Goal: Use online tool/utility: Use online tool/utility

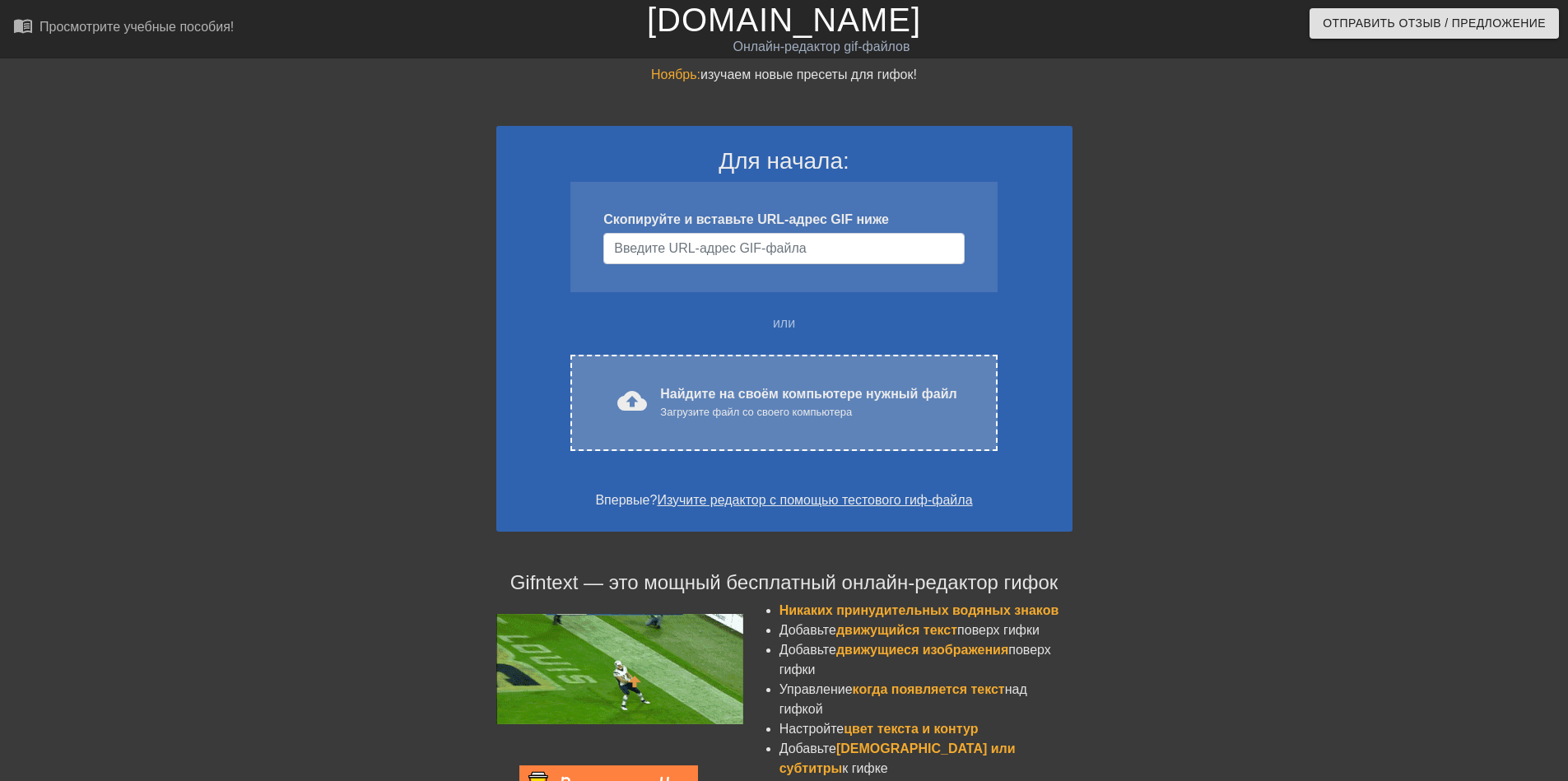
click at [665, 387] on ya-tr-span "Найдите на своём компьютере нужный файл" at bounding box center [808, 394] width 296 height 14
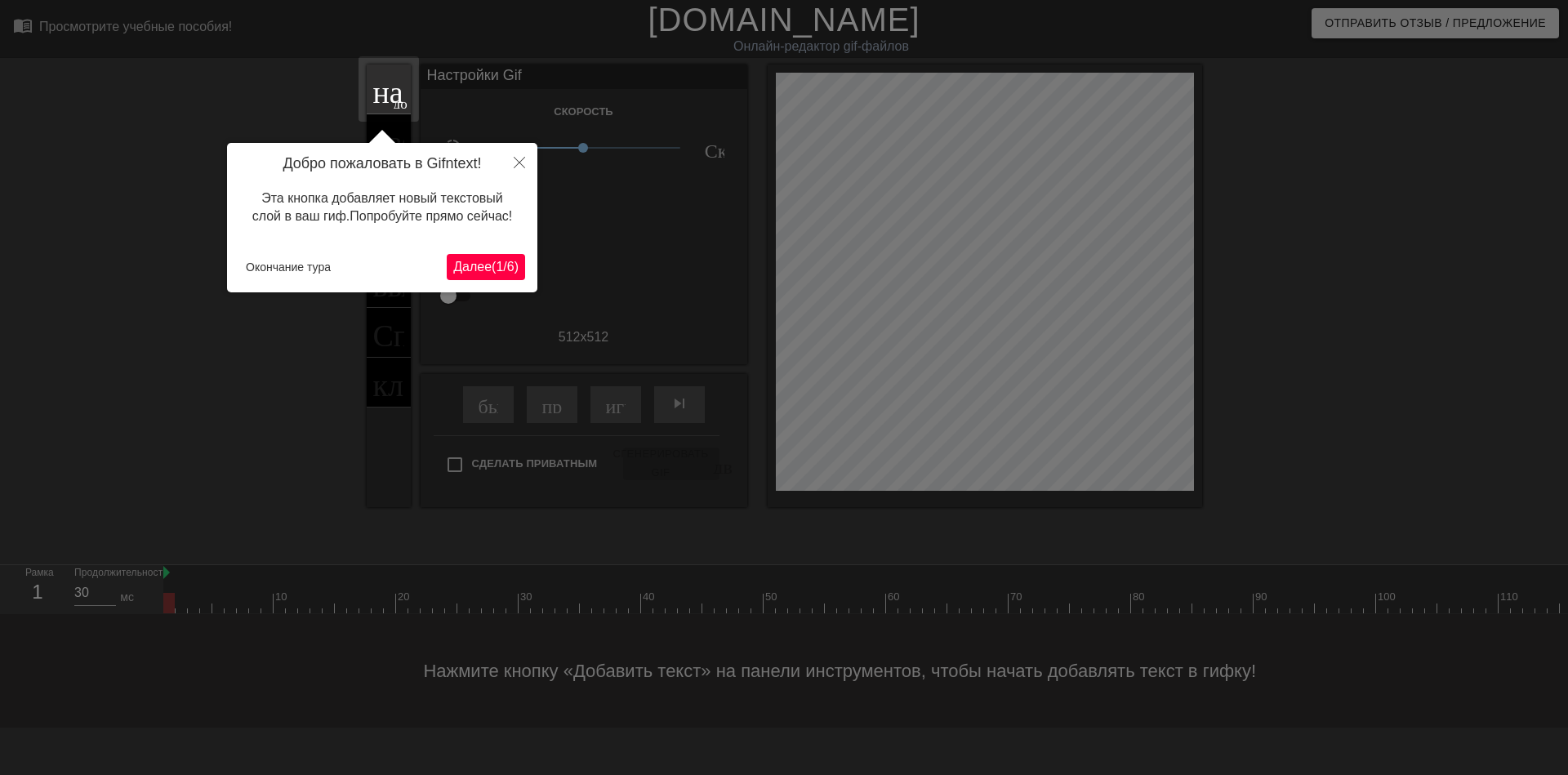
click at [462, 269] on ya-tr-span "Далее" at bounding box center [473, 266] width 39 height 14
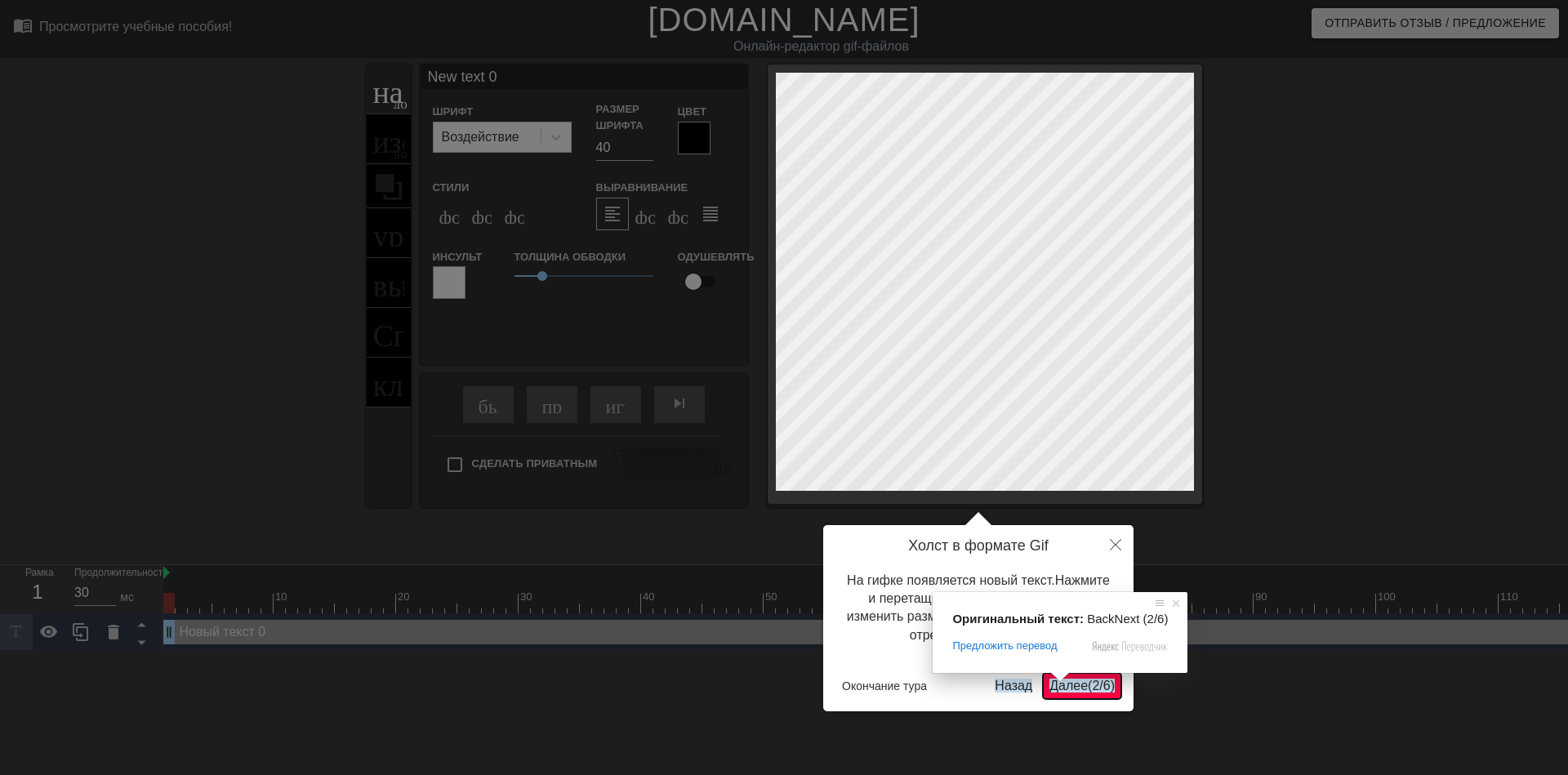
click at [1066, 690] on ya-tr-span "Далее" at bounding box center [1069, 686] width 39 height 14
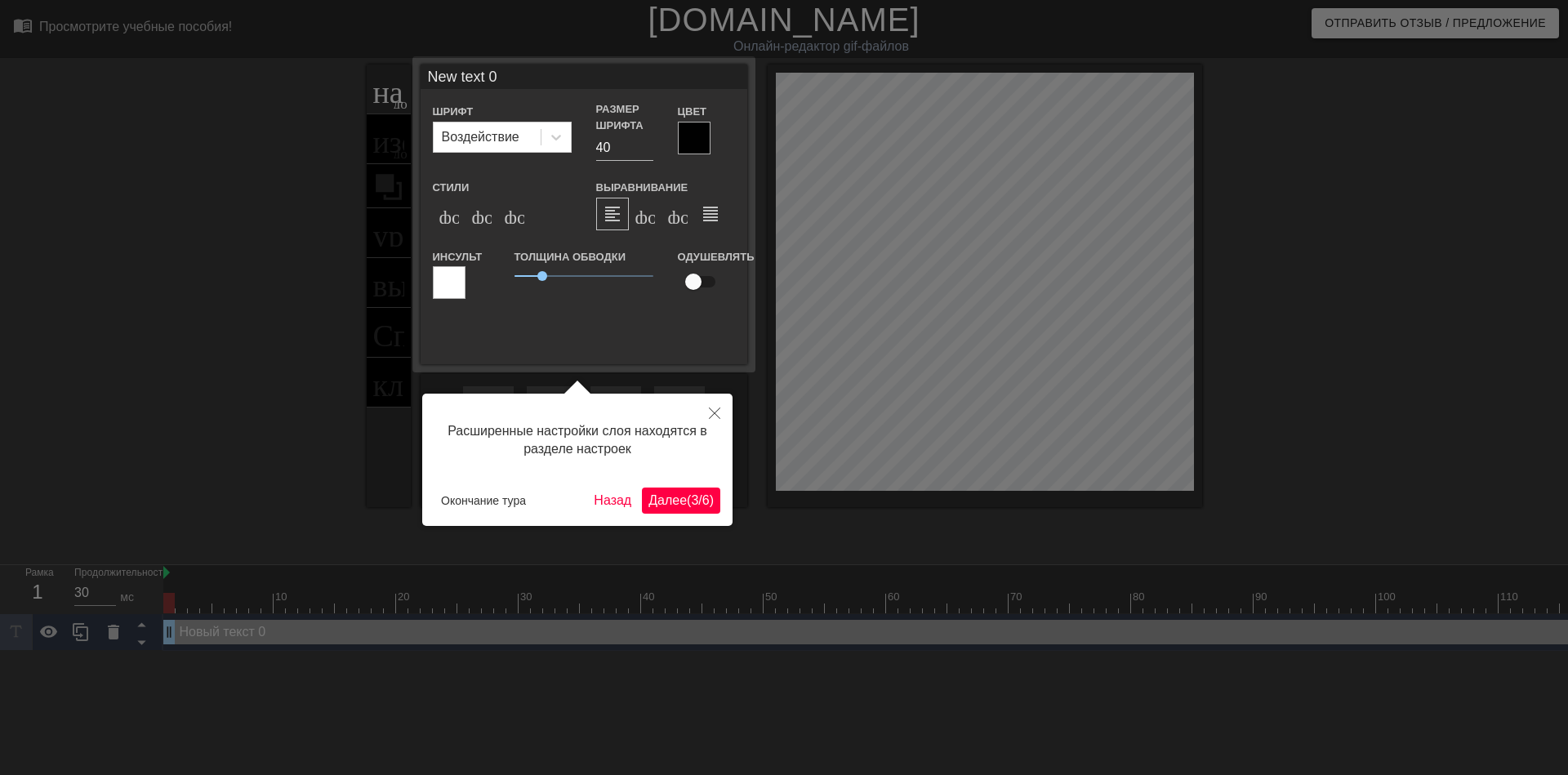
click at [657, 496] on ya-tr-span "Далее" at bounding box center [668, 499] width 39 height 14
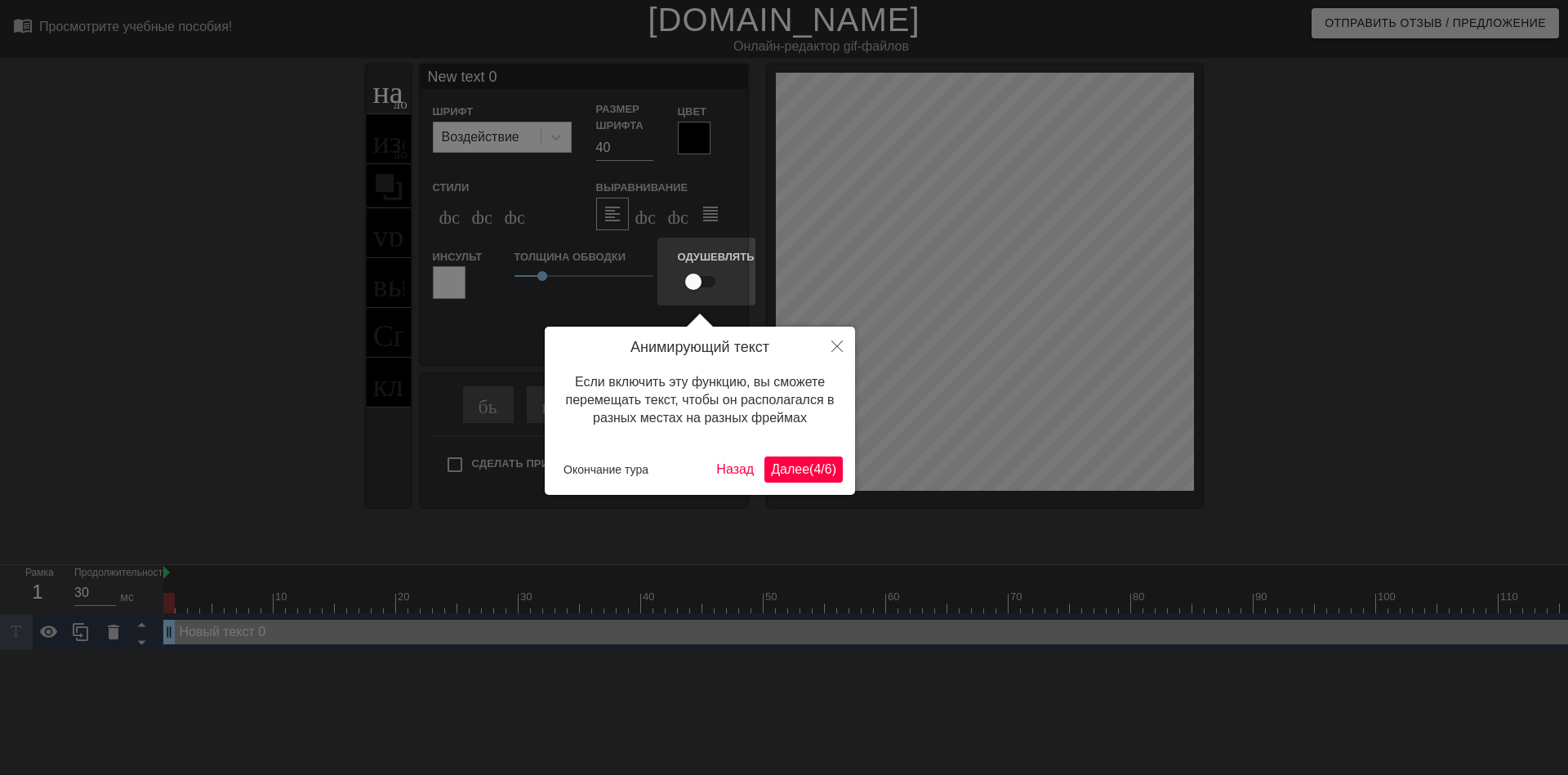
click at [790, 470] on ya-tr-span "Далее" at bounding box center [790, 469] width 39 height 14
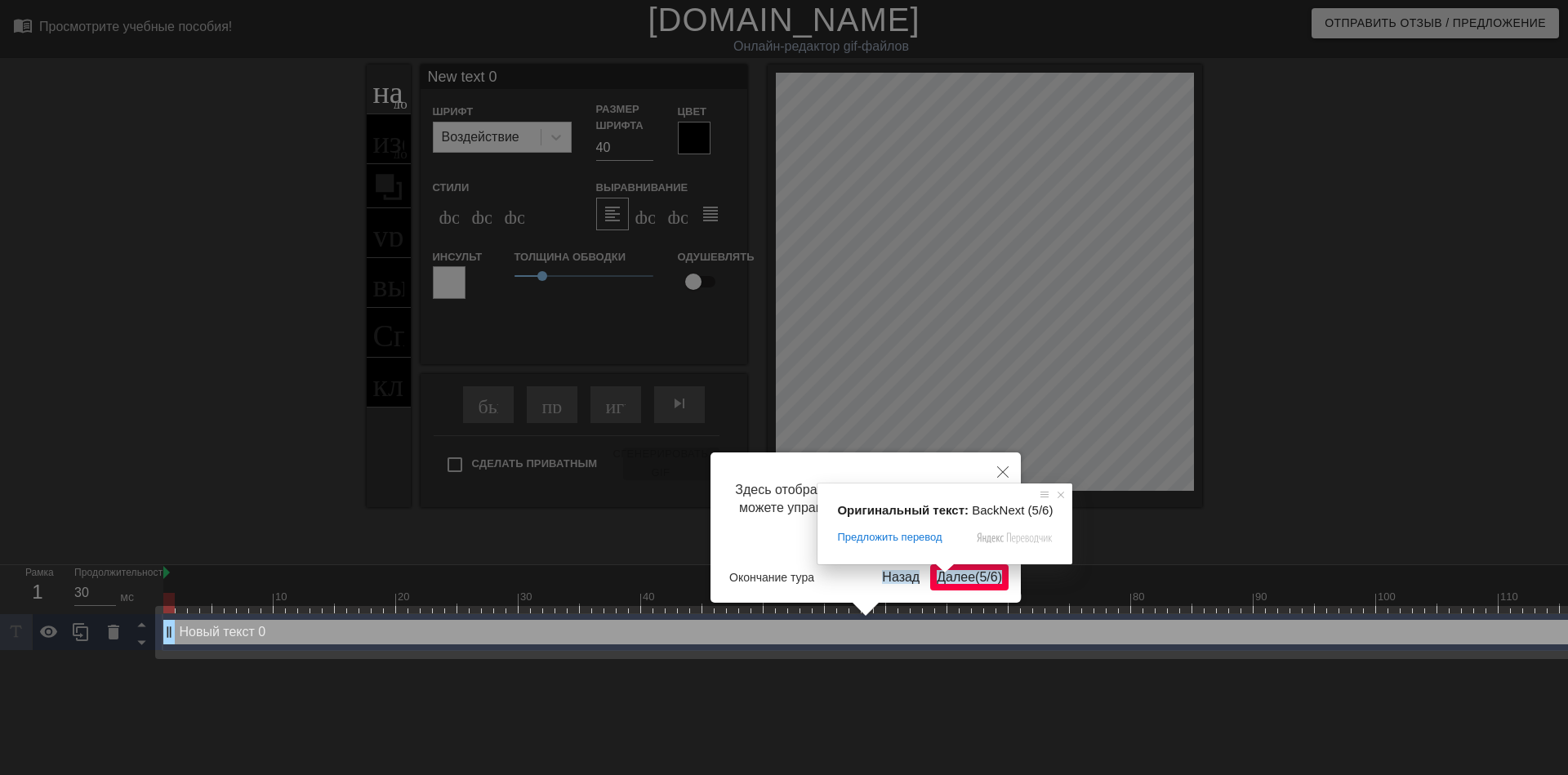
click at [950, 579] on ya-tr-span "Далее" at bounding box center [956, 577] width 39 height 14
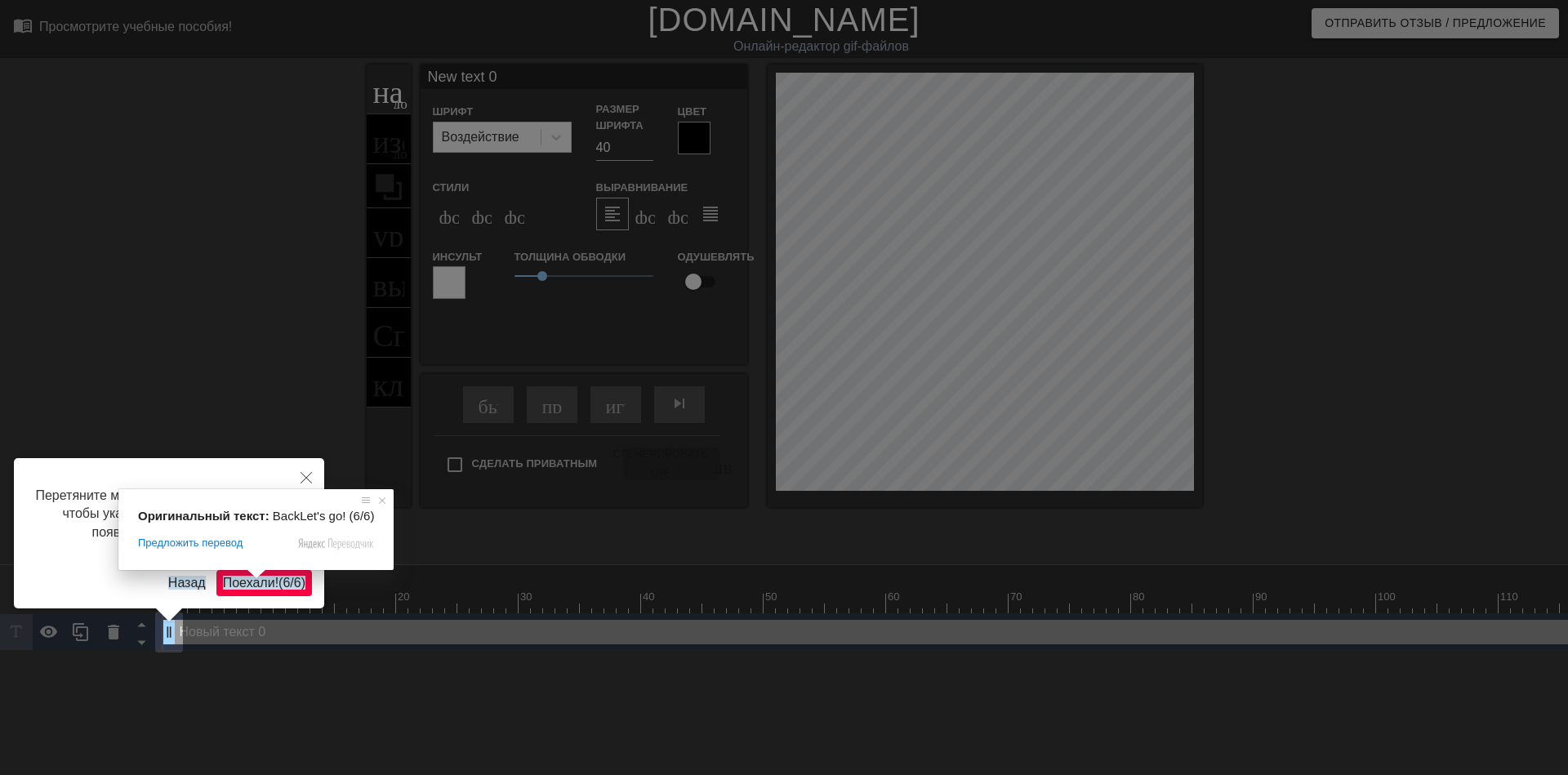
click at [261, 579] on span at bounding box center [256, 574] width 21 height 10
click at [240, 585] on ya-tr-span "Поехали!" at bounding box center [251, 582] width 55 height 14
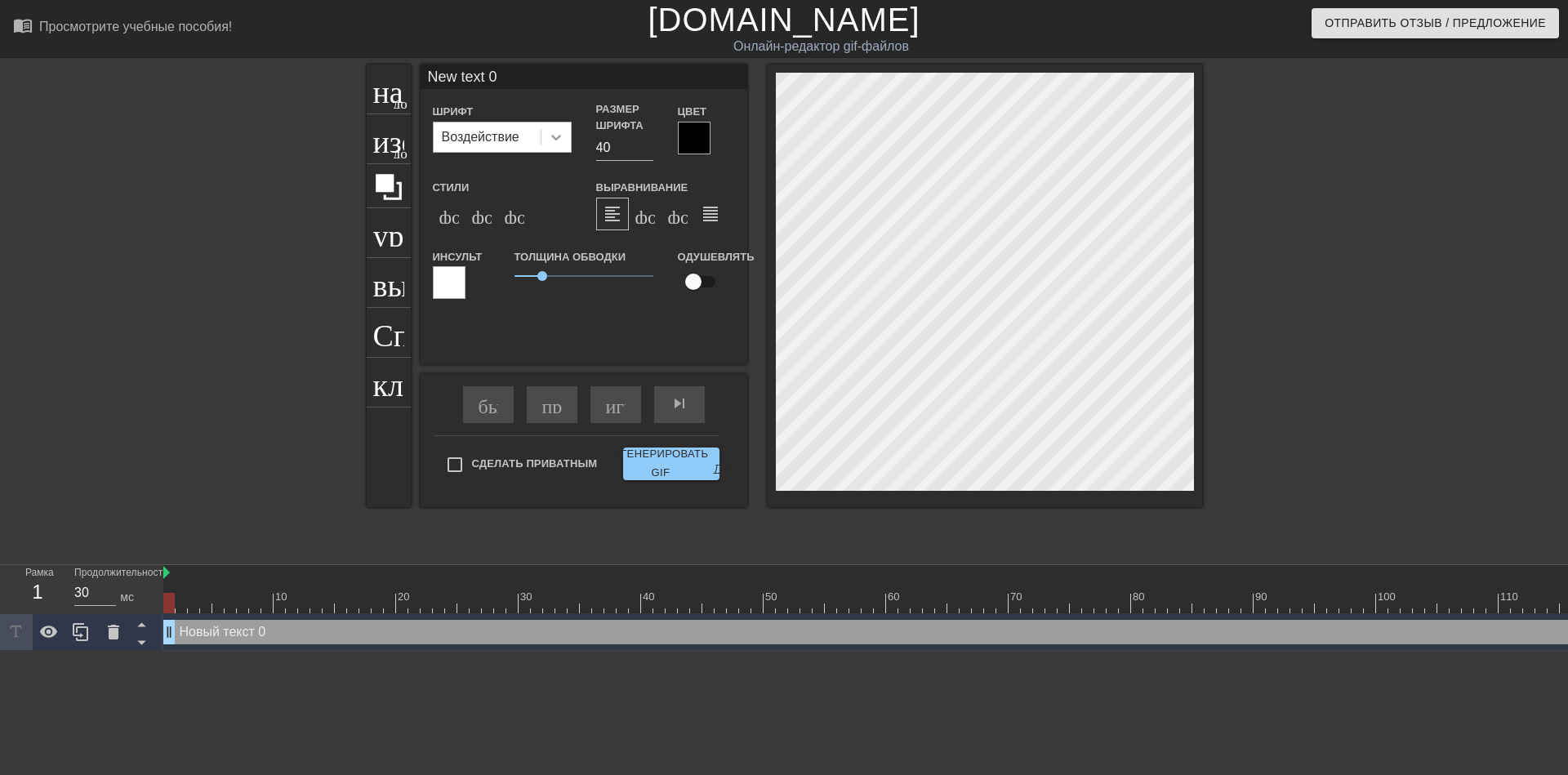
click at [556, 141] on icon at bounding box center [556, 137] width 17 height 17
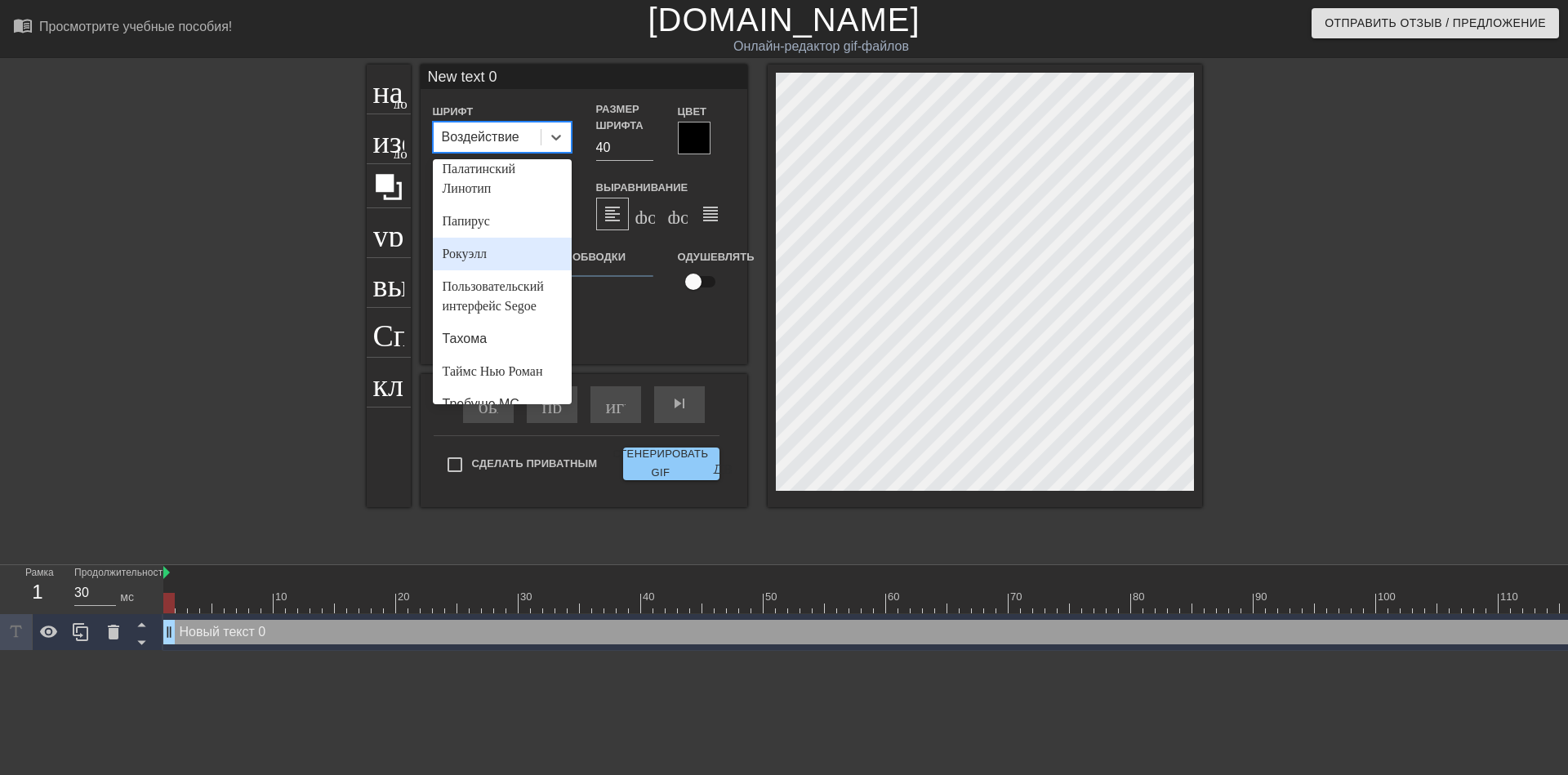
scroll to position [643, 0]
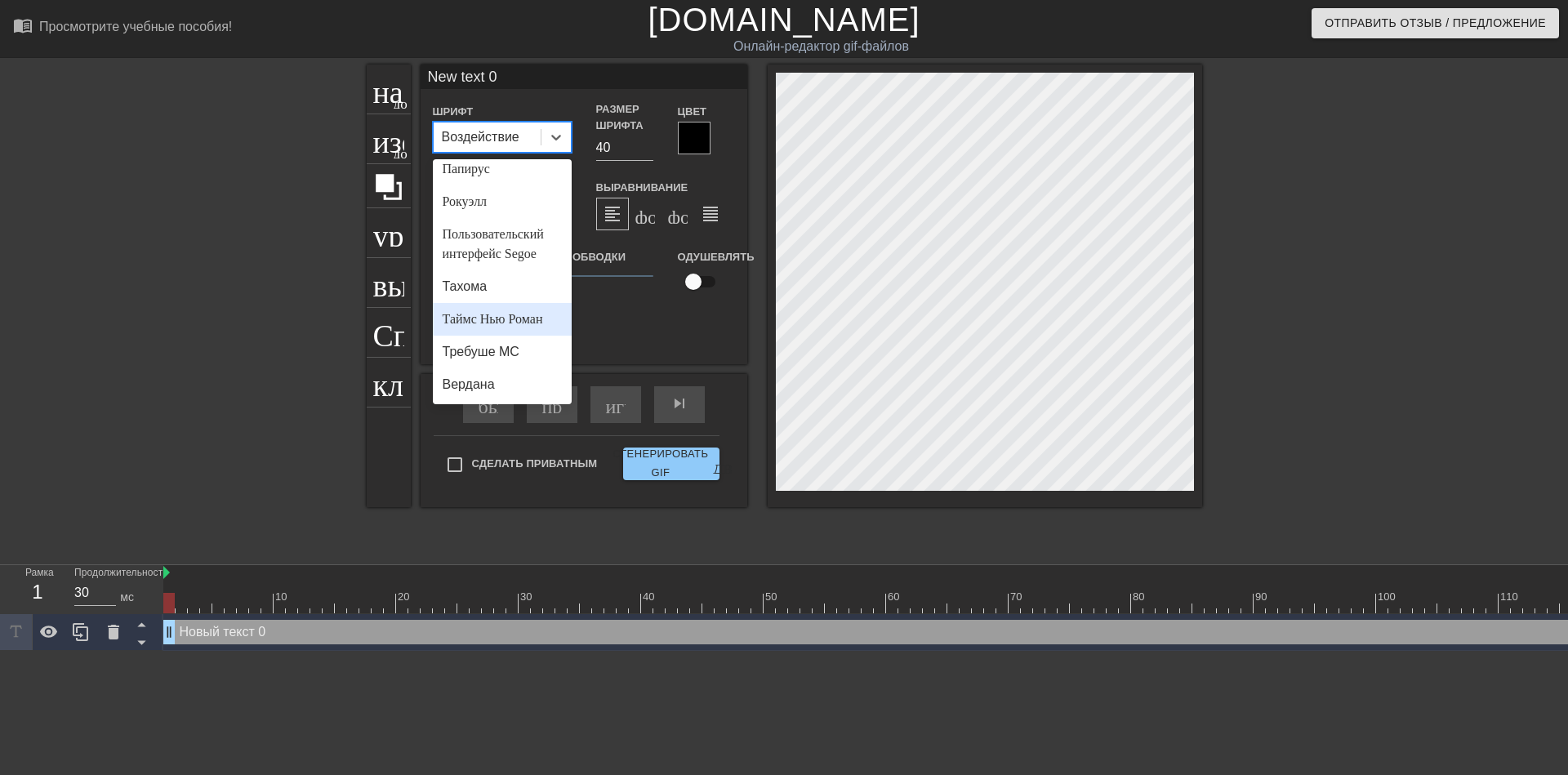
click at [457, 321] on ya-tr-span "Таймс Нью Роман" at bounding box center [492, 319] width 100 height 14
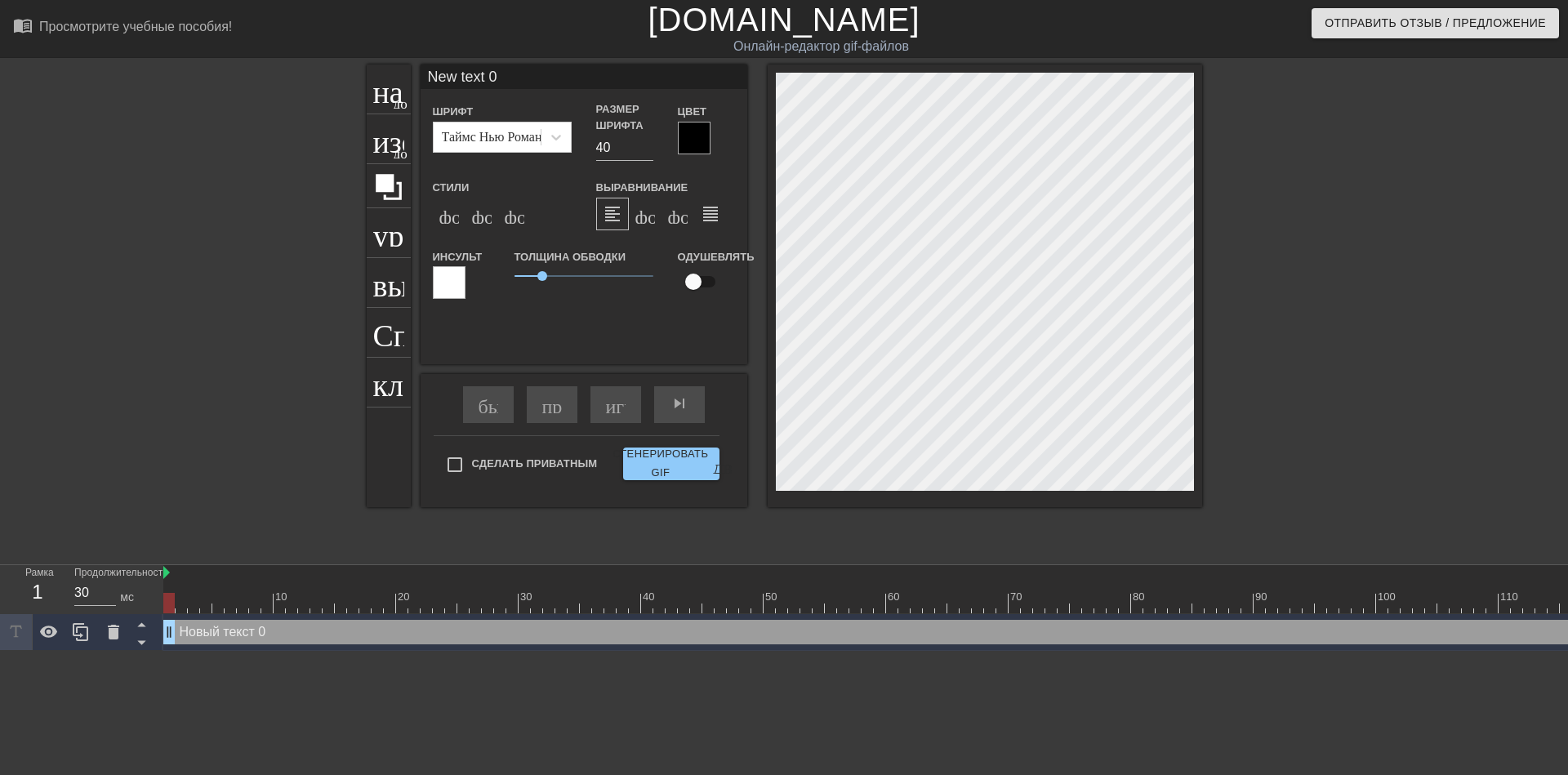
scroll to position [2, 3]
type input "ew text 0"
type textarea "ew text 0"
type input "w text 0"
type textarea "w text 0"
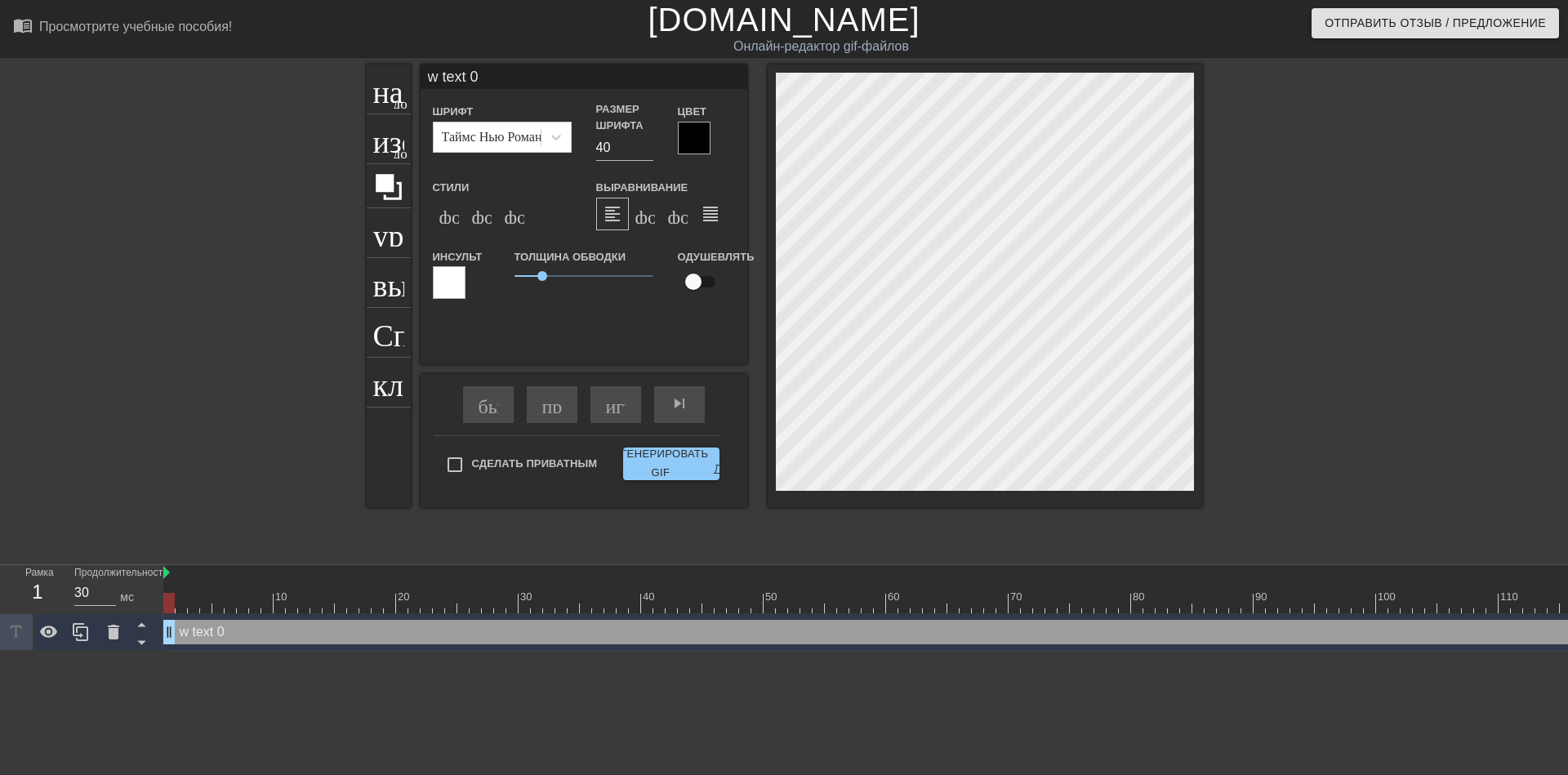
type input "text 0"
type textarea "text 0"
type input "text 0"
type textarea "text 0"
type input "ext 0"
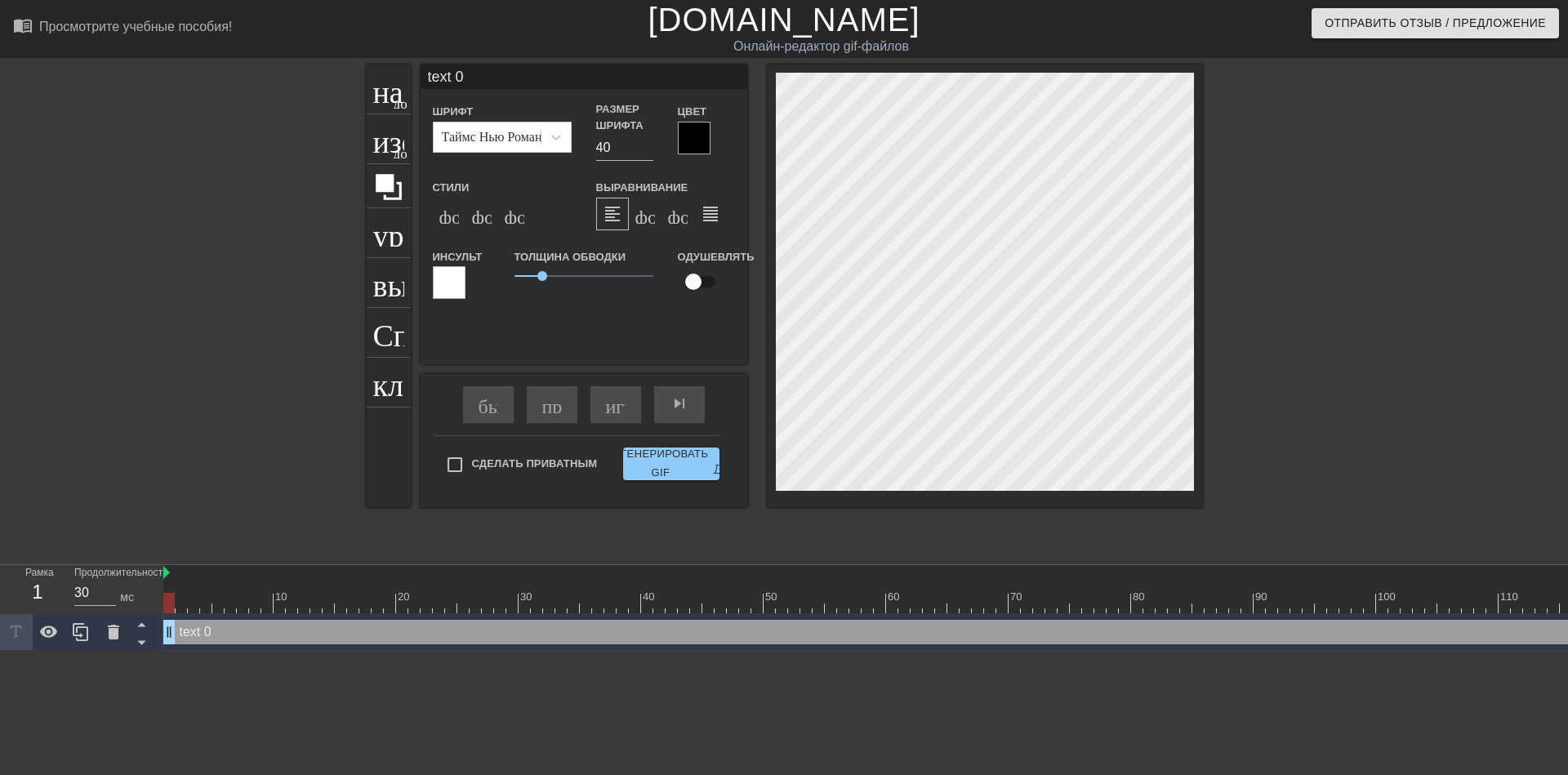
type textarea "ext 0"
type input "xt 0"
type textarea "xt 0"
type input "t 0"
type textarea "t 0"
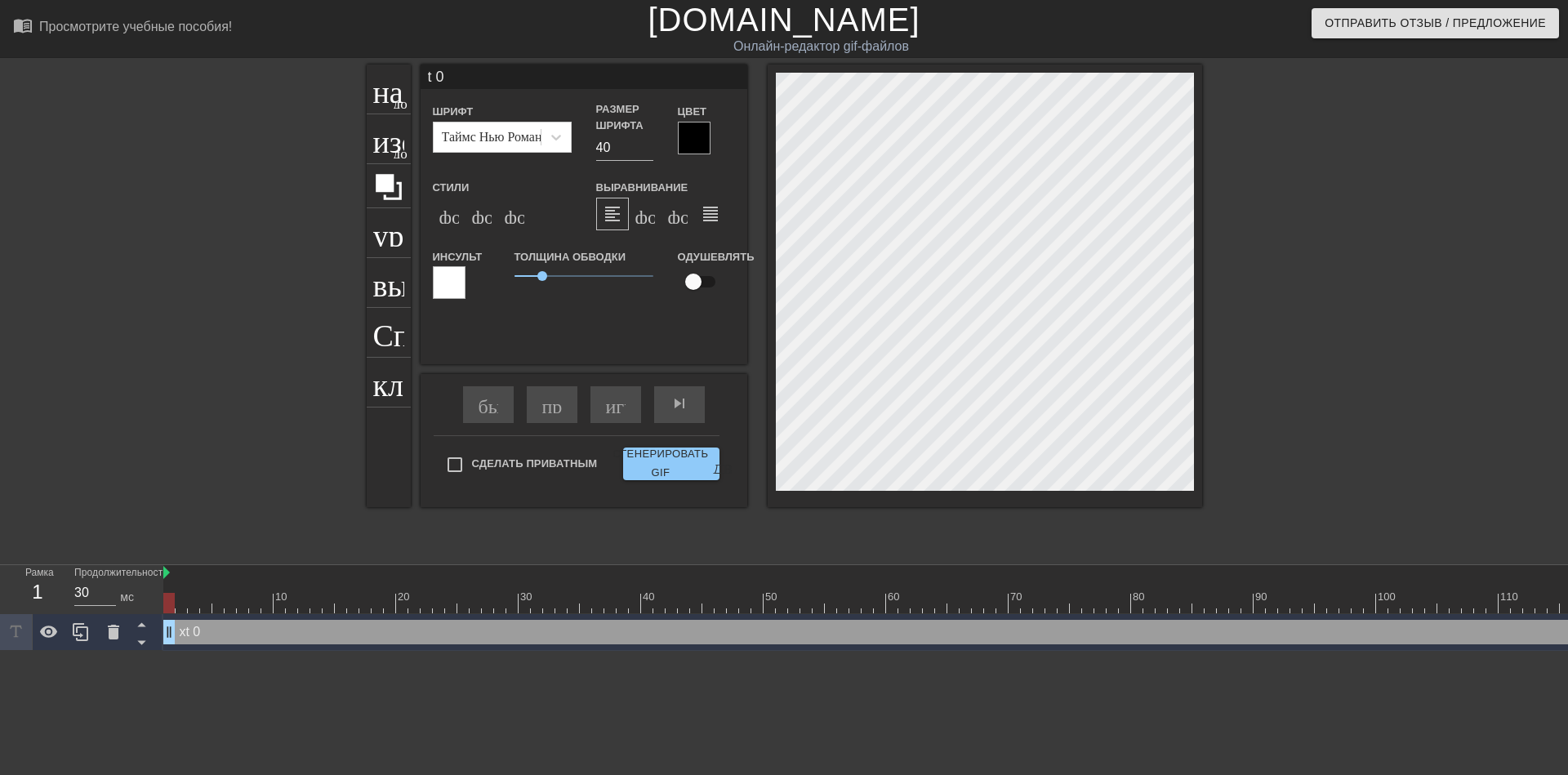
type input "0"
type textarea "0"
type input "0"
type textarea "0"
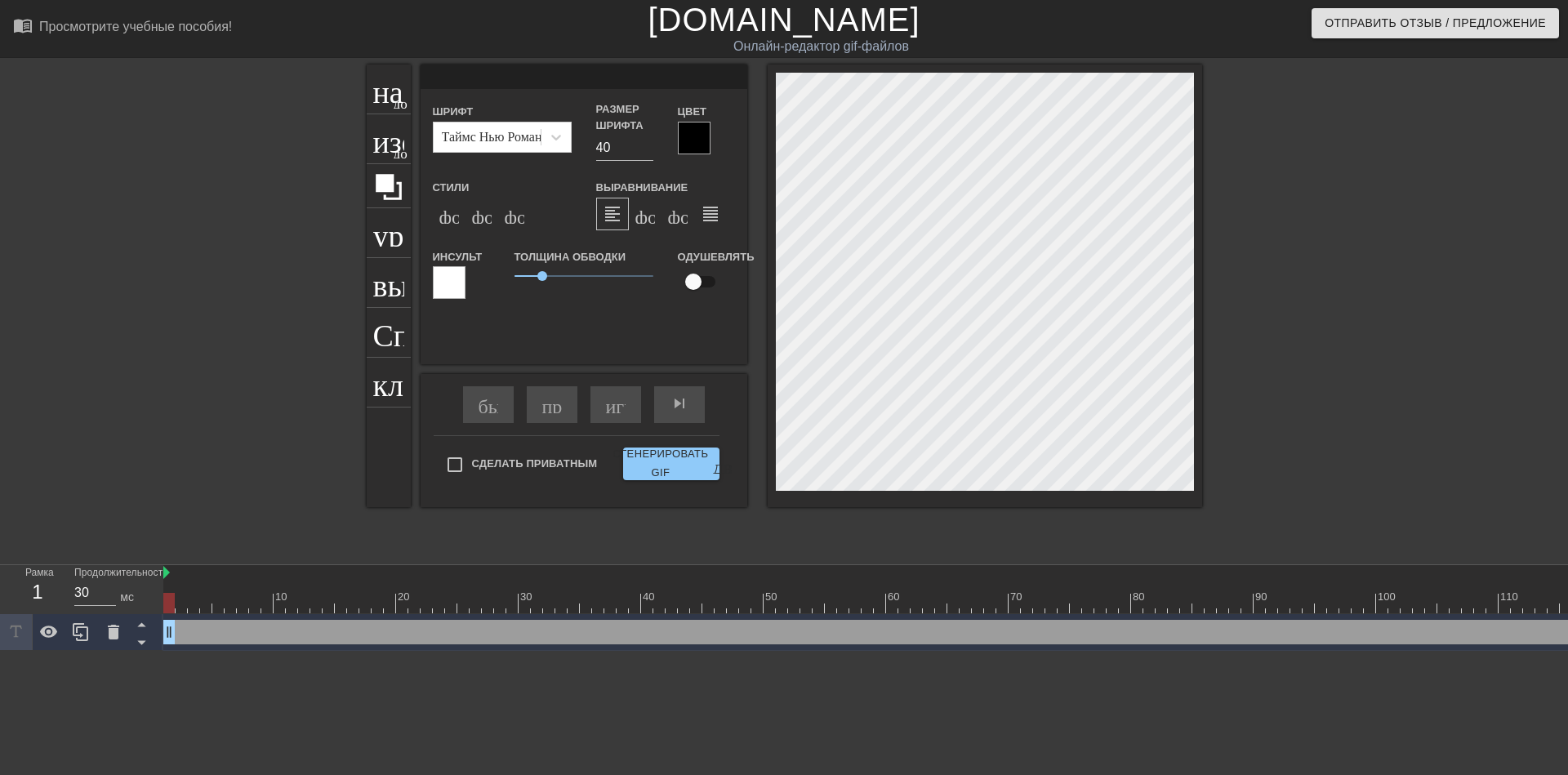
type input "S"
type textarea "S"
type input "@"
type textarea "@"
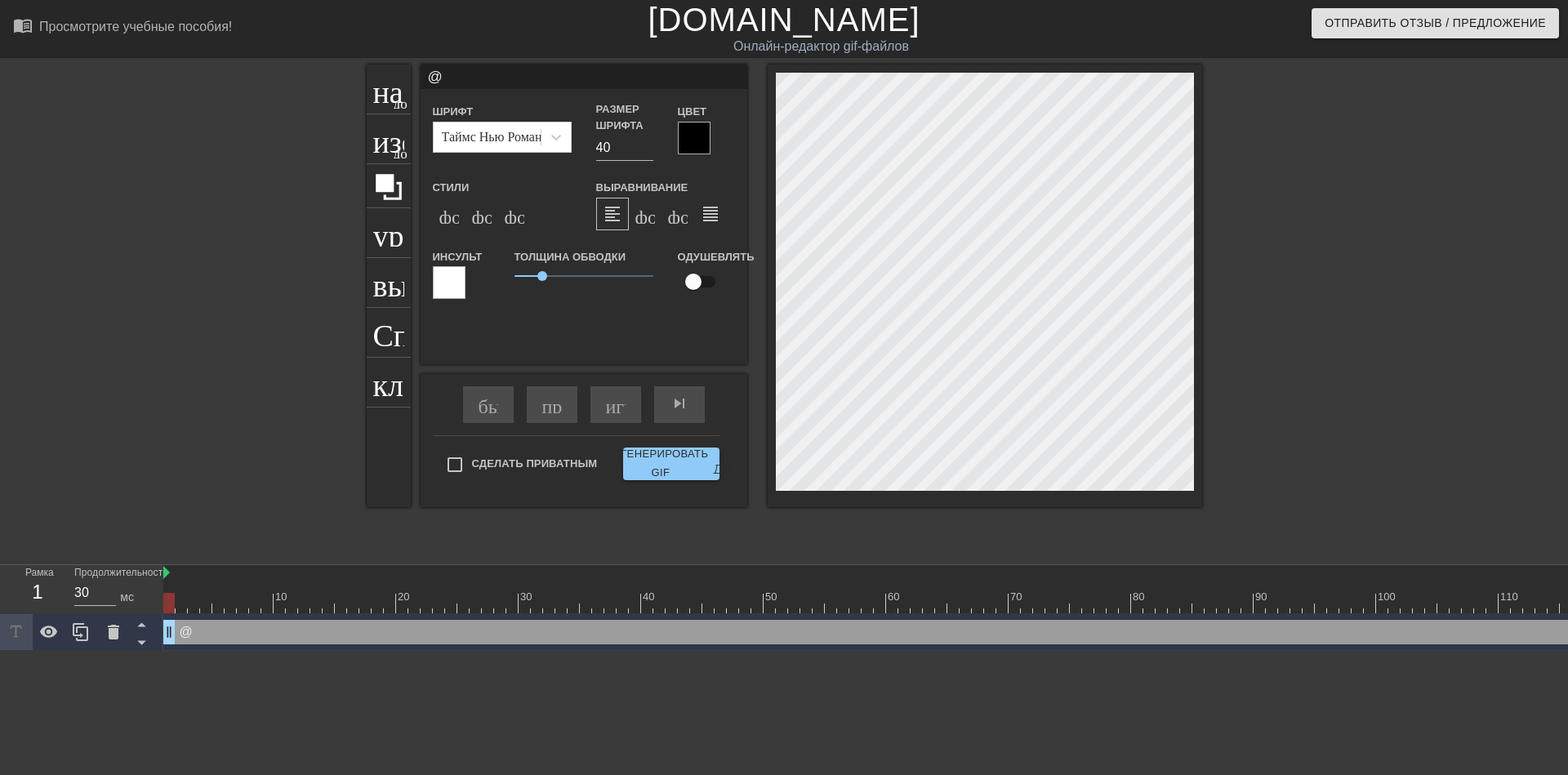
type input "@S"
type textarea "@S"
type input "@St"
type textarea "@St"
type input "@Sti"
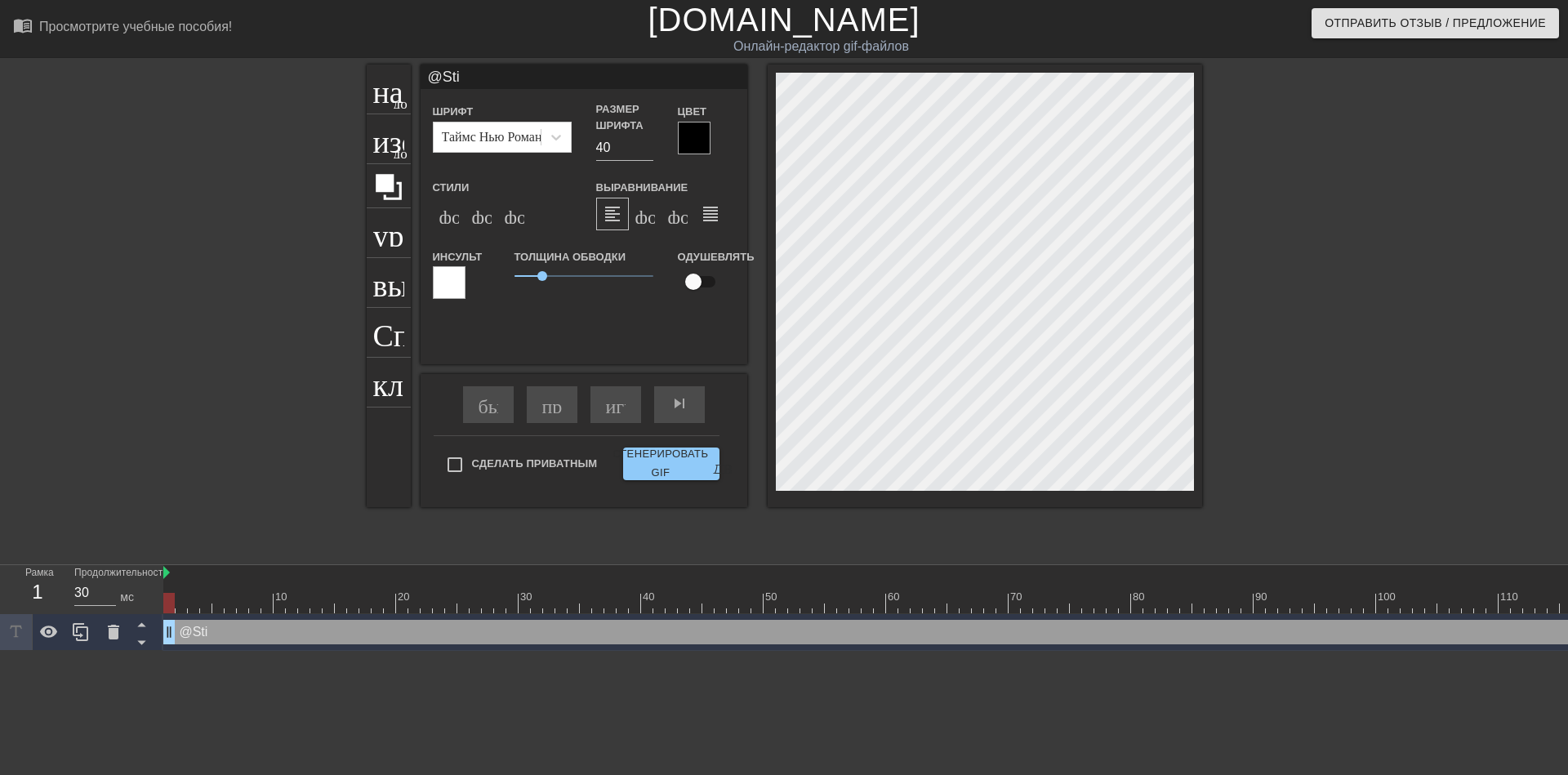
type textarea "@Sti"
type input "@Stic"
type textarea "@Stic"
type input "@Stick"
type textarea "@Stick"
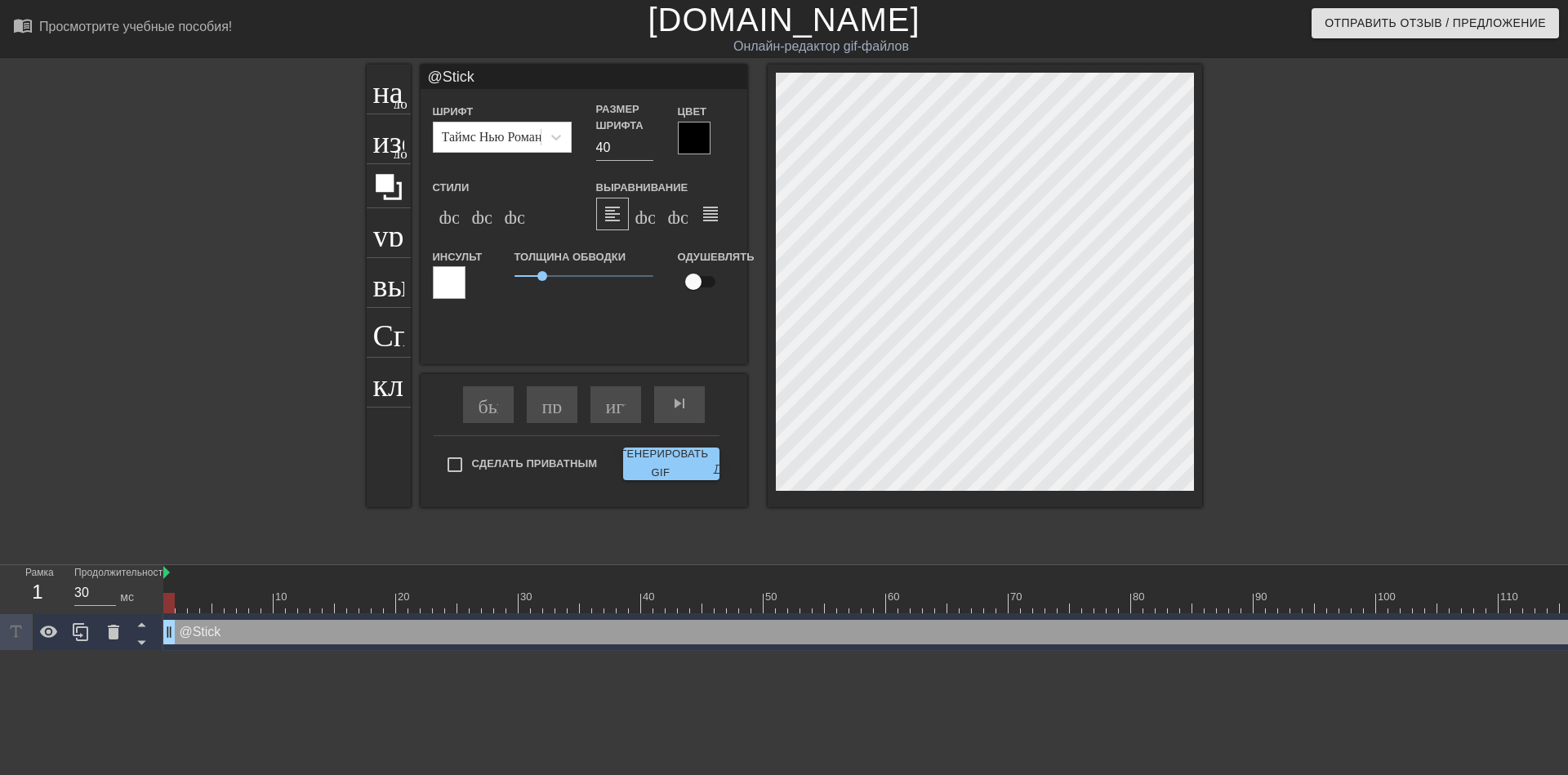
scroll to position [1, 4]
type input "@Sticke"
type textarea "@Sticke"
type input "@Sticker"
type textarea "@Sticker"
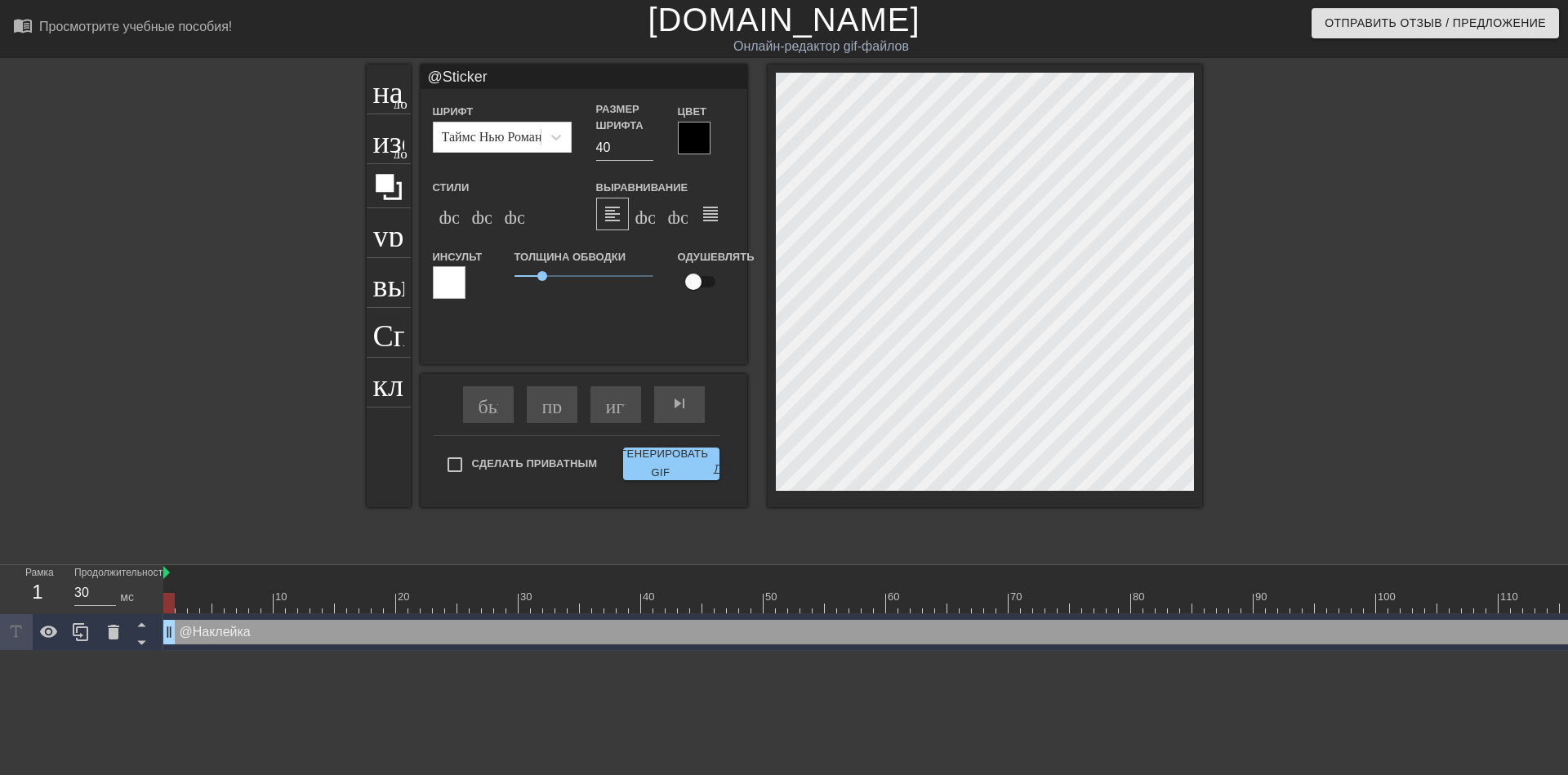
type input "@Stickerb"
type textarea "@Stickerb"
type input "@Stickerba"
type textarea "@Stickerba"
type input "@Stickerbas"
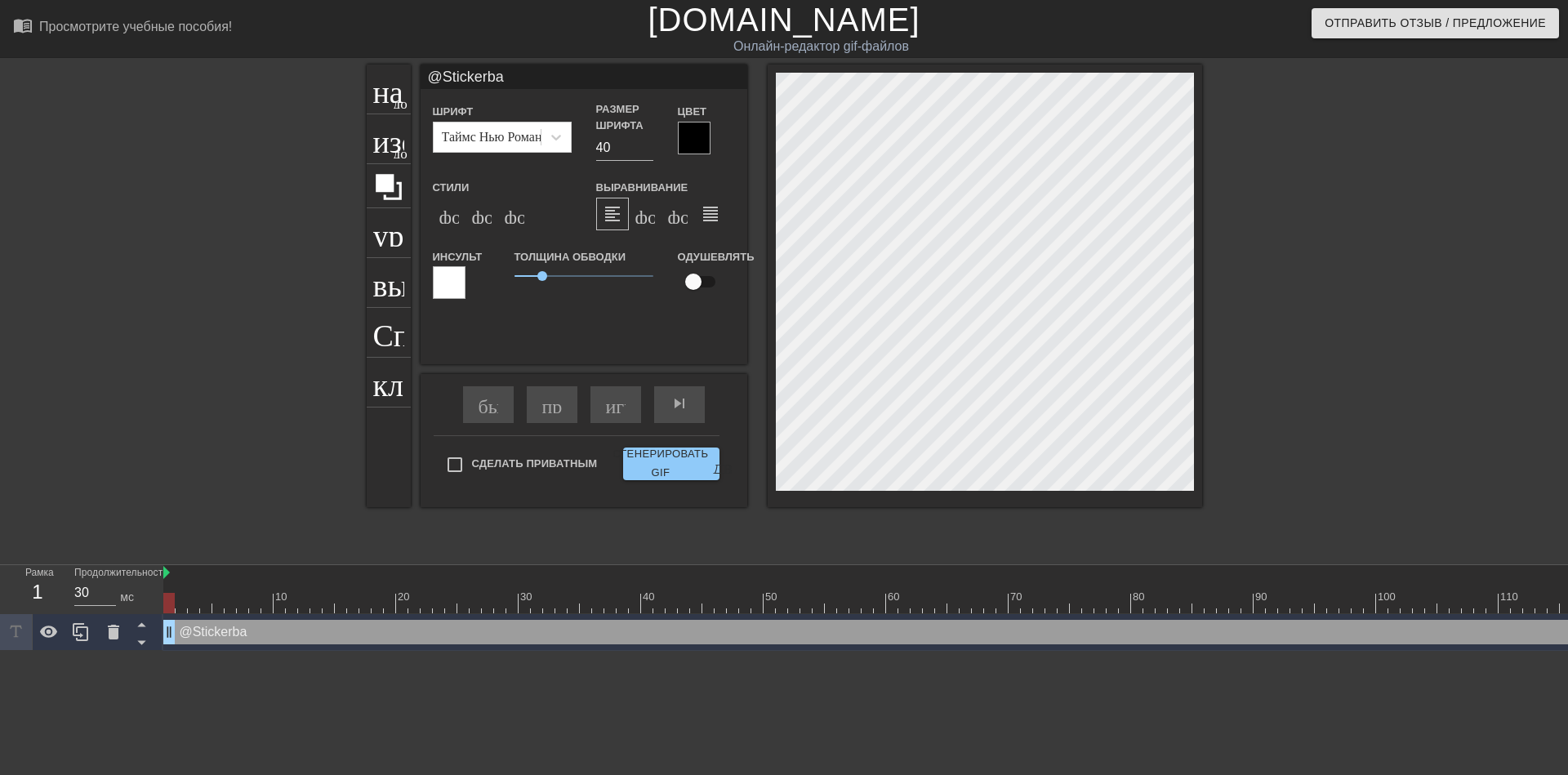
type textarea "@Stickerbas"
type input "@Stickerbase"
type textarea "@Stickerbase"
type input "@Stickerbase_"
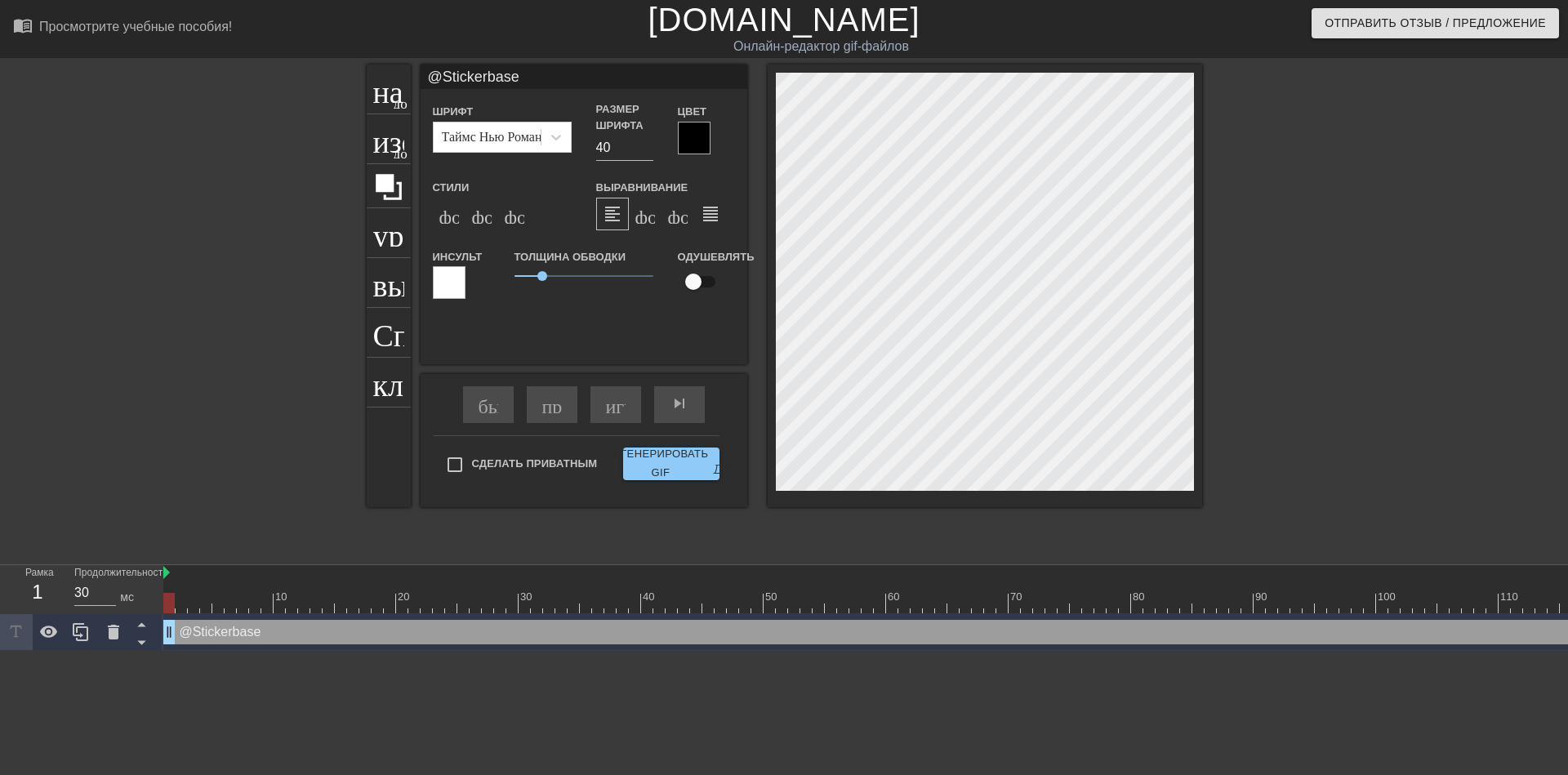
type textarea "@Stickerbase_"
type input "@Stickerbase_r"
type textarea "@Stickerbase_r"
type input "@Stickerbase_ru"
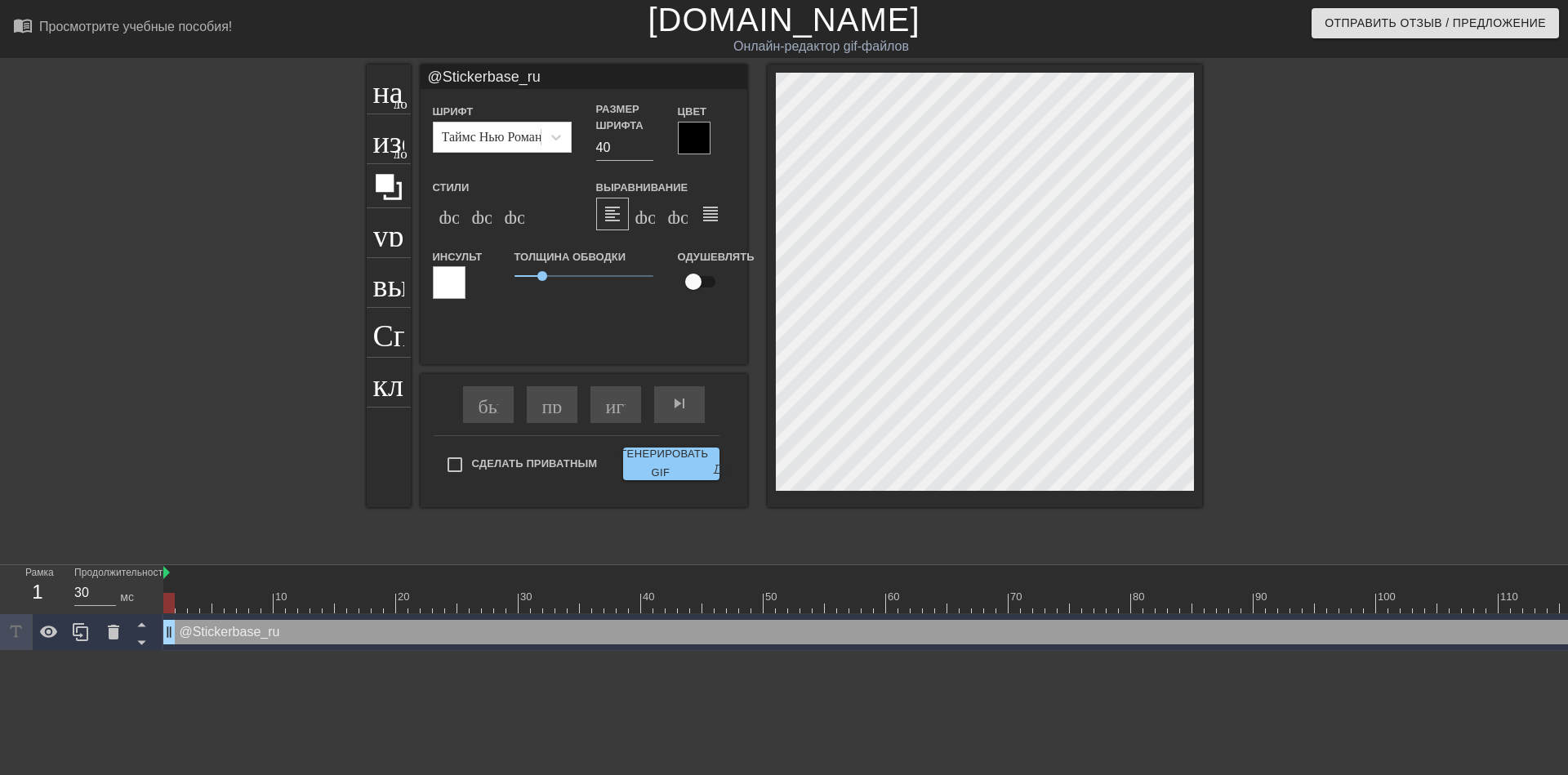
type textarea "@Stickerbase_ru"
click at [694, 136] on div at bounding box center [694, 137] width 32 height 32
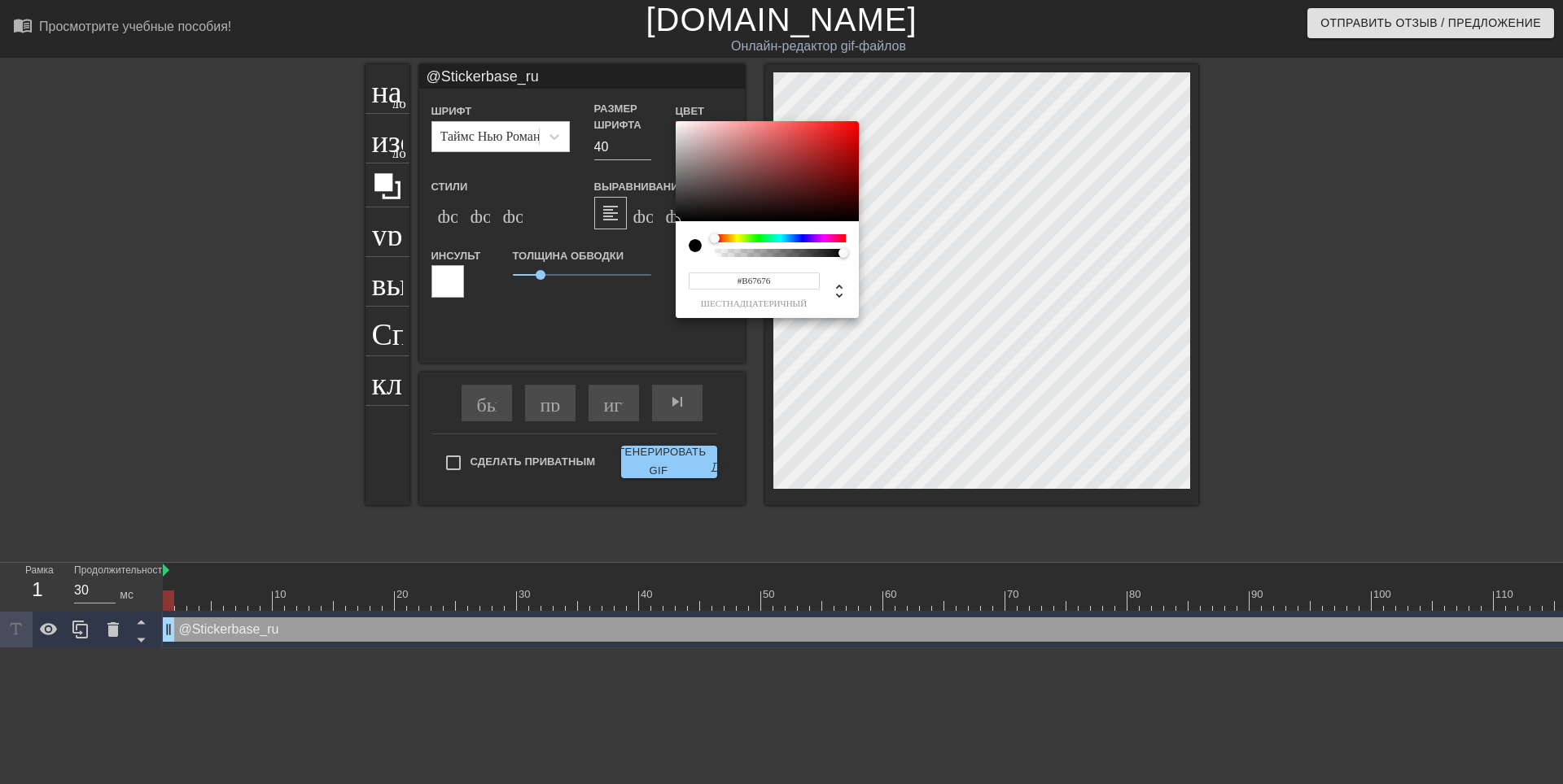
click at [740, 150] on div at bounding box center [767, 172] width 183 height 101
click at [762, 153] on div at bounding box center [767, 172] width 183 height 101
click at [794, 148] on div at bounding box center [767, 172] width 183 height 101
type input "#E74E4E"
click at [797, 130] on div at bounding box center [767, 172] width 183 height 101
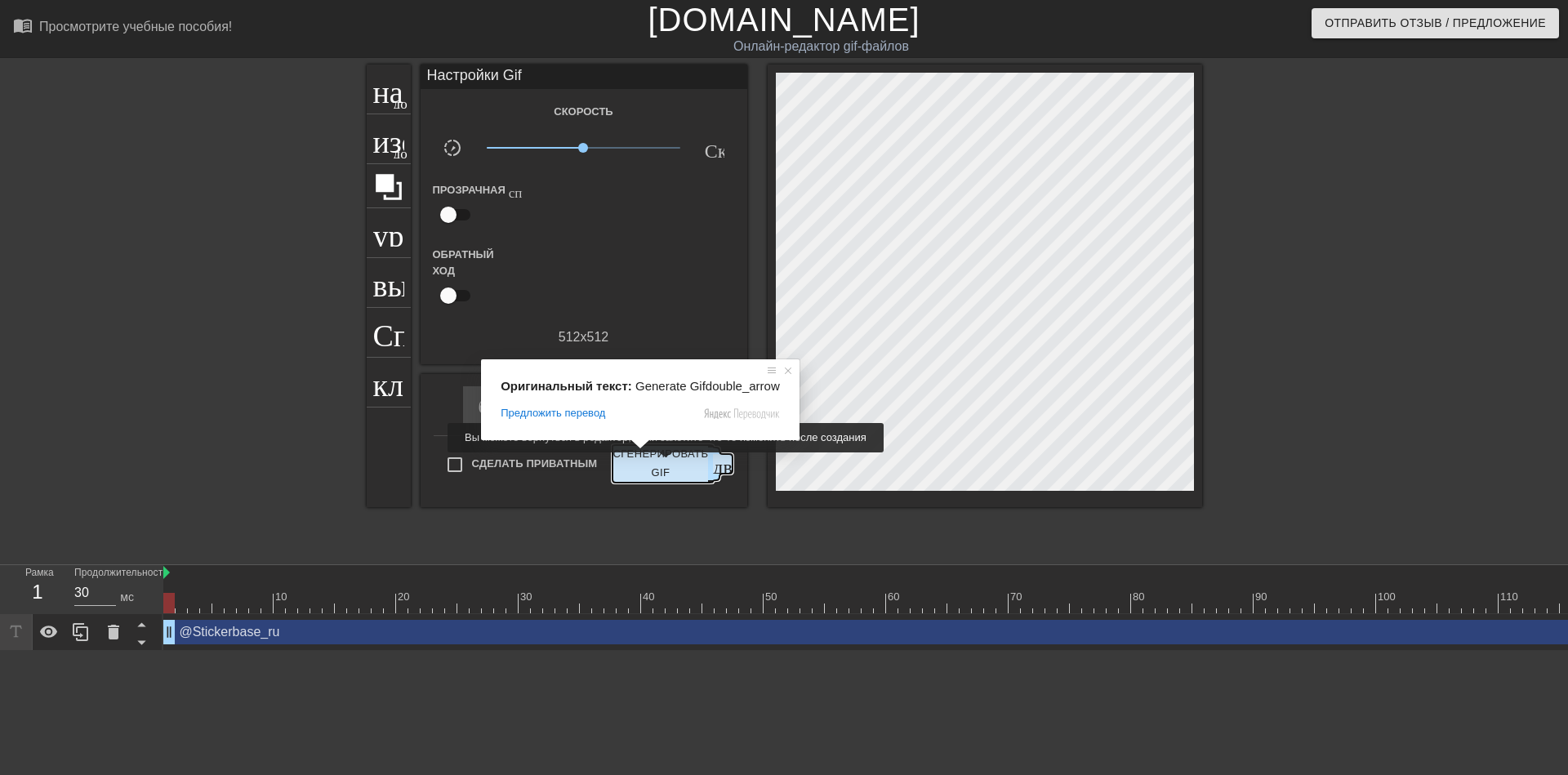
click at [655, 464] on ya-tr-span "Сгенерировать GIF" at bounding box center [661, 464] width 96 height 38
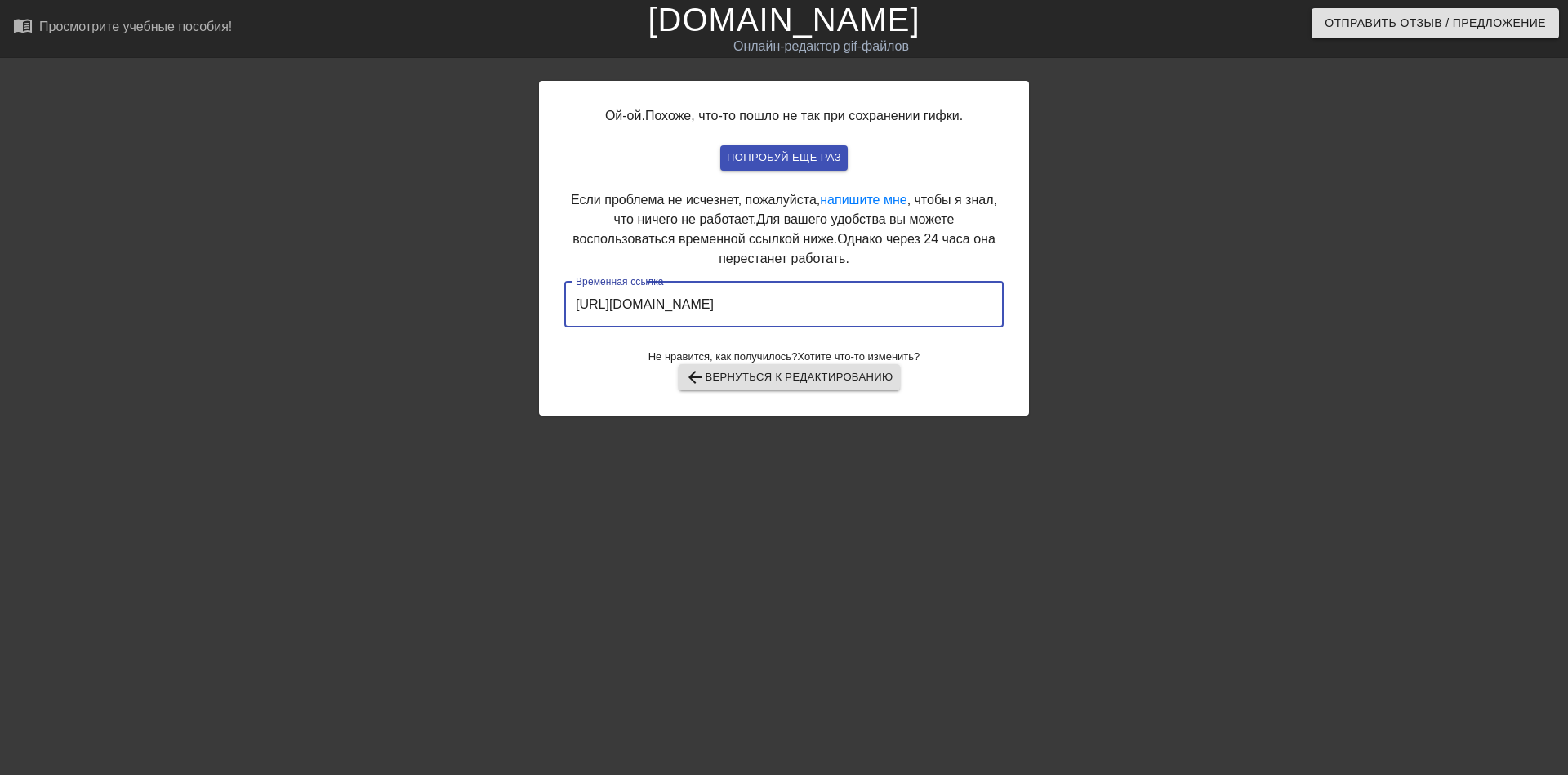
drag, startPoint x: 901, startPoint y: 303, endPoint x: 572, endPoint y: 286, distance: 329.4
click at [572, 286] on input "https://www.gifntext.com/temp_generations/Kl0FtxaJ.gif" at bounding box center [783, 305] width 439 height 46
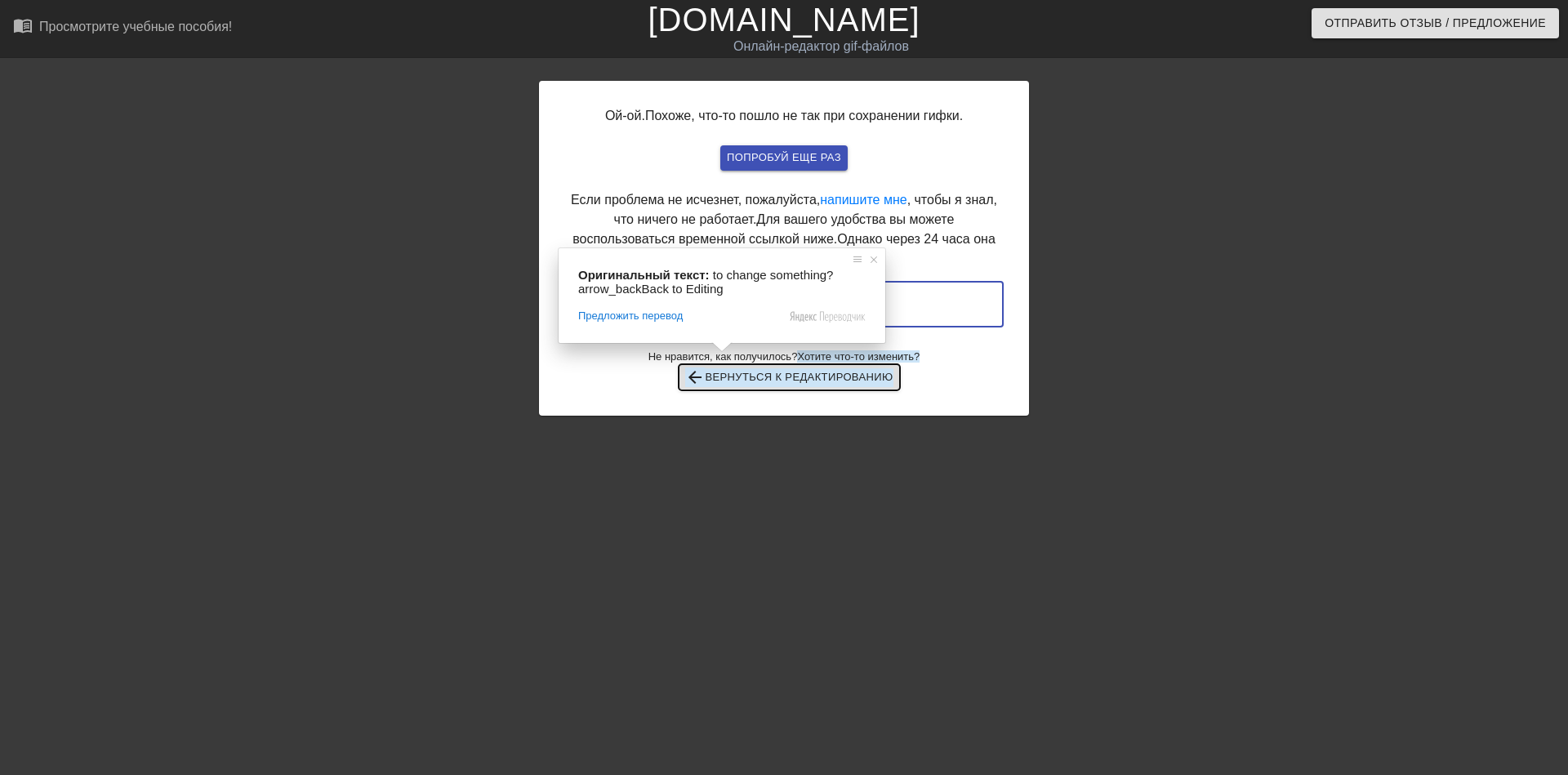
click at [741, 379] on ya-tr-span "Вернуться к редактированию" at bounding box center [799, 378] width 188 height 18
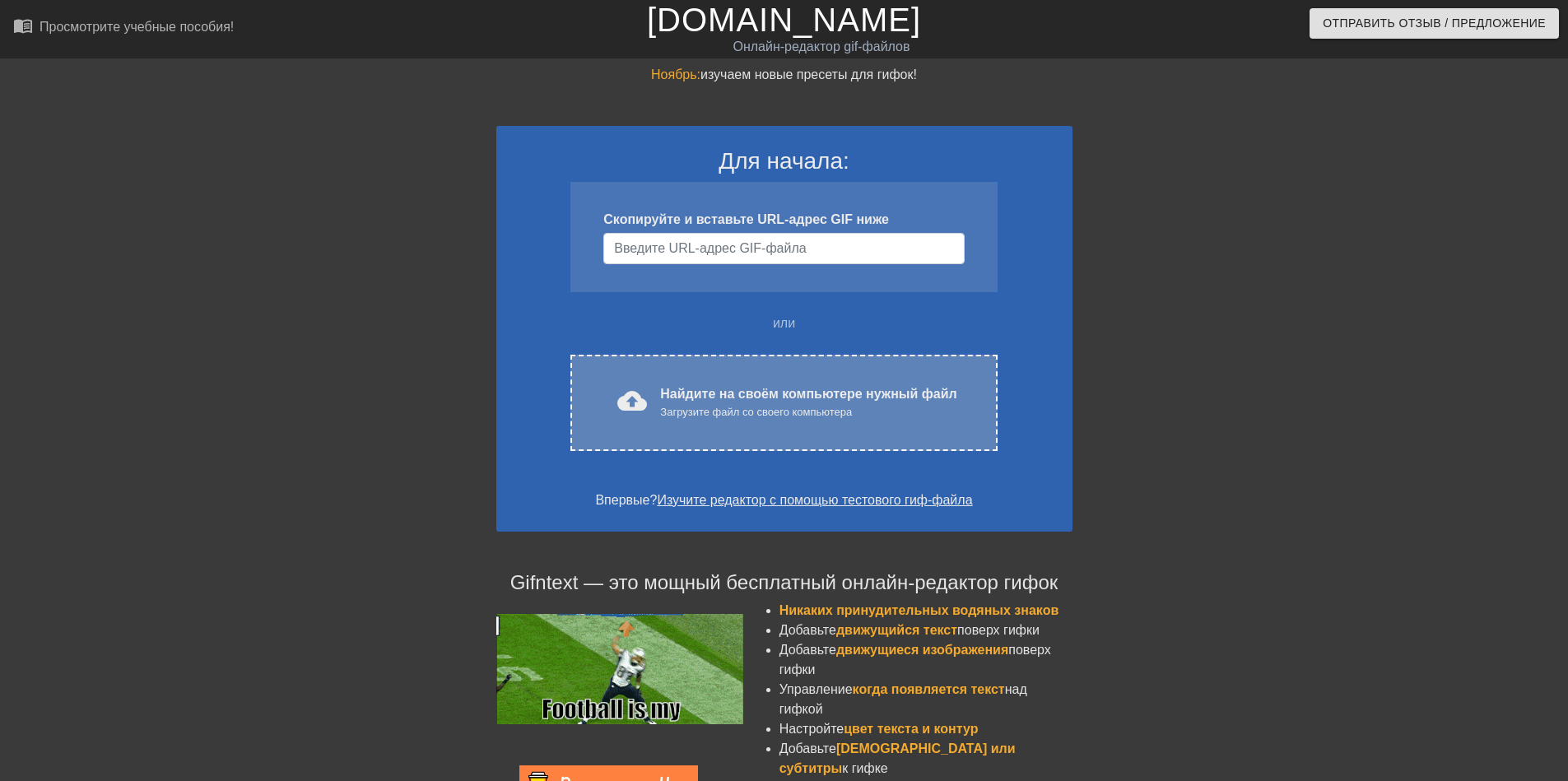
click at [612, 412] on div "cloud_upload загрузить" at bounding box center [629, 404] width 36 height 35
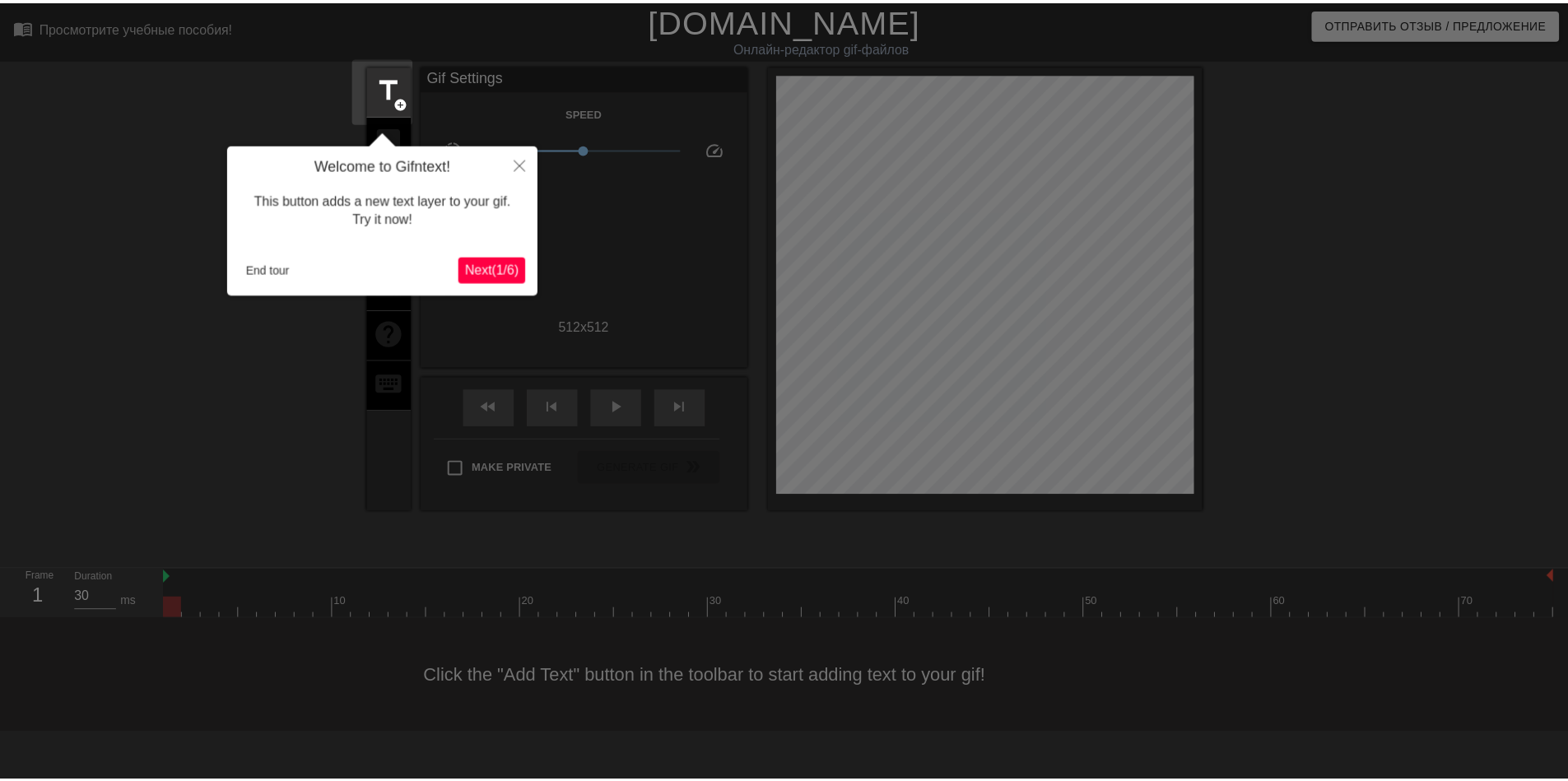
scroll to position [40, 0]
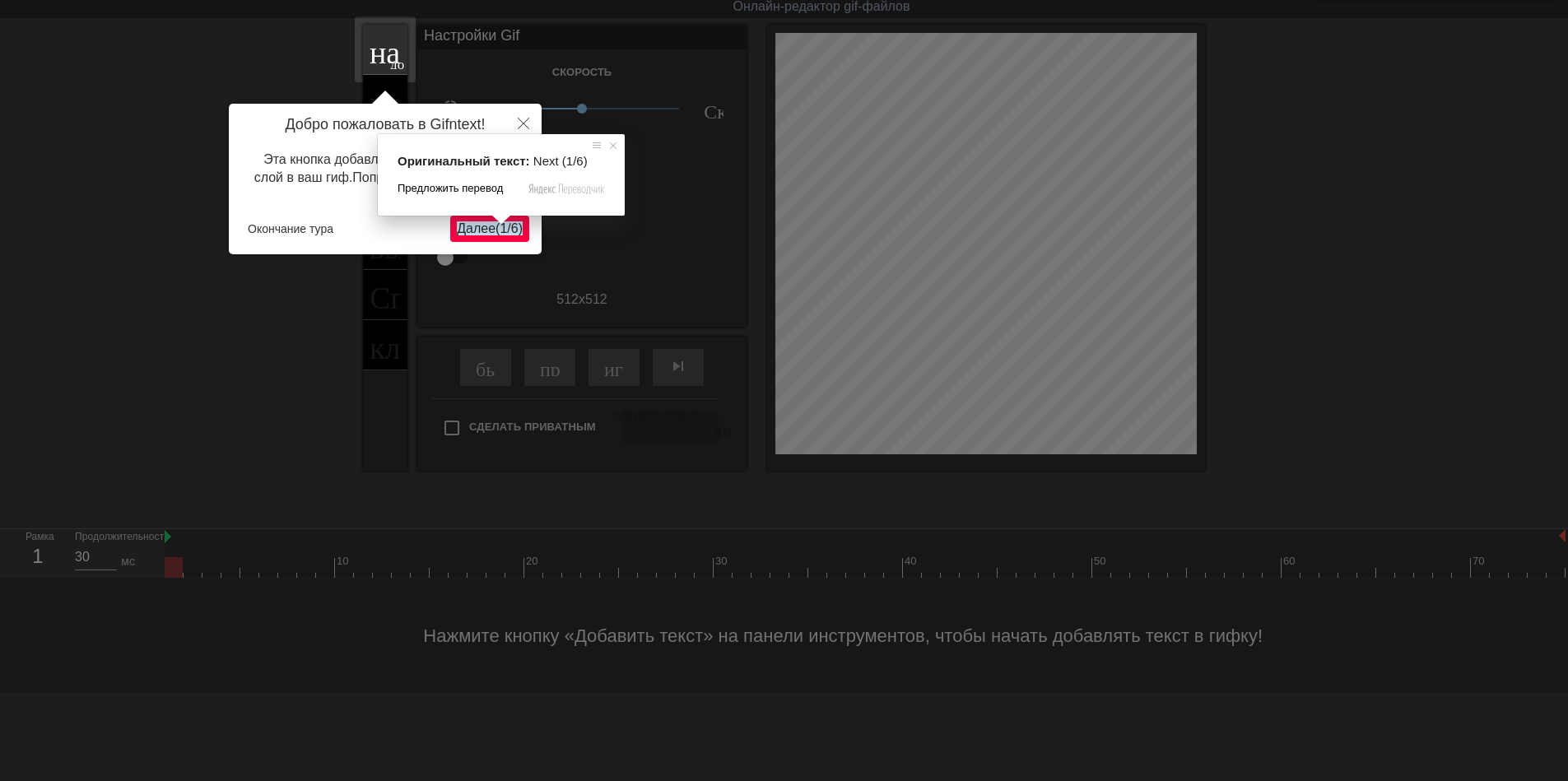
click at [488, 232] on ya-tr-span "Далее" at bounding box center [477, 228] width 39 height 14
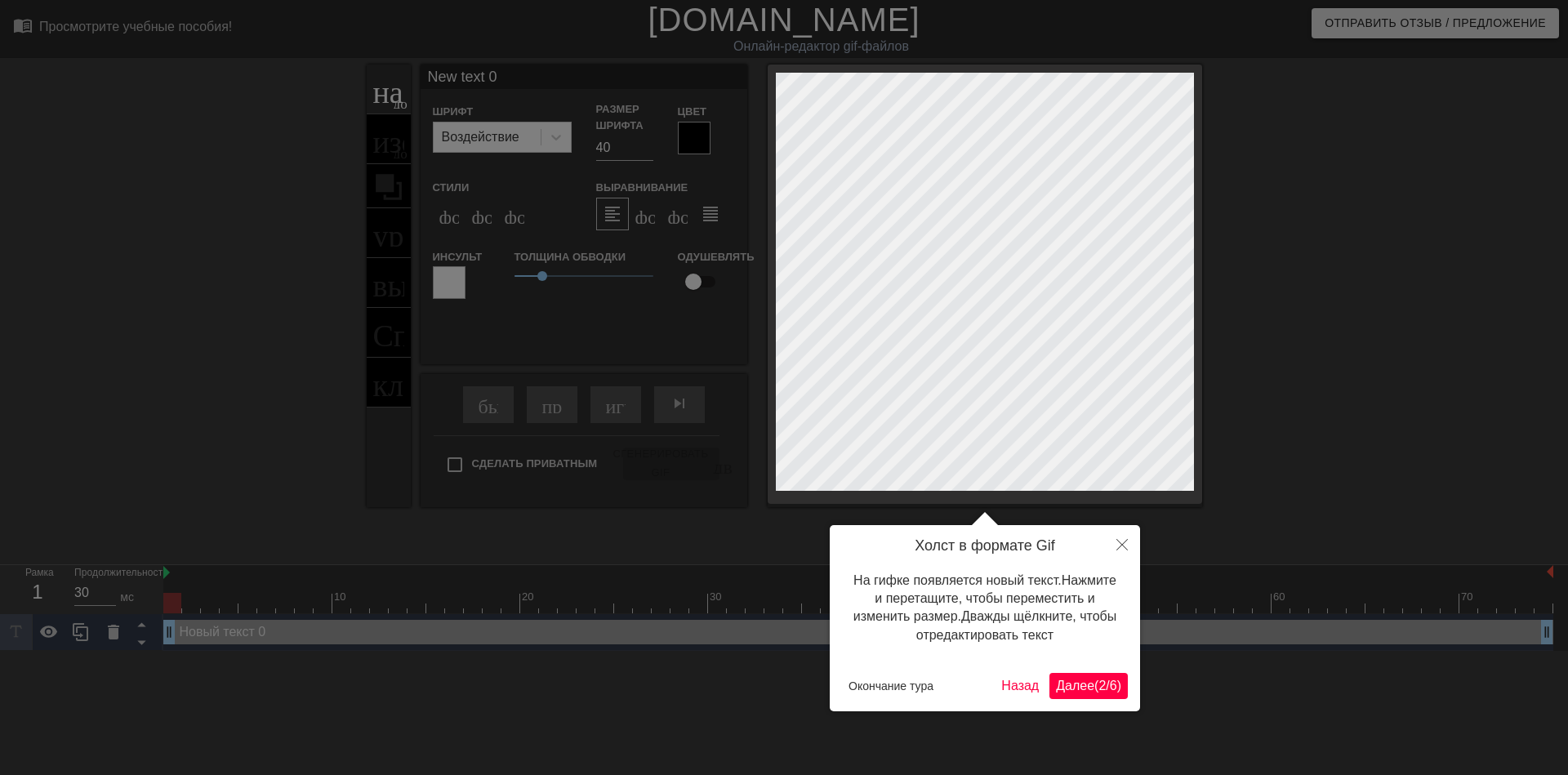
scroll to position [2, 3]
type input "ew text 0"
type textarea "ew text 0"
type input "w text 0"
type textarea "w text 0"
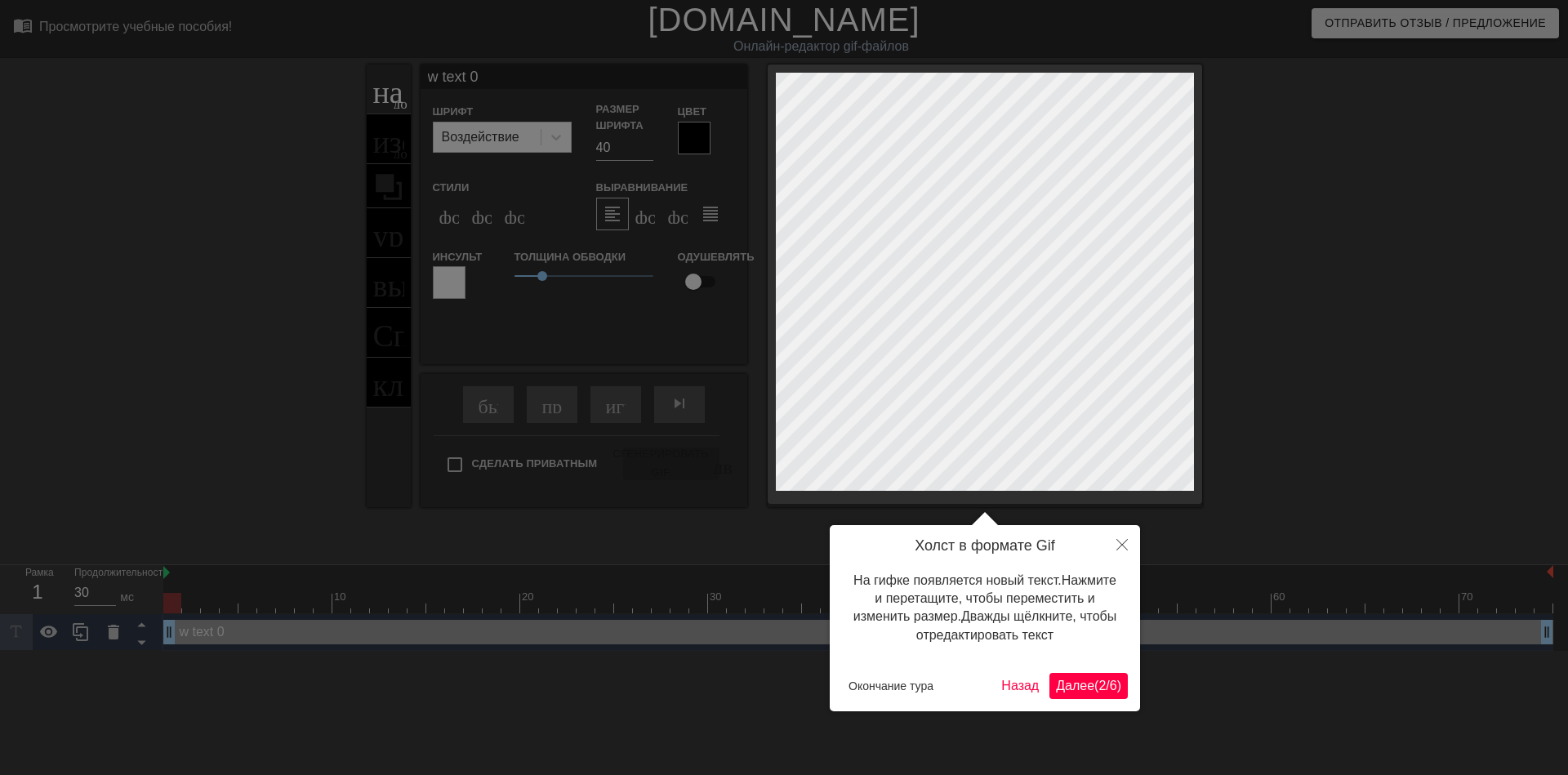
type input "text 0"
type textarea "text 0"
type input "text 0"
type textarea "text 0"
type input "ext 0"
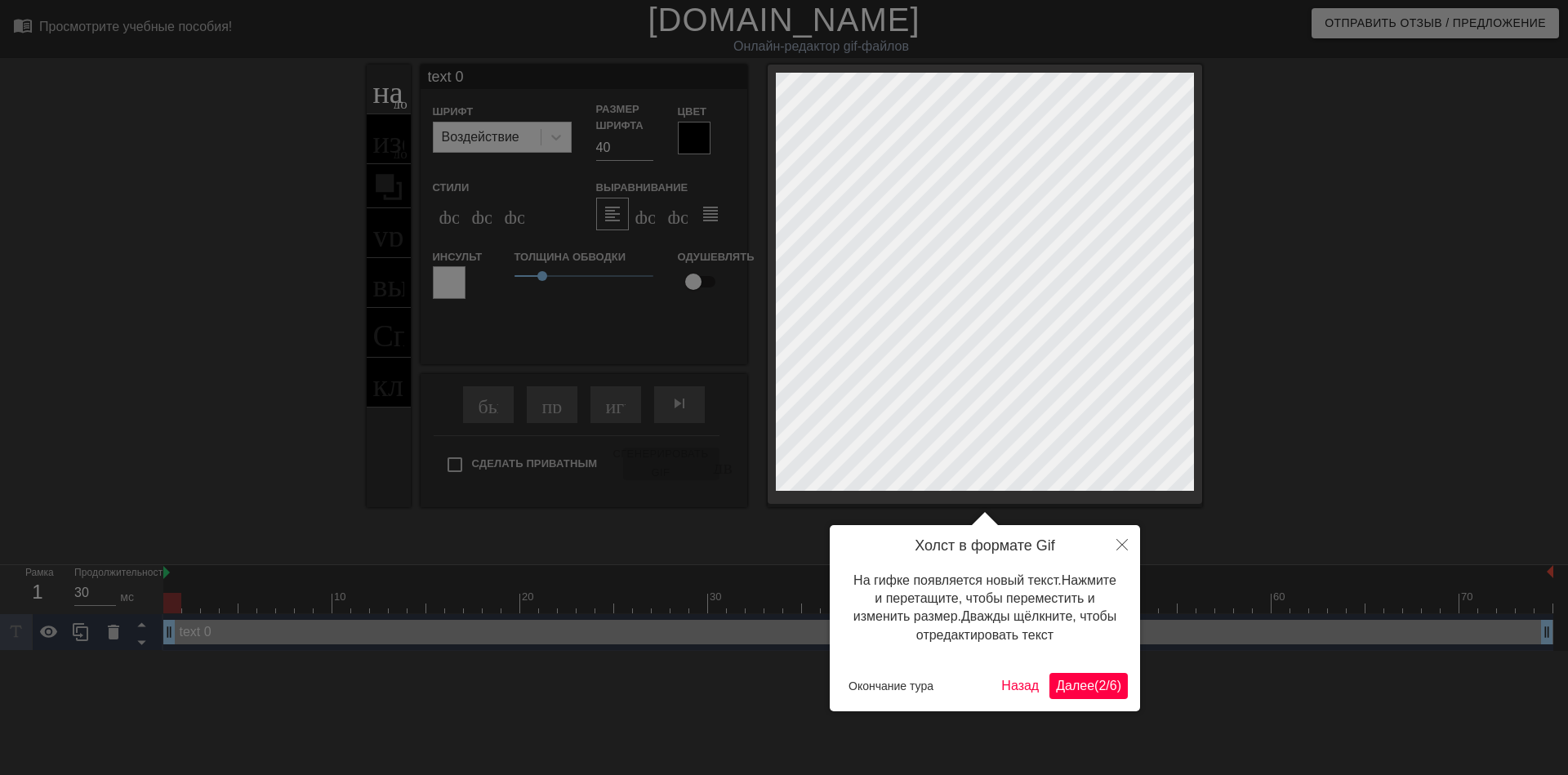
type textarea "ext 0"
type input "xt 0"
type textarea "xt 0"
type input "t 0"
type textarea "t 0"
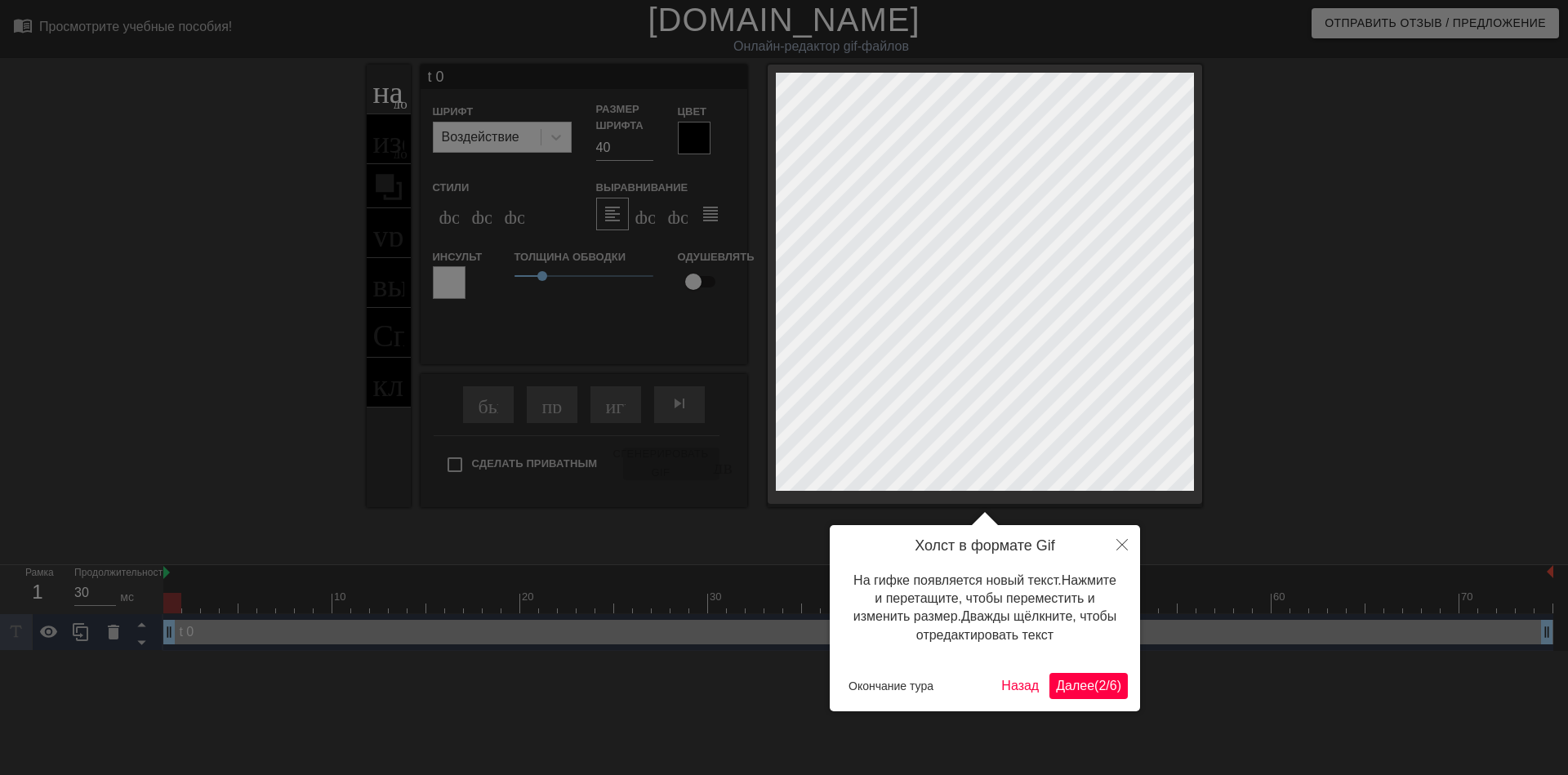
type input "0"
type textarea "0"
type input "0"
type textarea "0"
click at [558, 135] on div at bounding box center [784, 387] width 1568 height 775
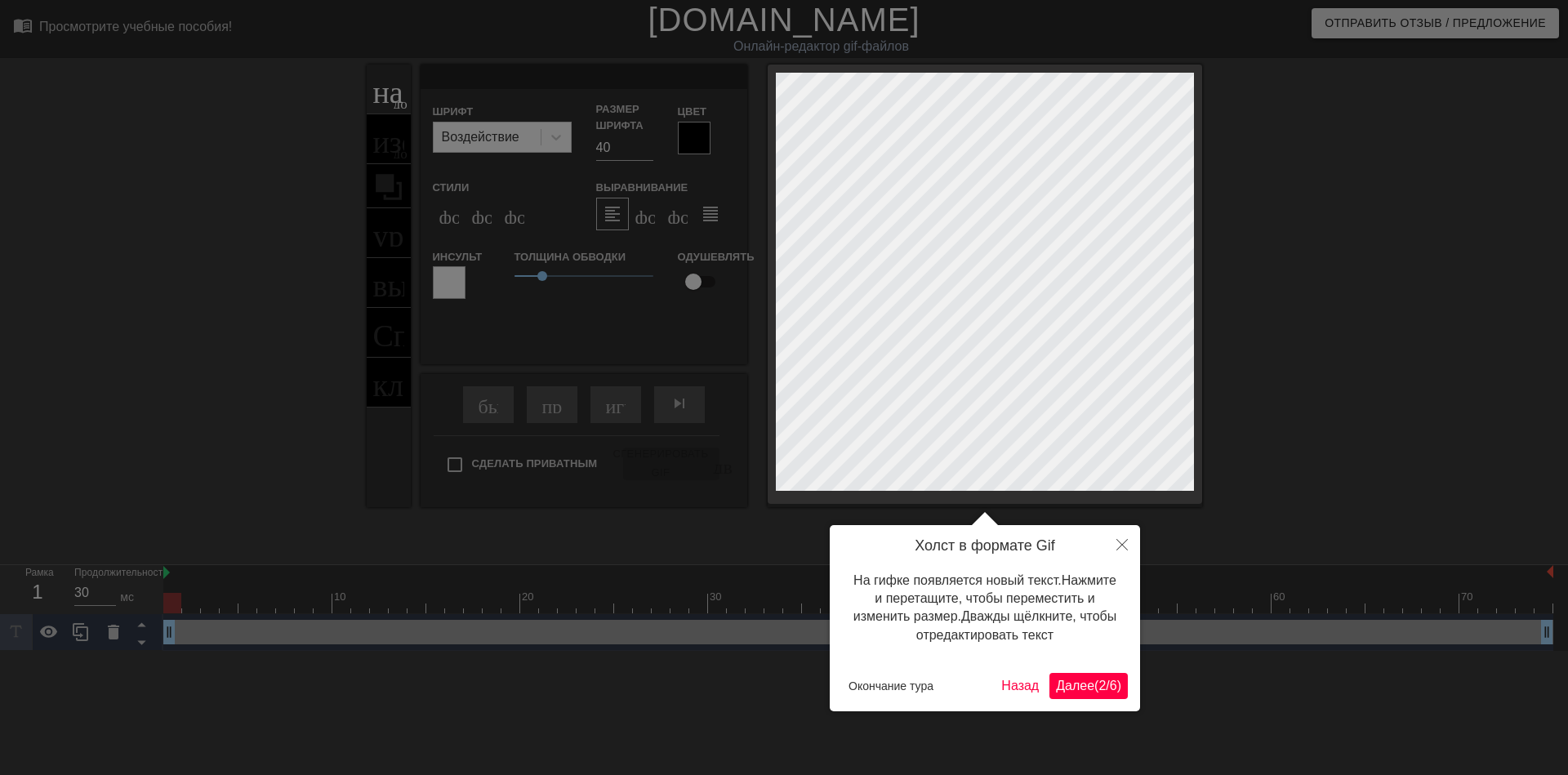
click at [558, 135] on div at bounding box center [784, 387] width 1568 height 775
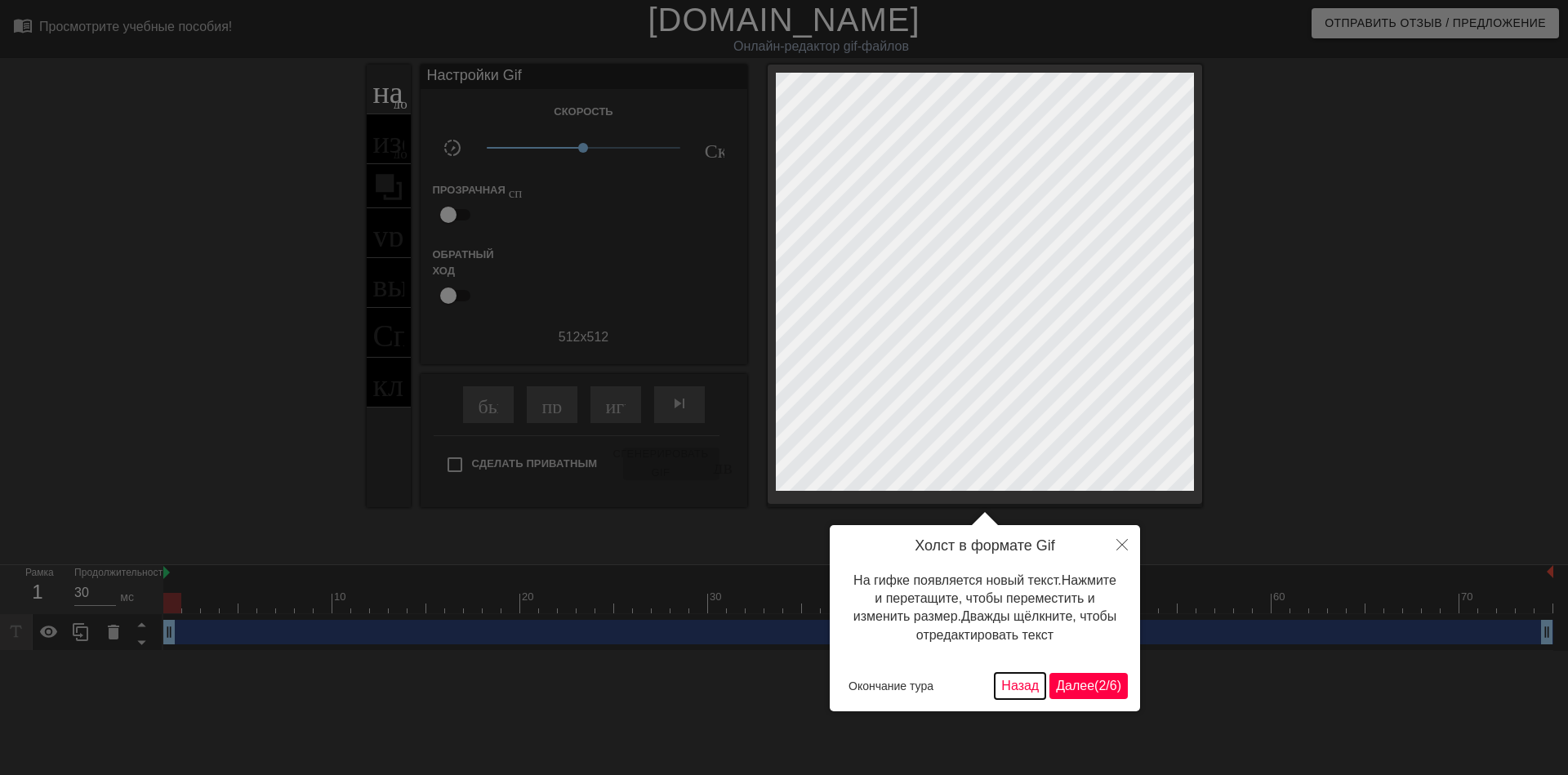
click at [1032, 687] on ya-tr-span "Назад" at bounding box center [1020, 686] width 38 height 14
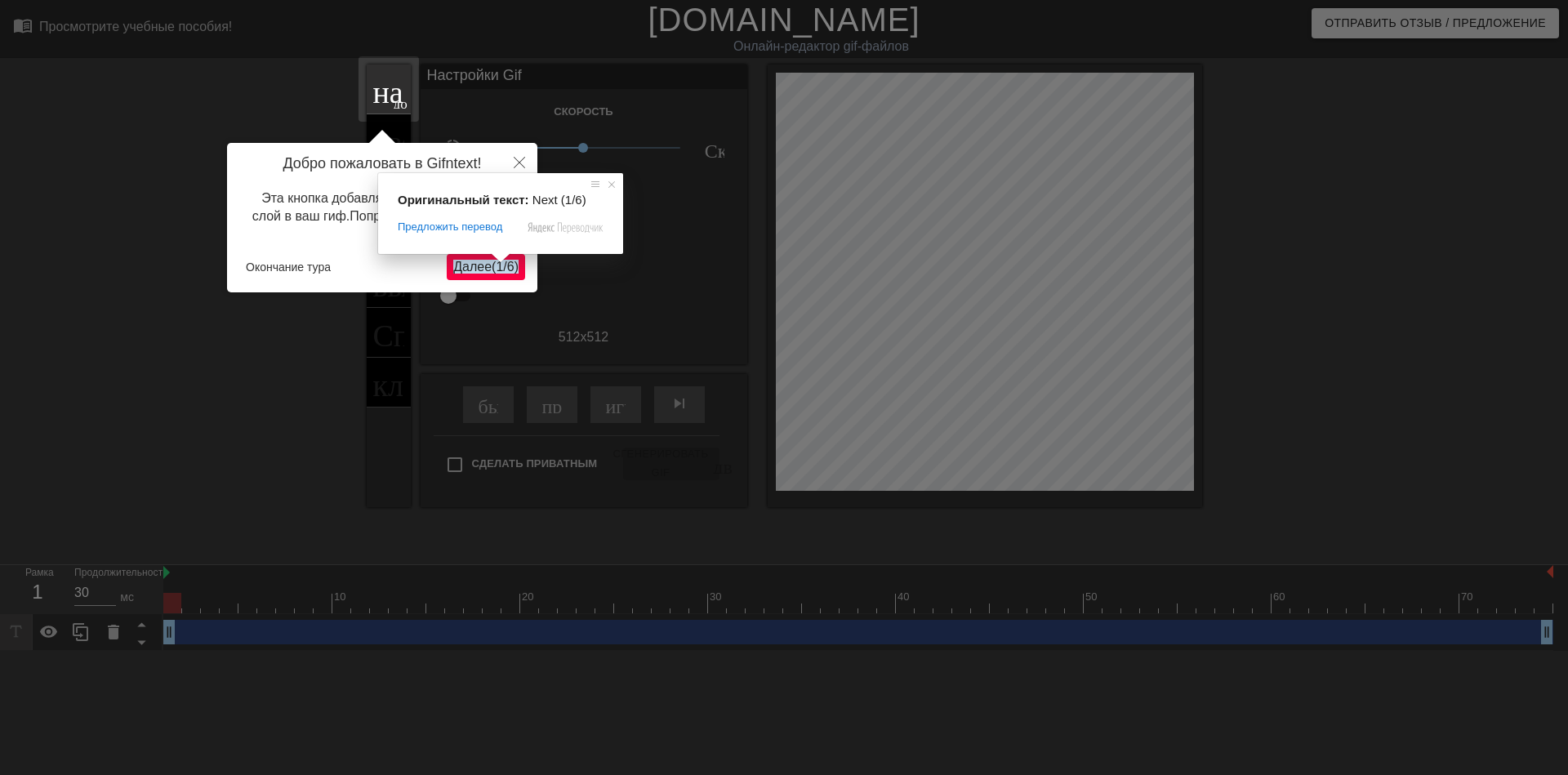
click at [496, 268] on ya-tr-span "1" at bounding box center [499, 266] width 7 height 14
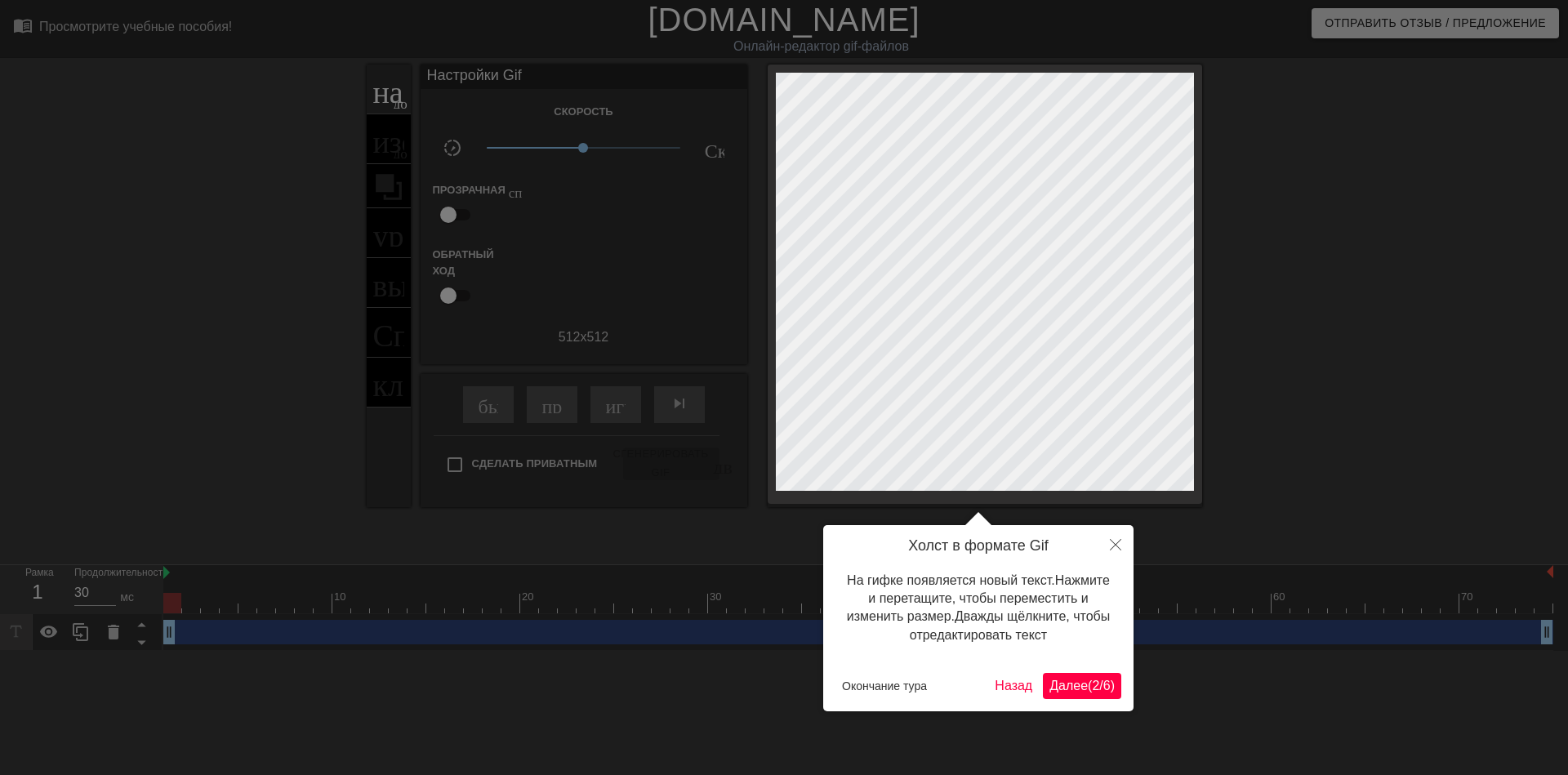
click at [1058, 681] on ya-tr-span "Далее" at bounding box center [1069, 686] width 39 height 14
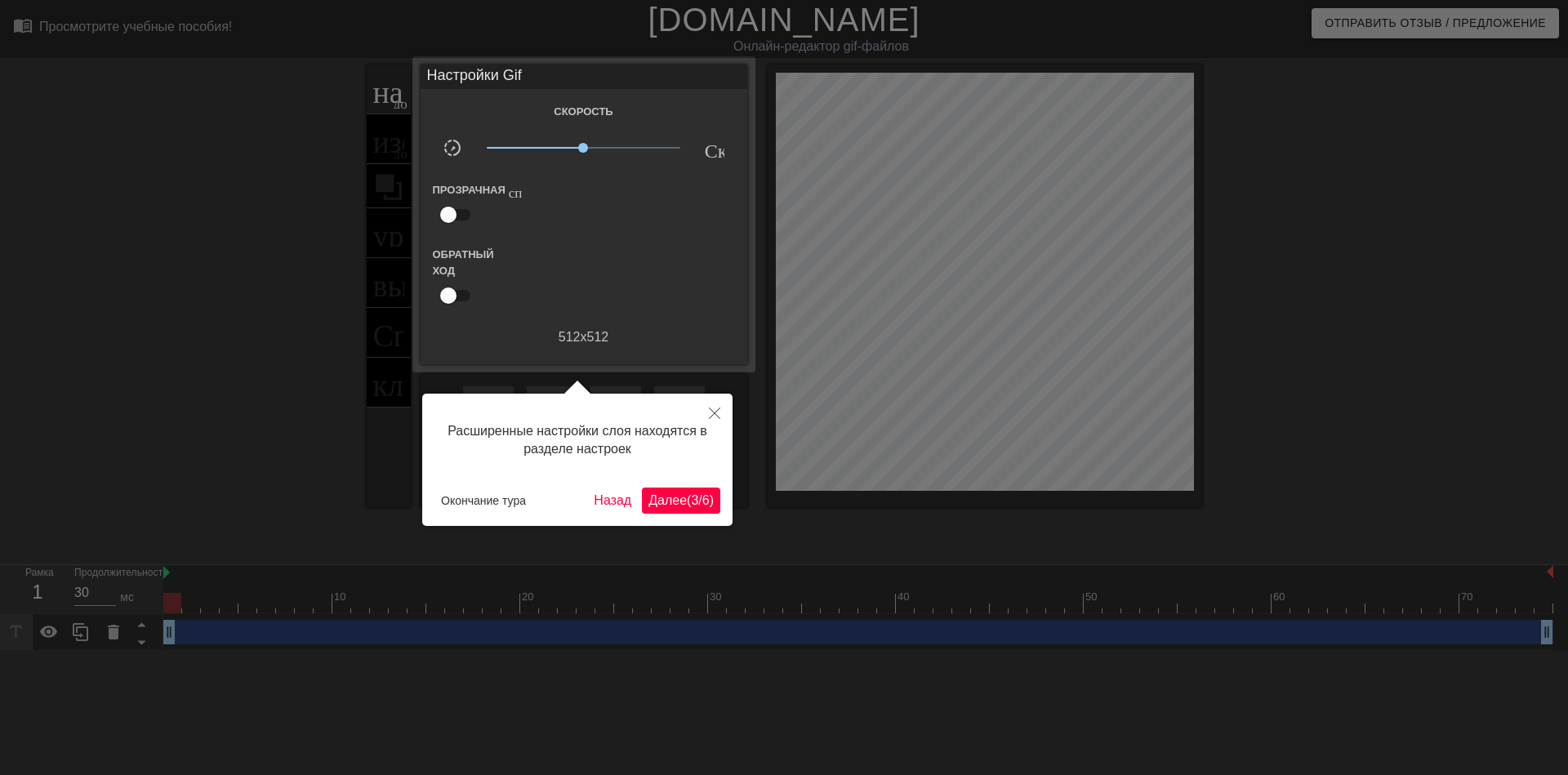
click at [693, 507] on ya-tr-span "3" at bounding box center [695, 499] width 7 height 14
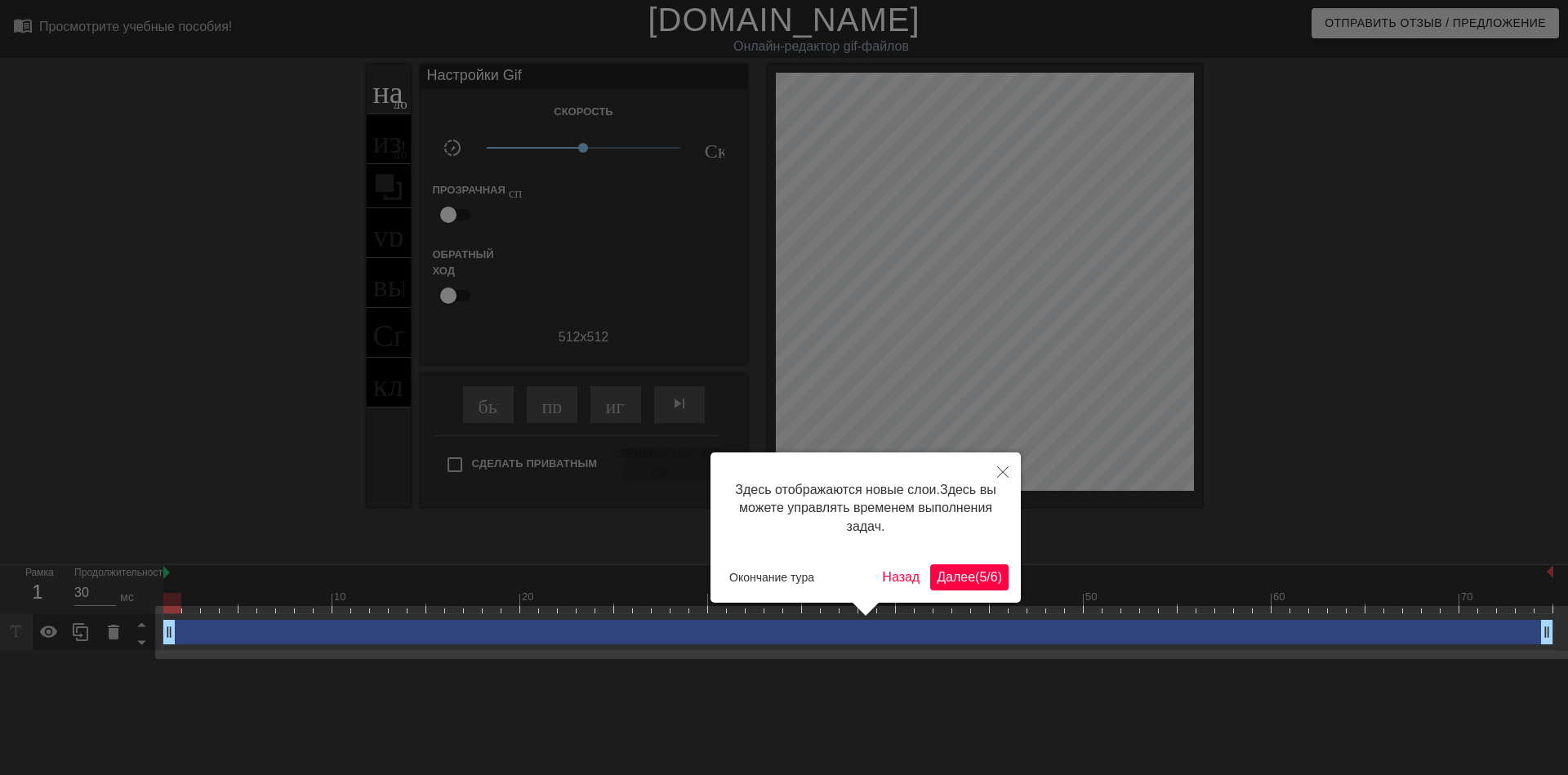
click at [964, 575] on ya-tr-span "Далее" at bounding box center [956, 577] width 39 height 14
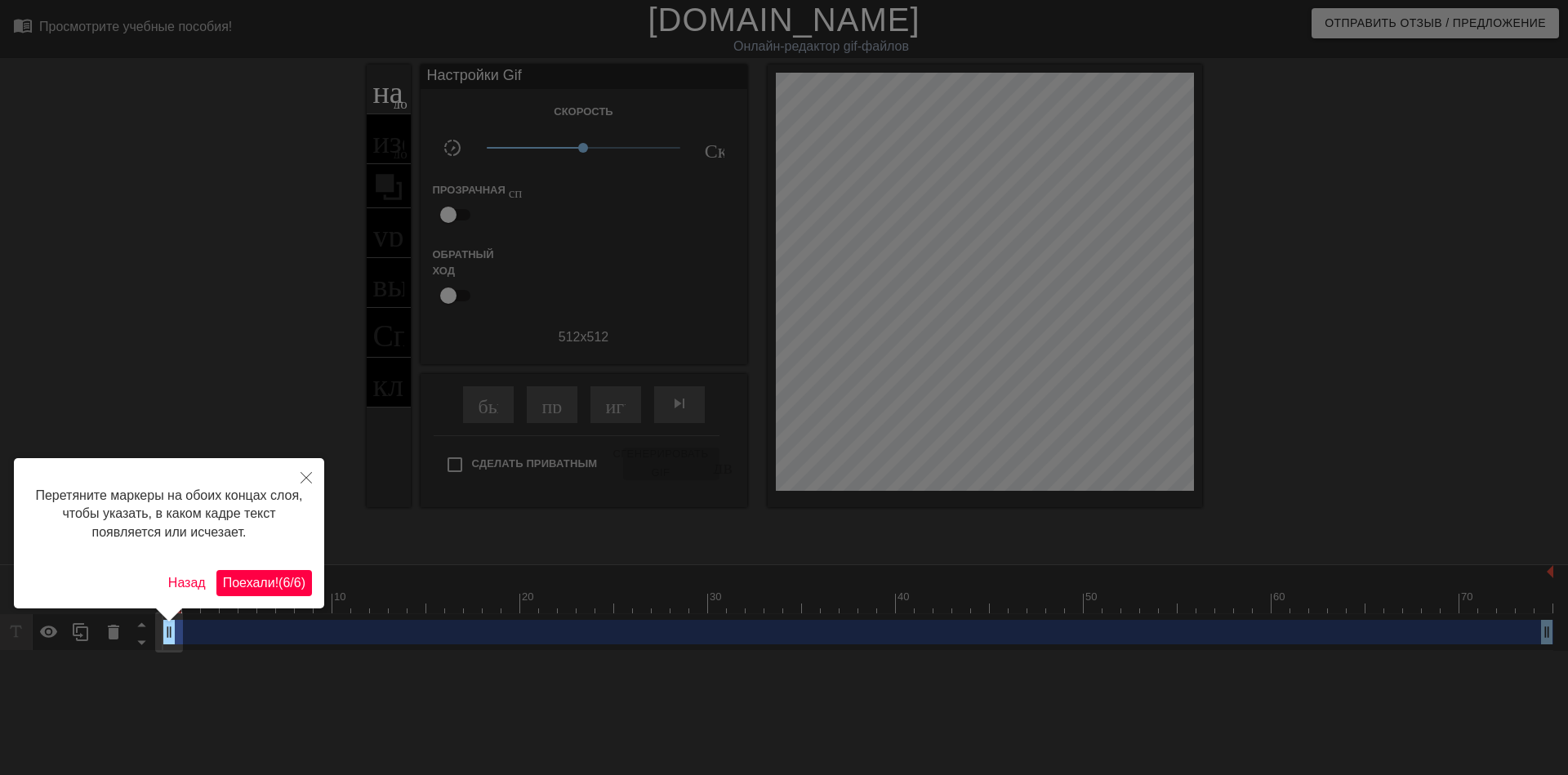
click at [285, 576] on ya-tr-span "6" at bounding box center [287, 582] width 7 height 14
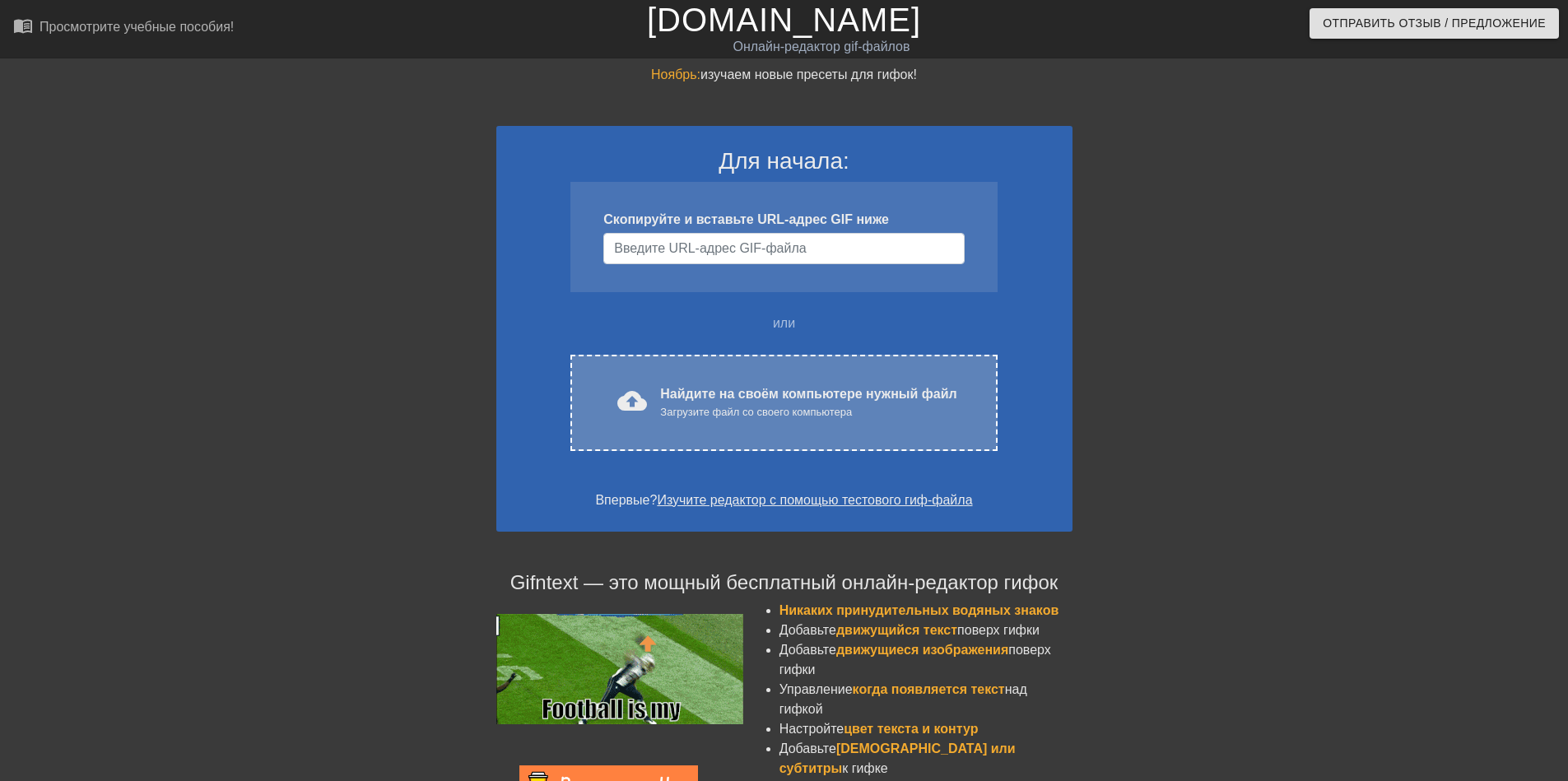
click at [685, 376] on div "cloud_upload загрузить Найдите на своём компьютере нужный файл Загрузите файл с…" at bounding box center [783, 403] width 426 height 97
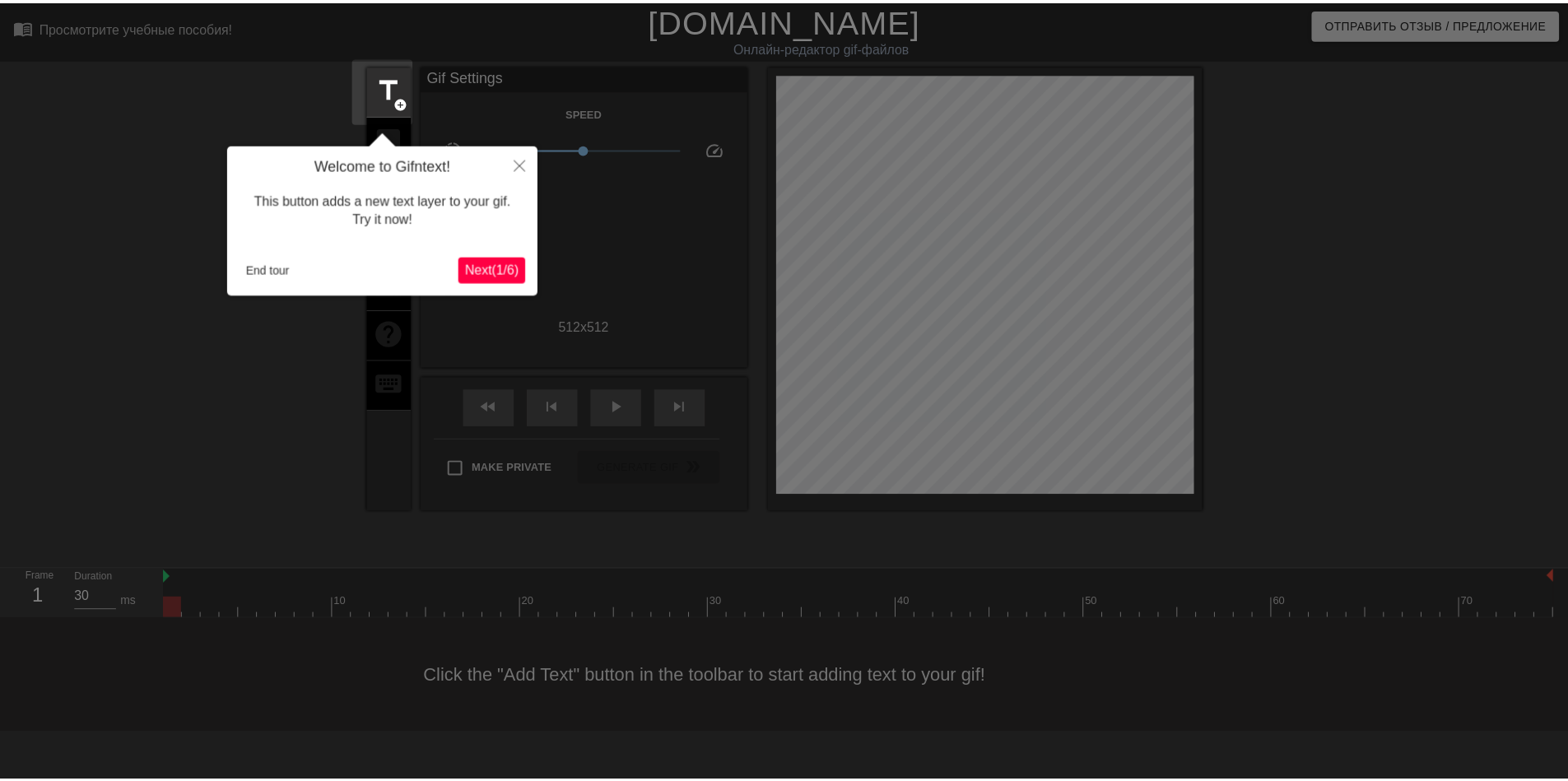
scroll to position [40, 0]
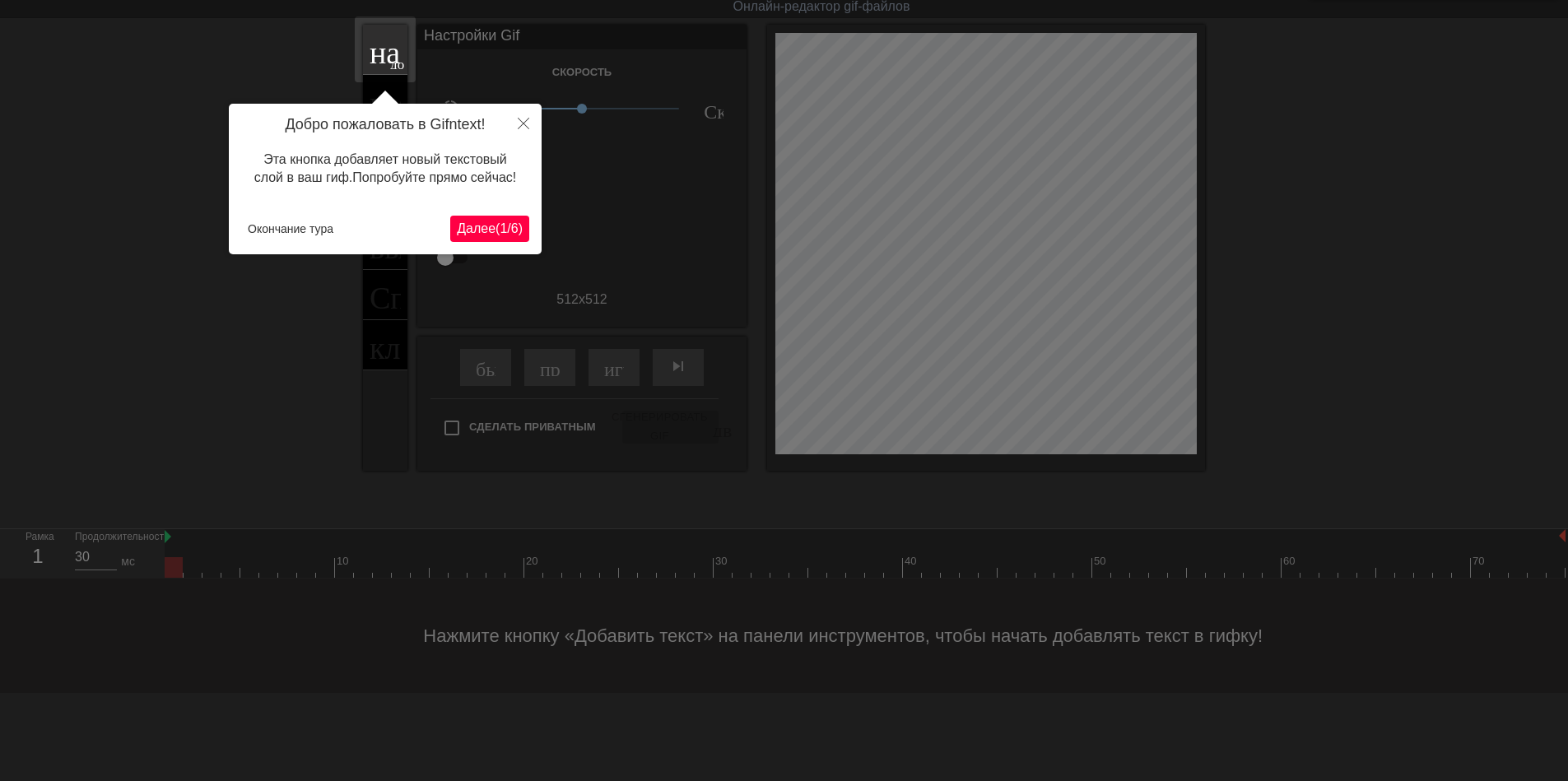
click at [497, 235] on ya-tr-span "(" at bounding box center [498, 228] width 4 height 14
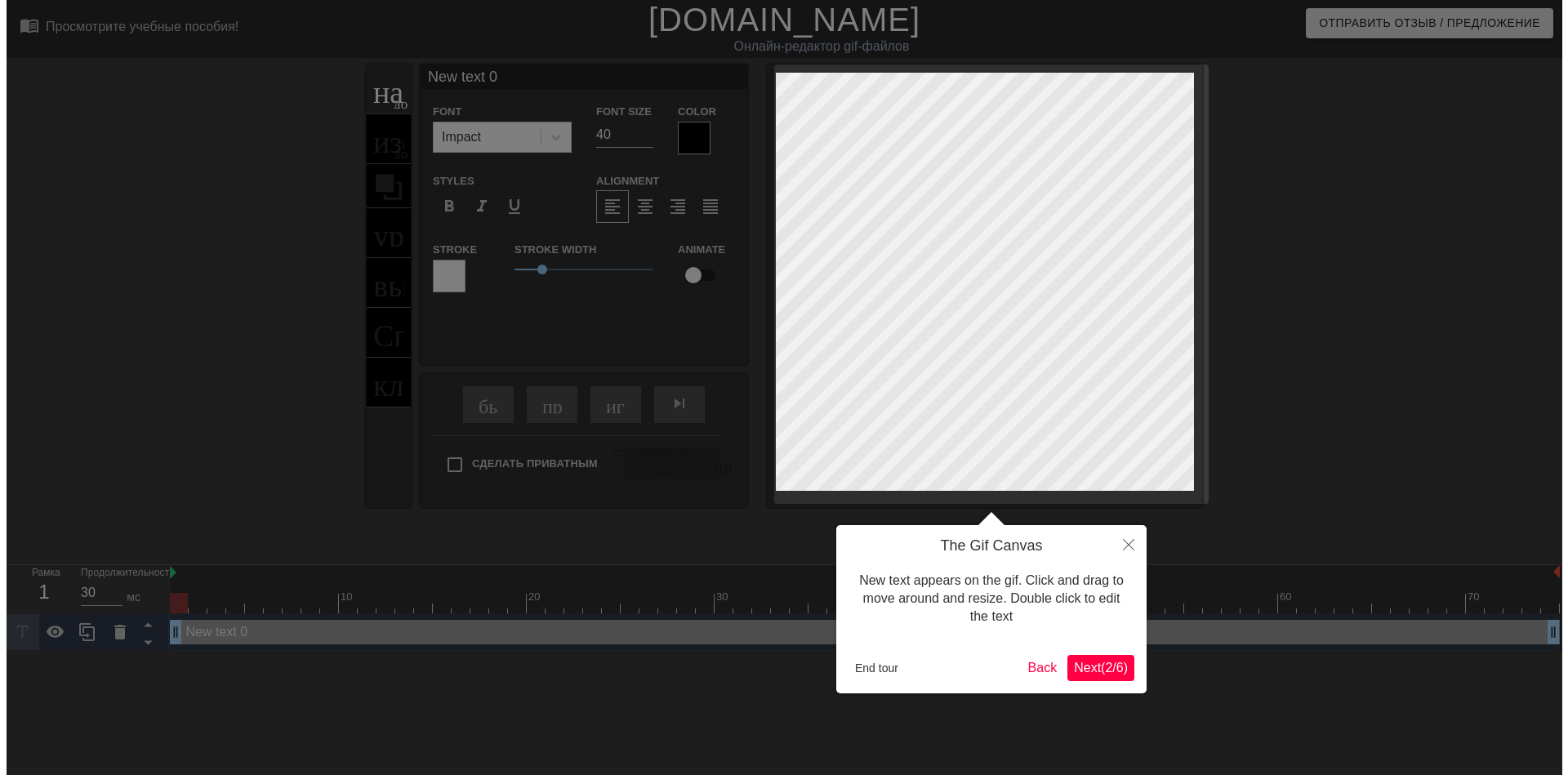
scroll to position [0, 0]
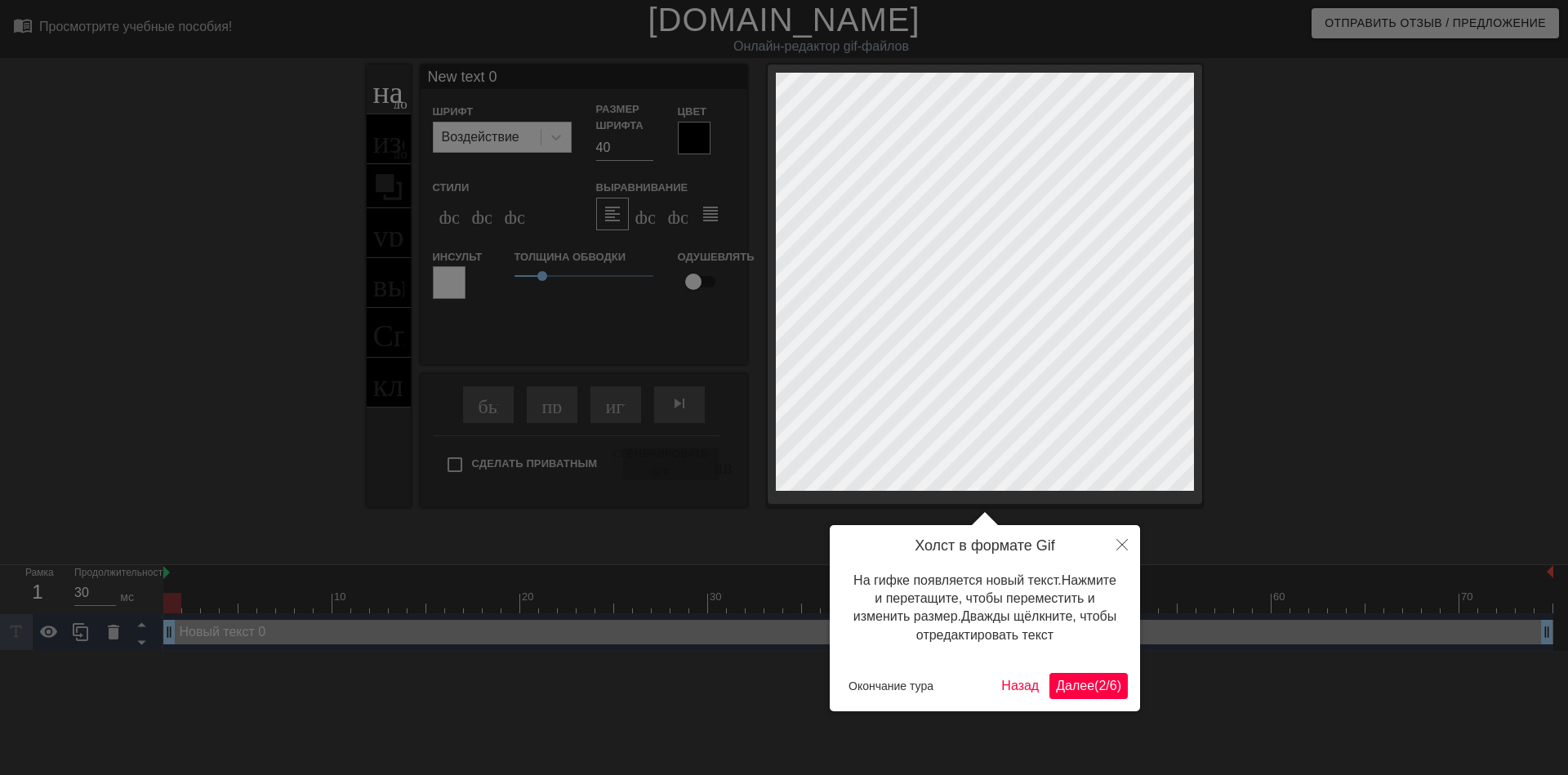
click at [562, 137] on div at bounding box center [784, 387] width 1568 height 775
click at [1072, 687] on ya-tr-span "Далее" at bounding box center [1075, 686] width 39 height 14
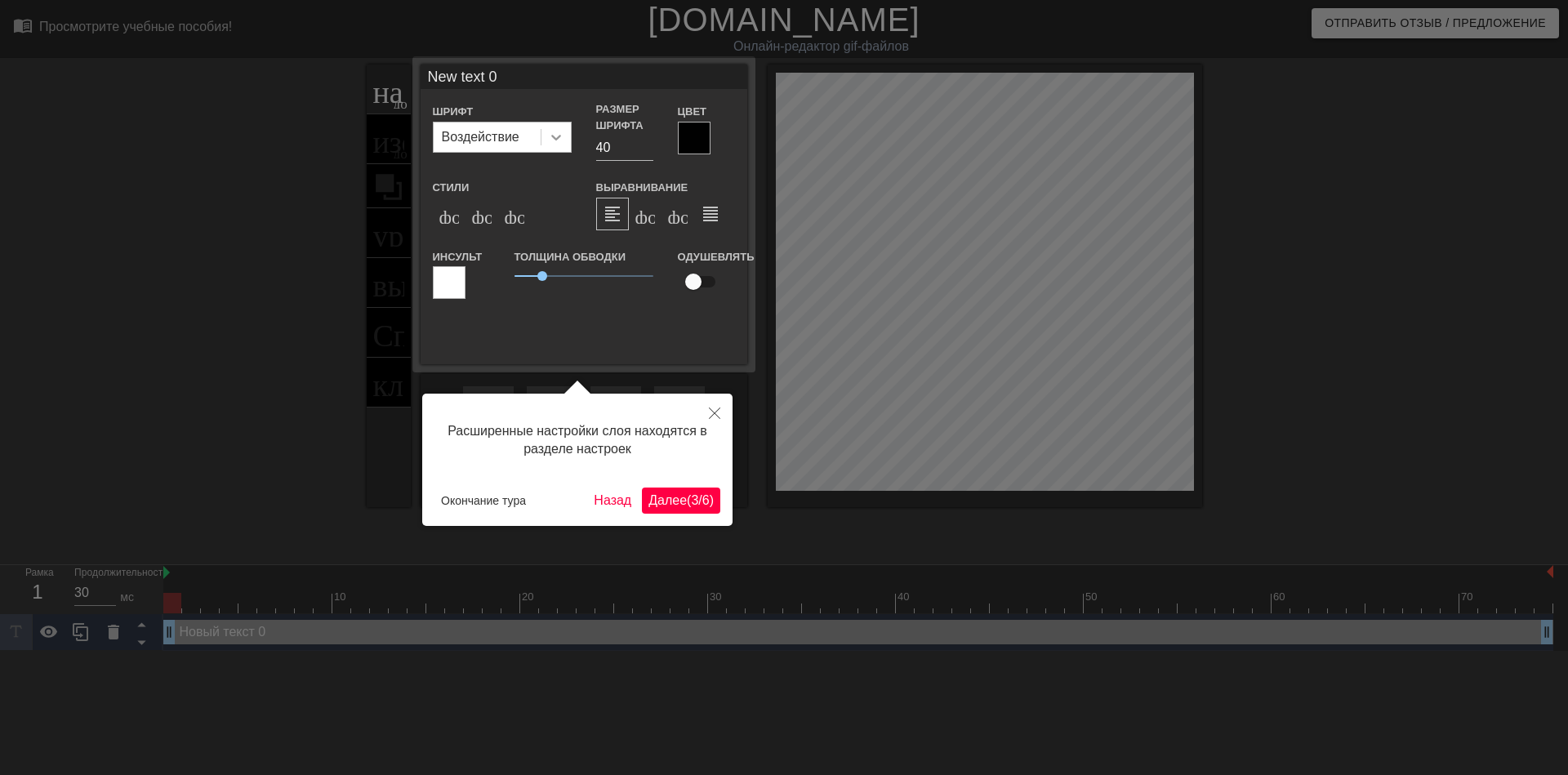
click at [556, 135] on icon at bounding box center [556, 137] width 17 height 17
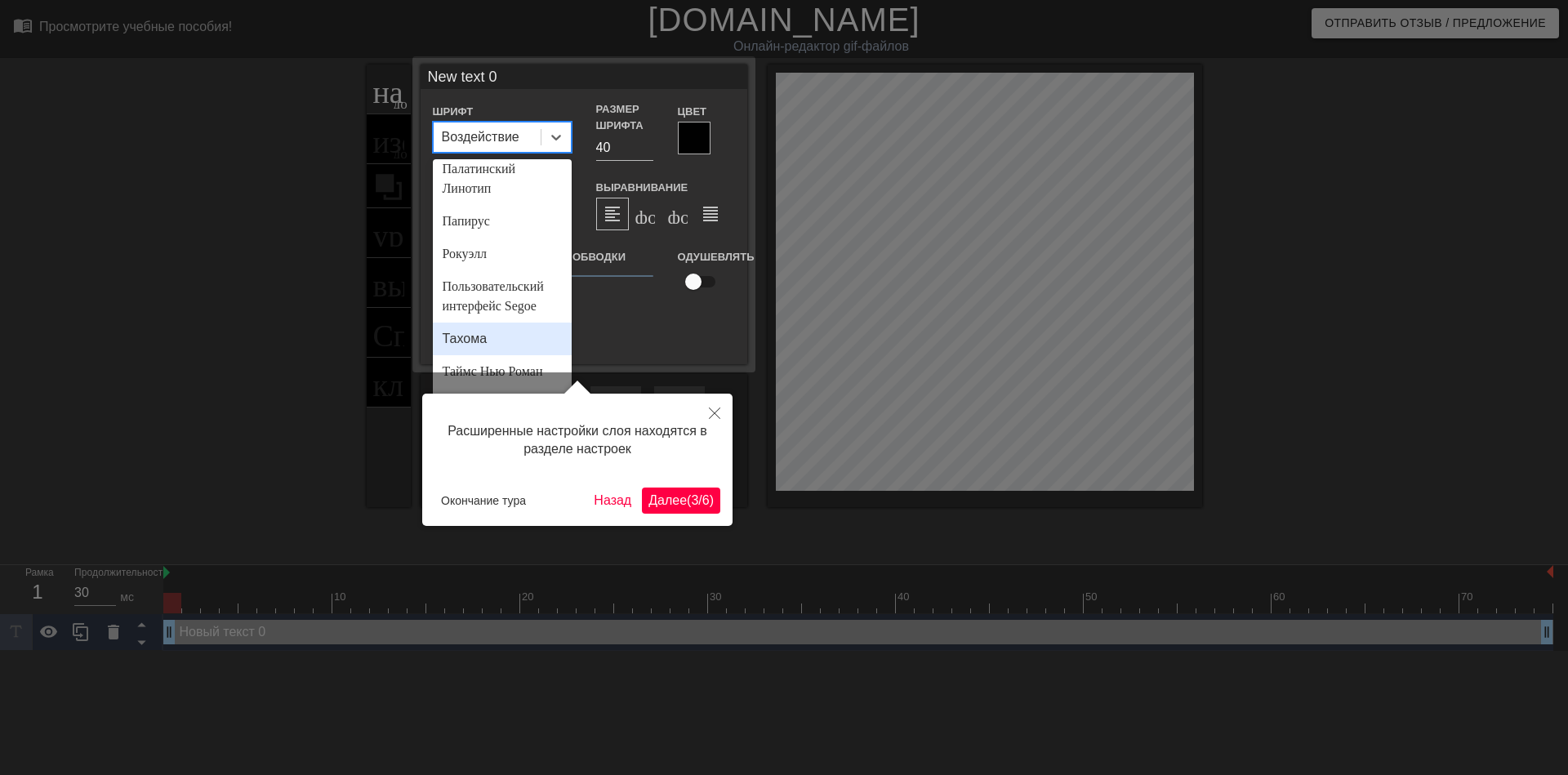
scroll to position [643, 0]
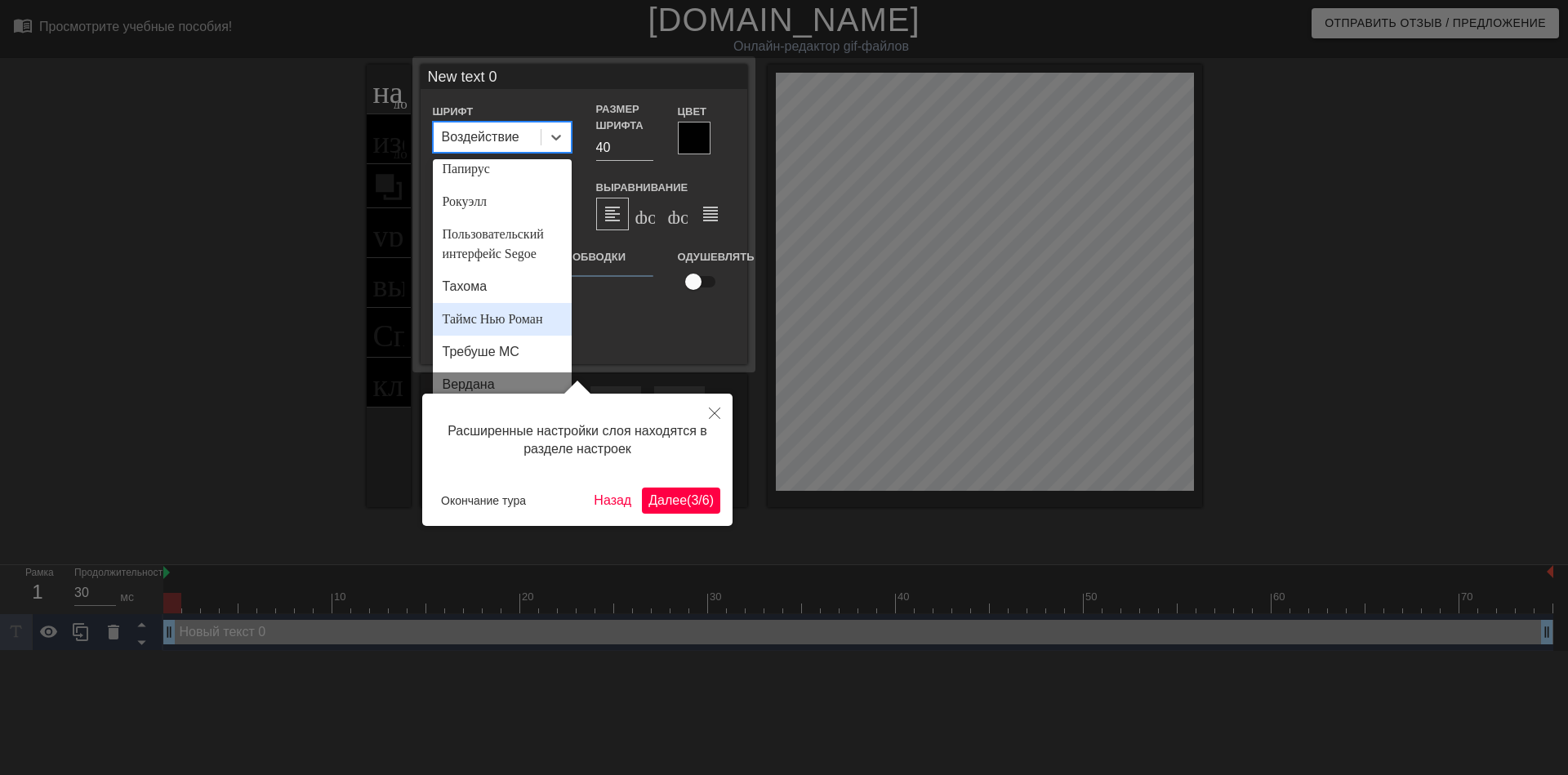
click at [499, 314] on ya-tr-span "Таймс Нью Роман" at bounding box center [492, 319] width 100 height 14
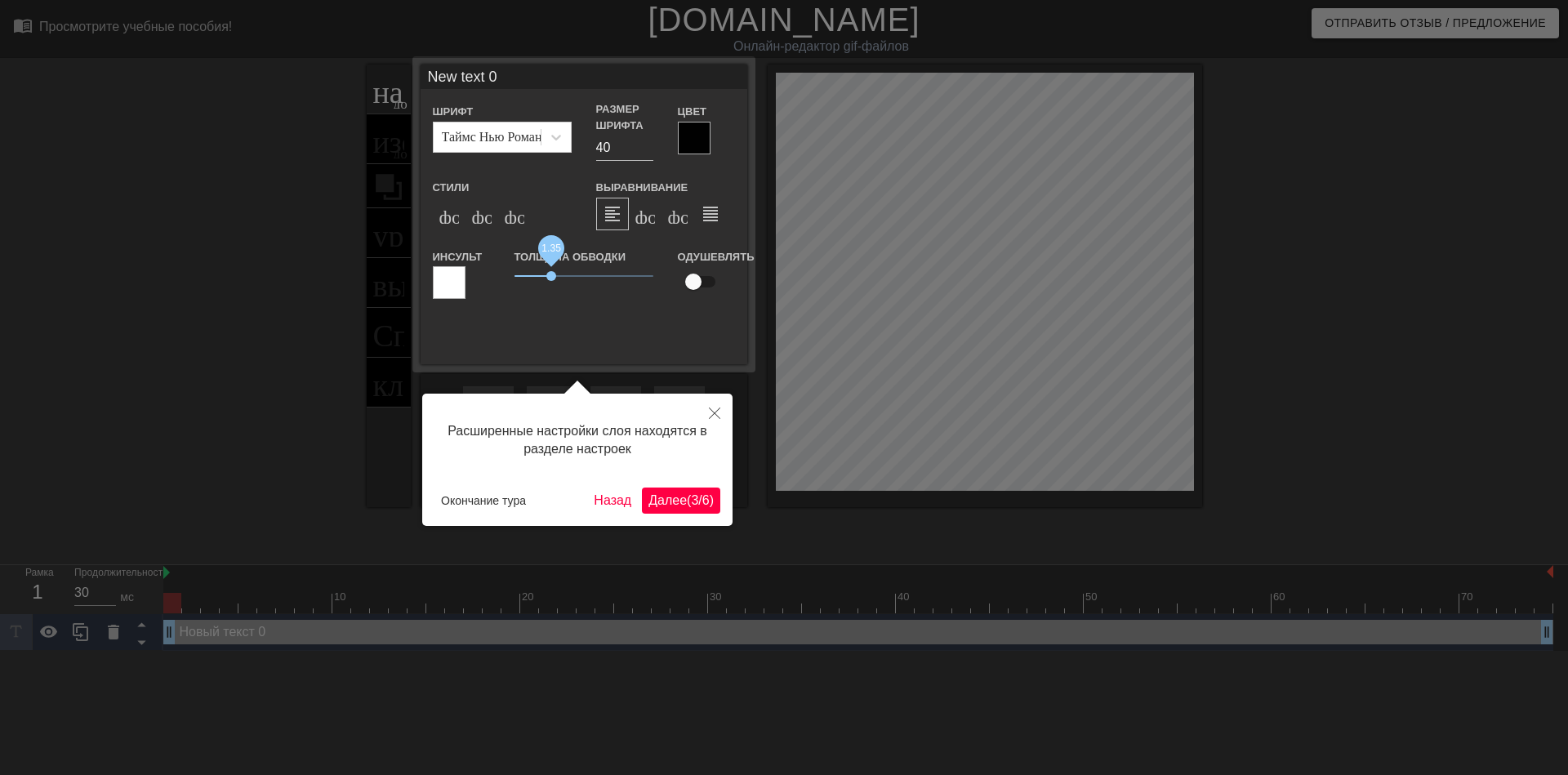
drag, startPoint x: 543, startPoint y: 276, endPoint x: 552, endPoint y: 278, distance: 9.2
click at [552, 278] on span "1.35" at bounding box center [551, 276] width 10 height 10
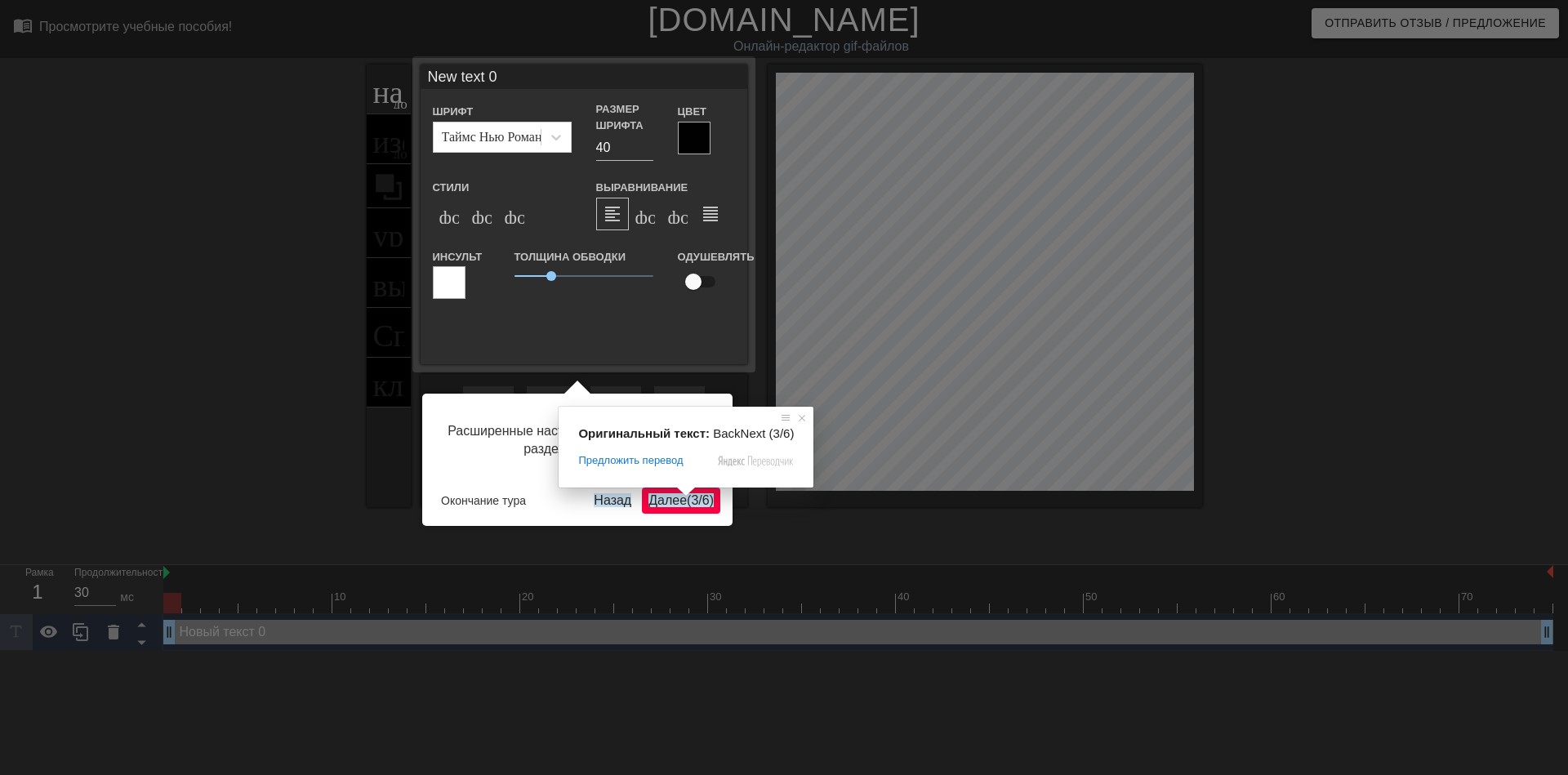
click at [679, 497] on span at bounding box center [685, 491] width 21 height 10
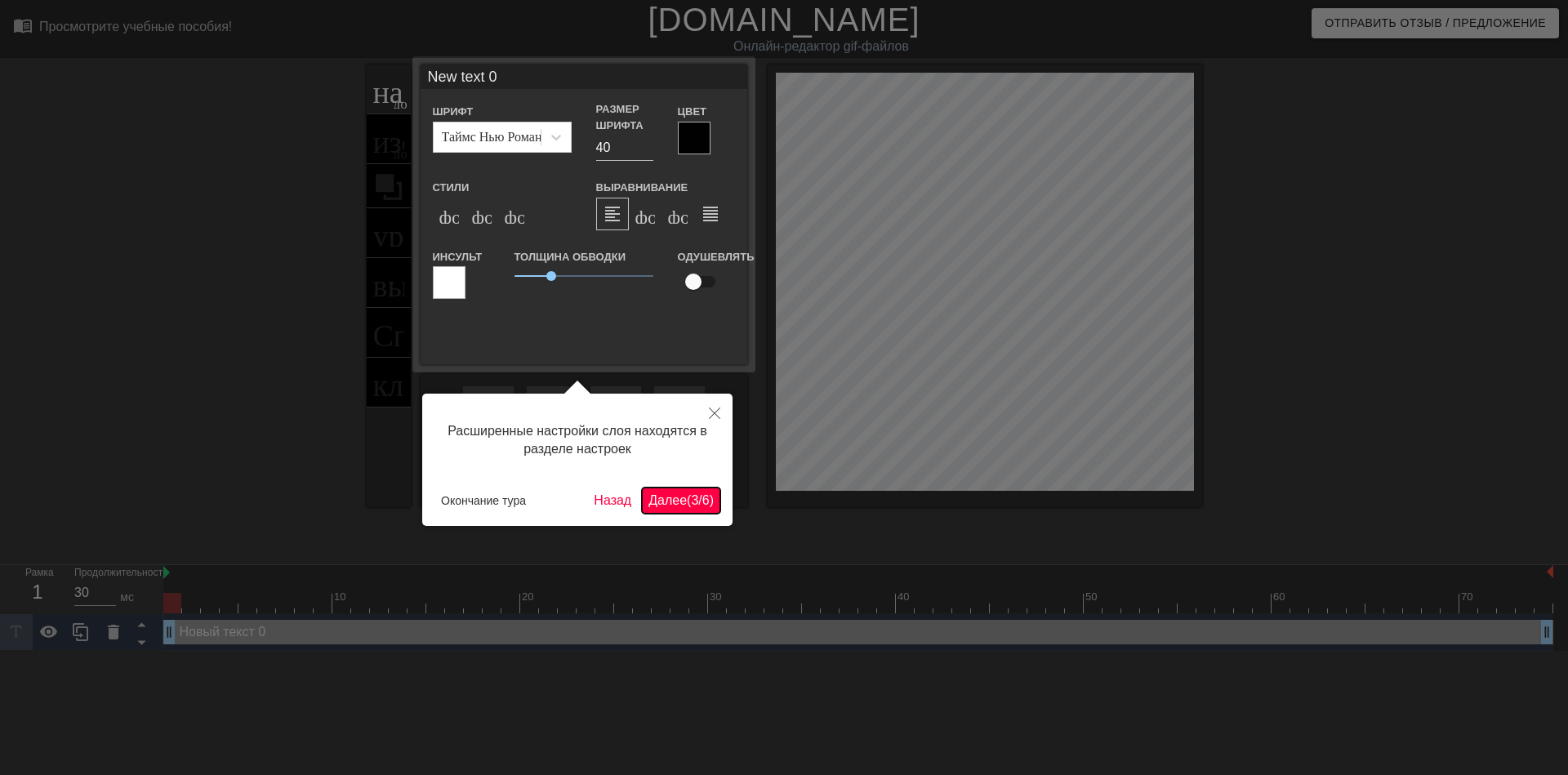
click at [655, 500] on ya-tr-span "Далее" at bounding box center [668, 499] width 39 height 14
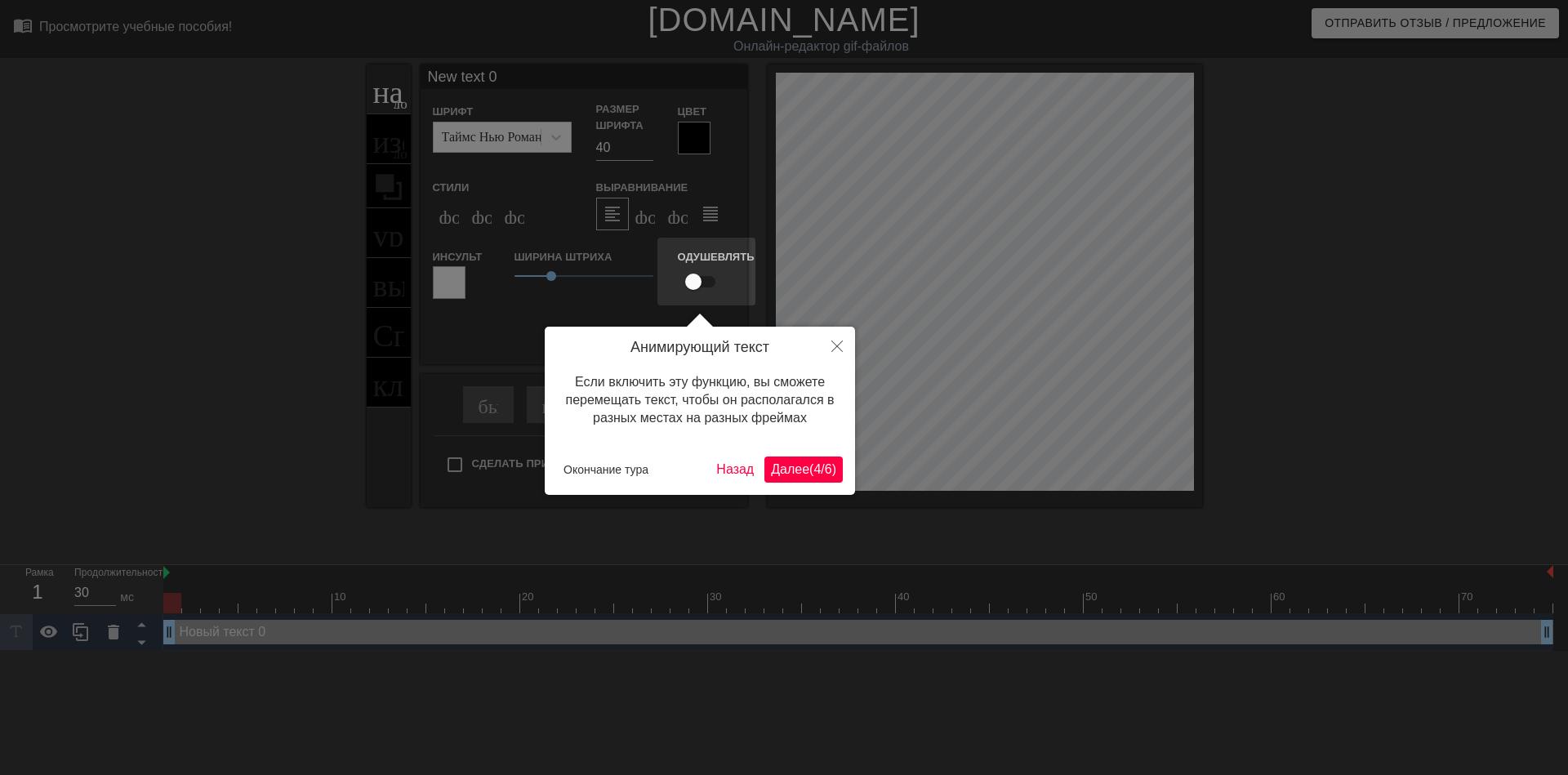
click at [788, 469] on ya-tr-span "Далее" at bounding box center [790, 469] width 39 height 14
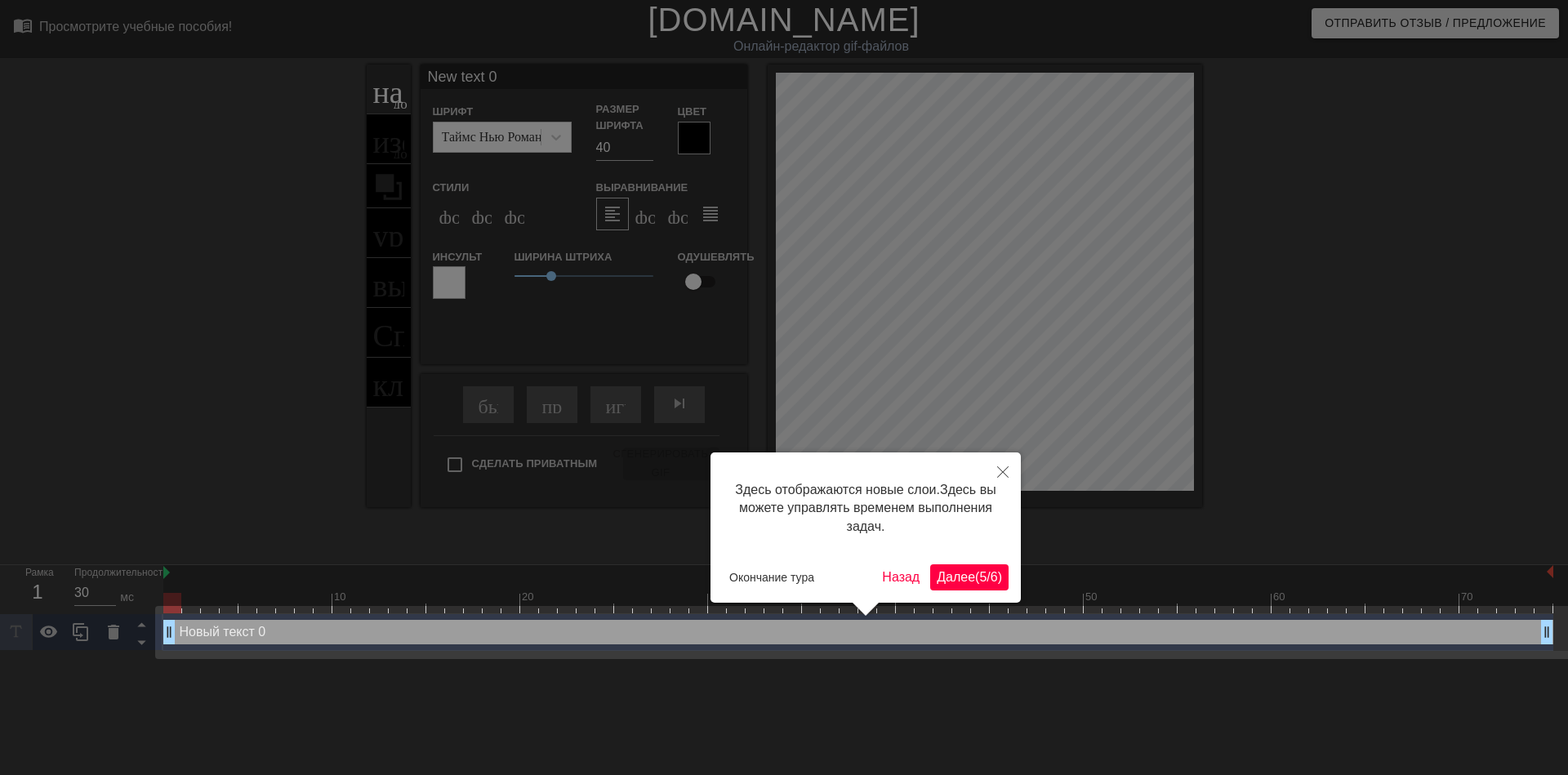
click at [942, 581] on ya-tr-span "Далее" at bounding box center [956, 577] width 39 height 14
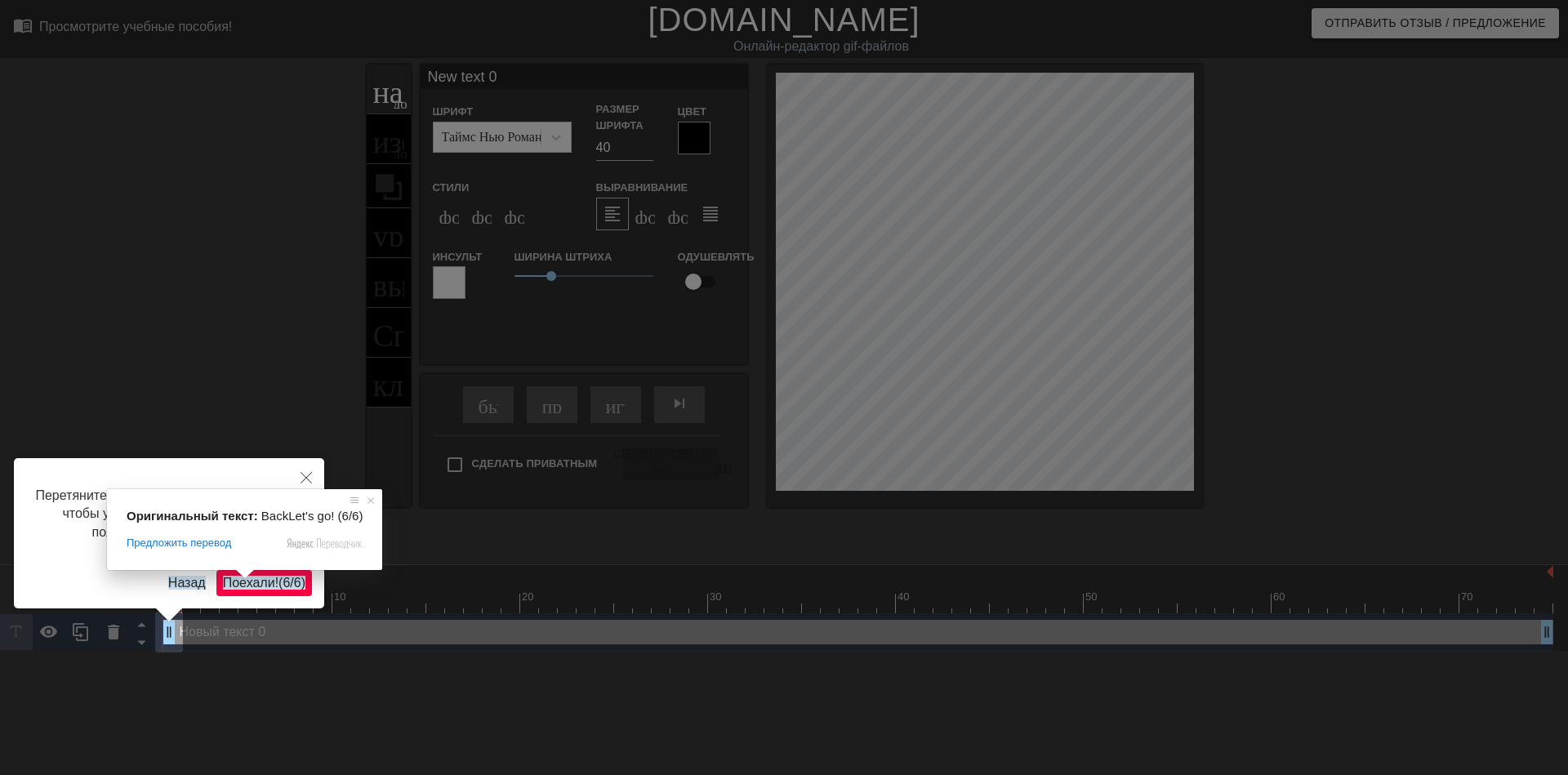
click at [247, 579] on span at bounding box center [244, 574] width 21 height 10
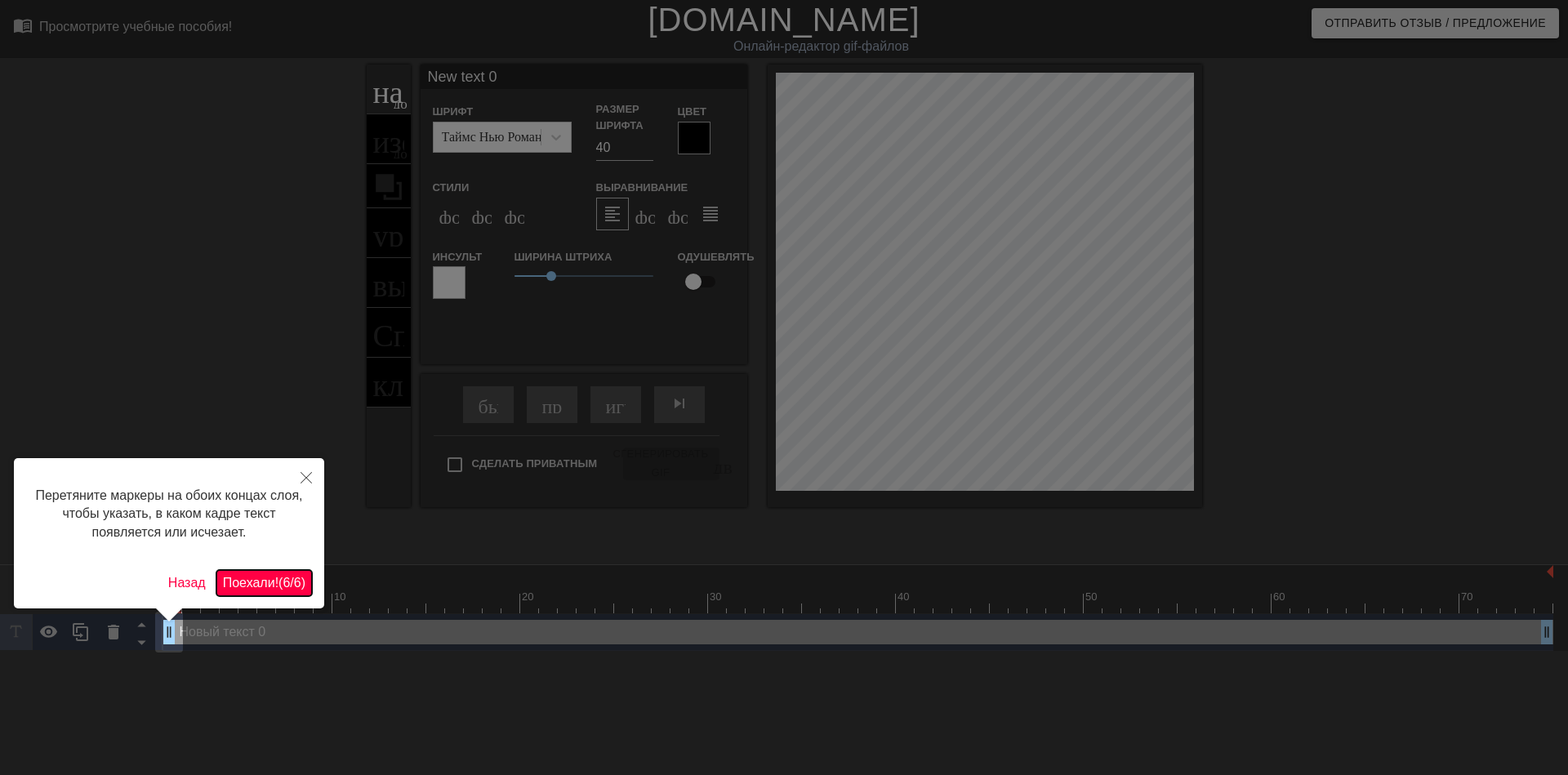
click at [249, 578] on ya-tr-span "Поехали!" at bounding box center [251, 582] width 55 height 14
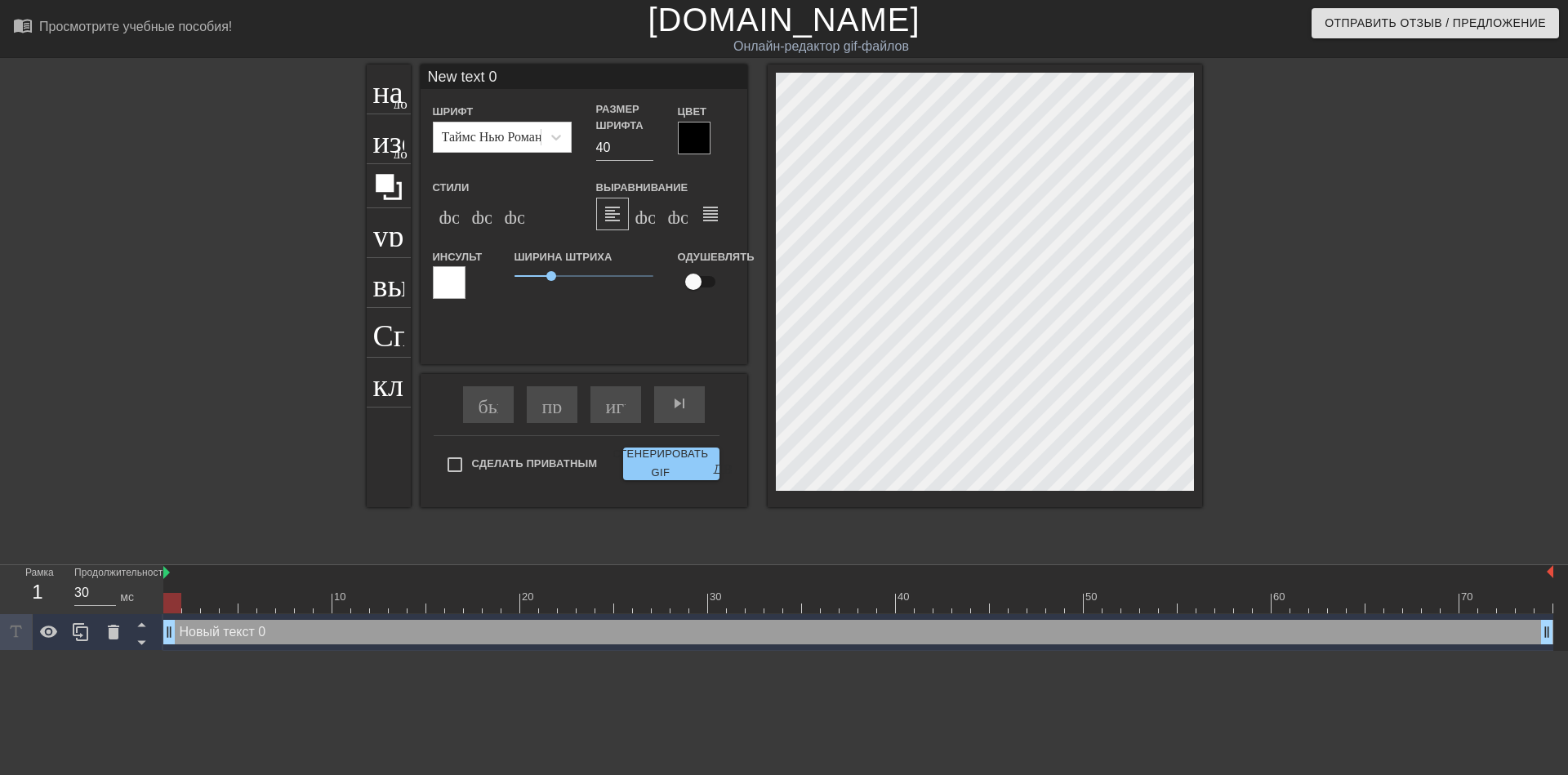
scroll to position [2, 3]
type input "ЫNew text 0"
type textarea "ЫNew text 0"
type input "New text 0"
type textarea "New text 0"
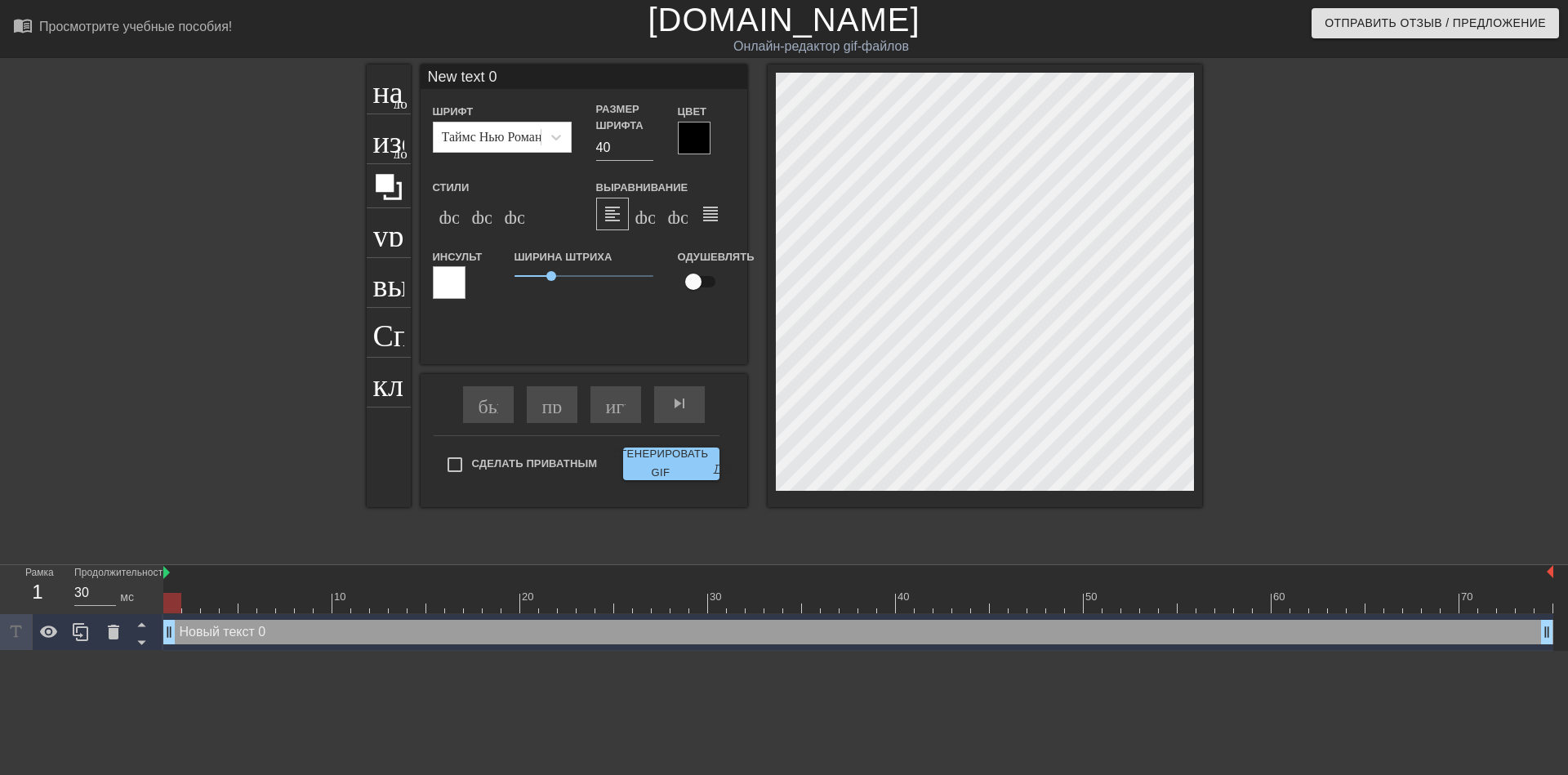
type input "ew text 0"
type textarea "ew text 0"
type input "w text 0"
type textarea "w text 0"
type input "text 0"
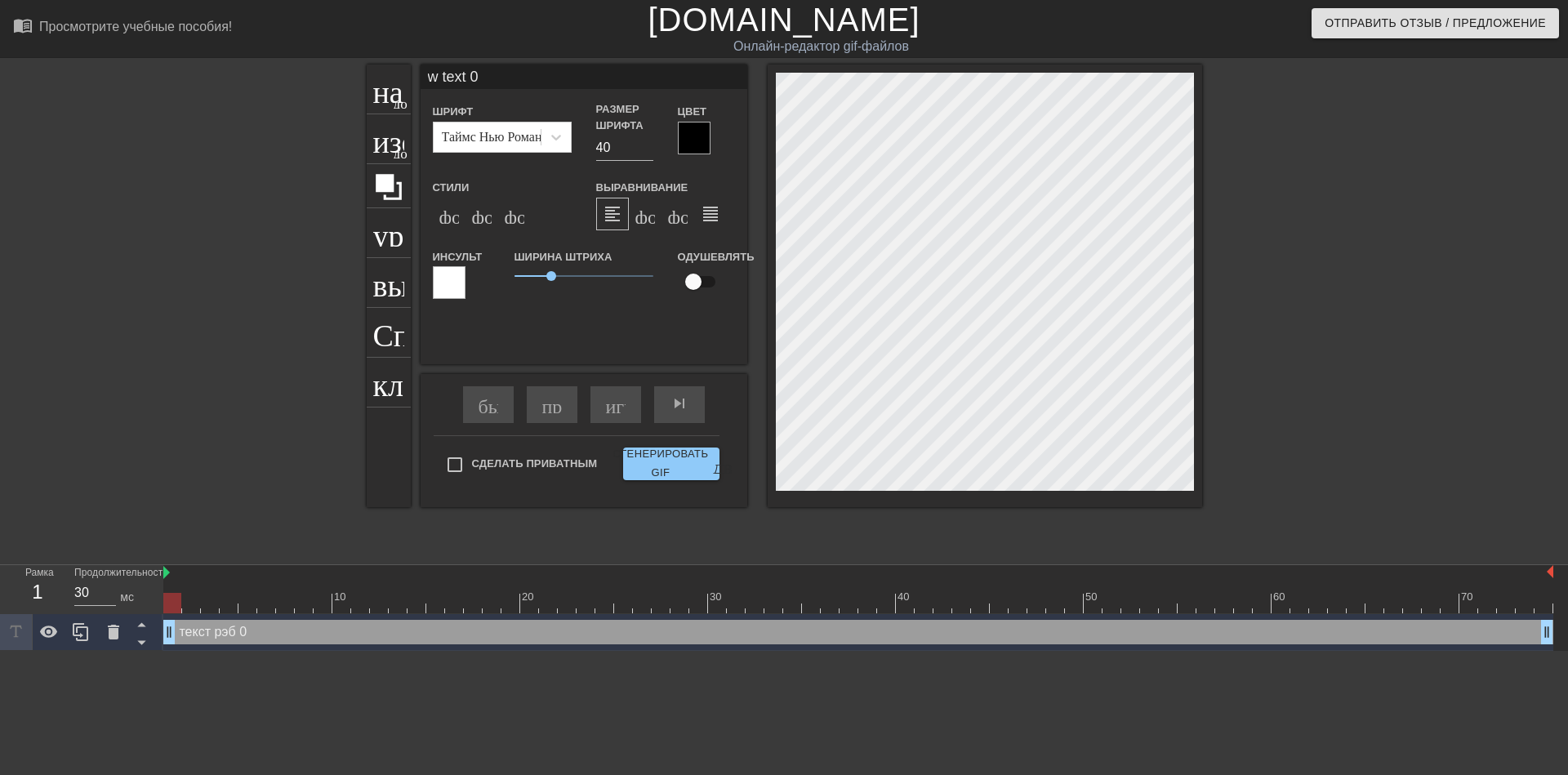
type textarea "text 0"
type input "text 0"
type textarea "text 0"
type input "ext 0"
type textarea "ext 0"
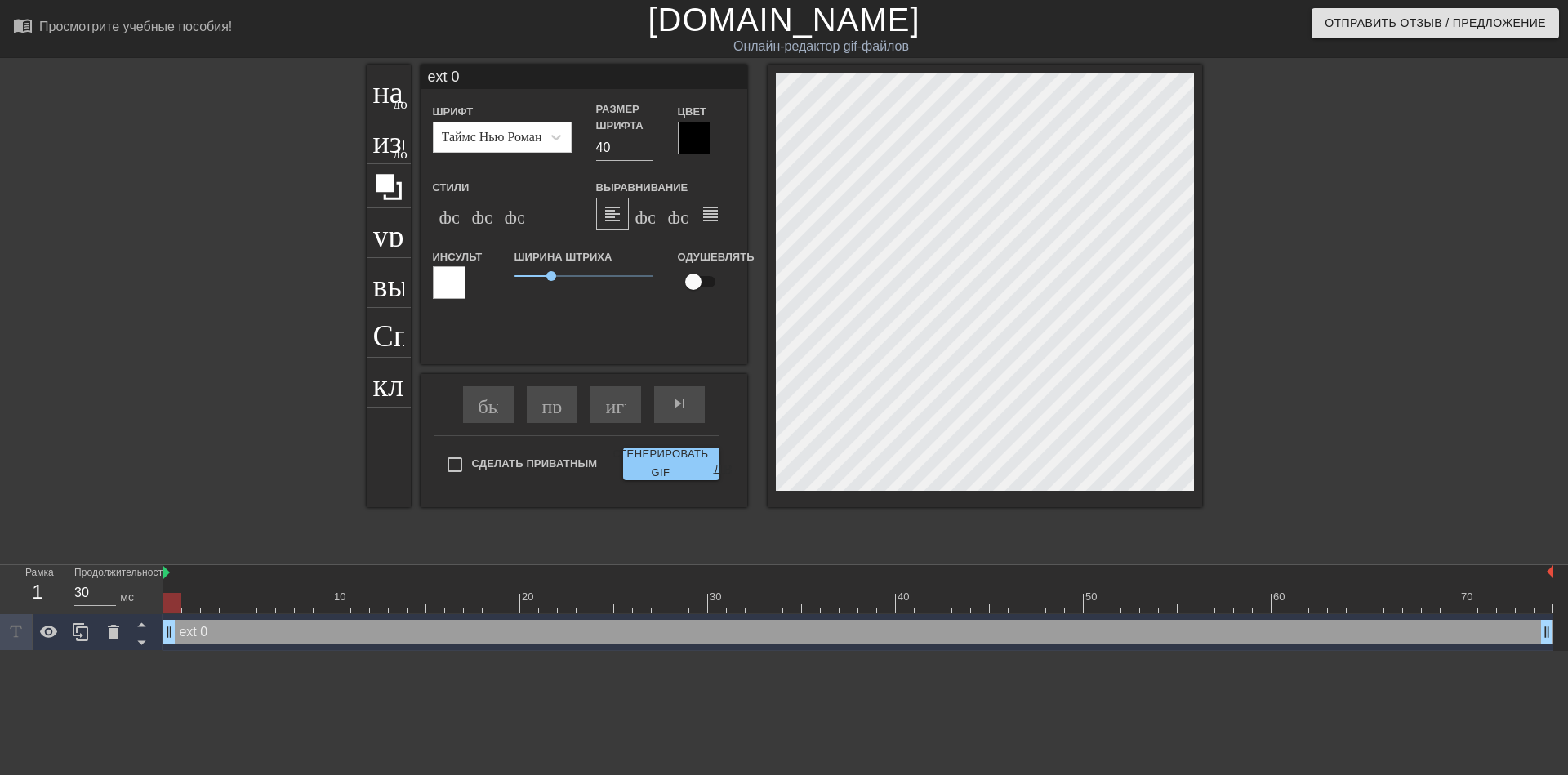
type input "xt 0"
type textarea "xt 0"
type input "t 0"
type textarea "t 0"
type input "0"
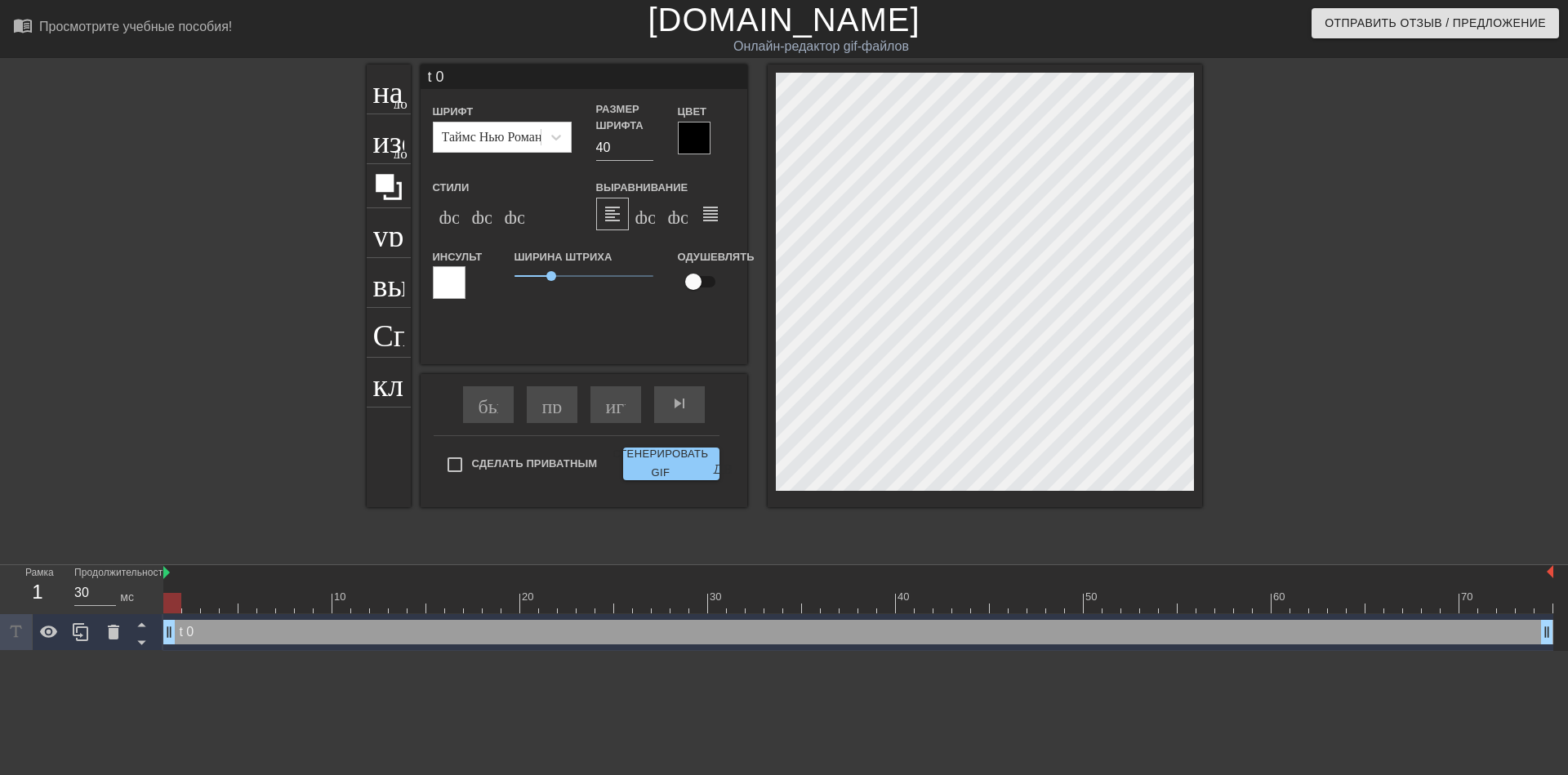
type textarea "0"
type input "0"
type textarea "0"
type input """
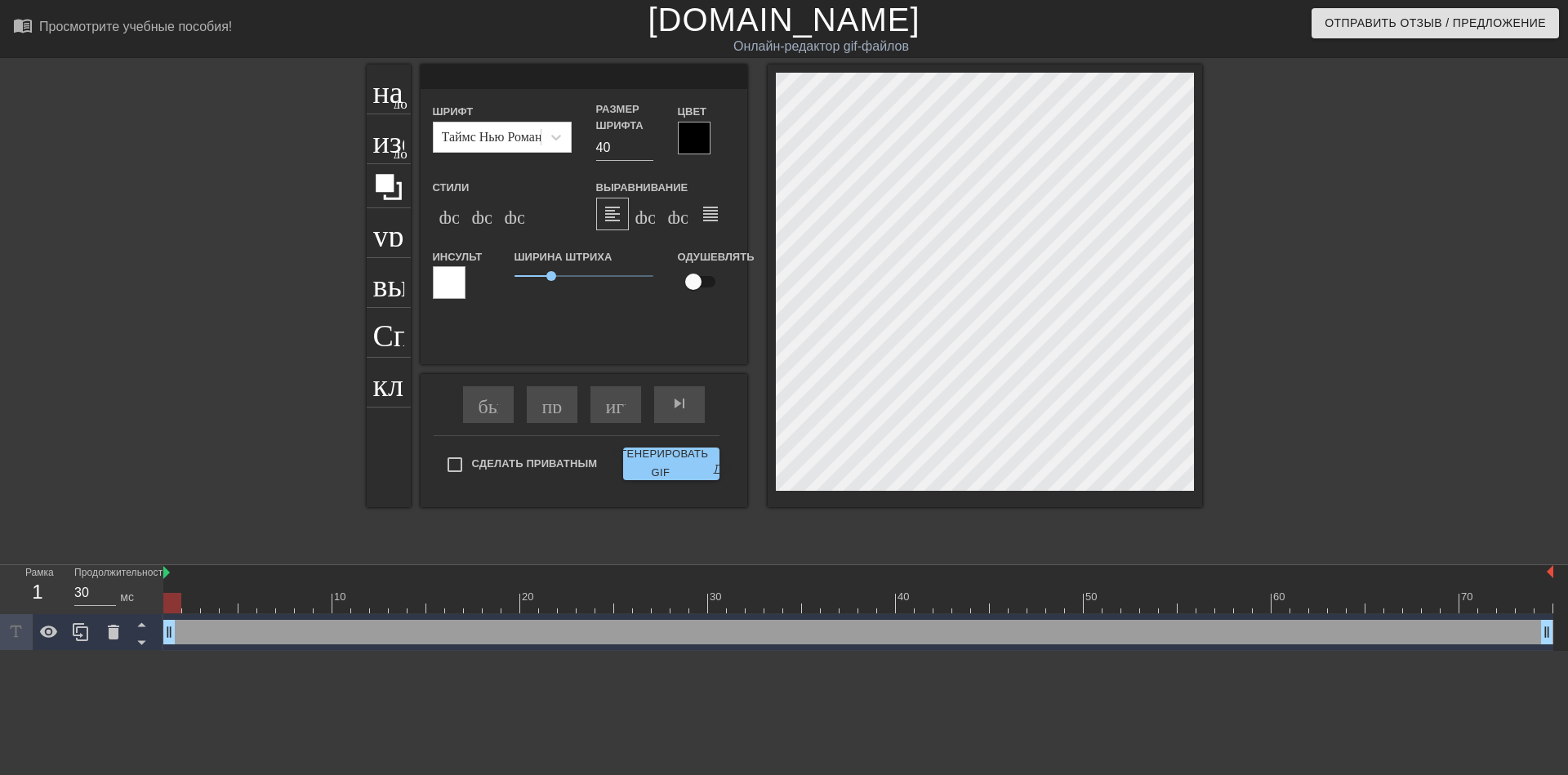
type textarea """
type input "@"
type textarea "@"
type input "@S"
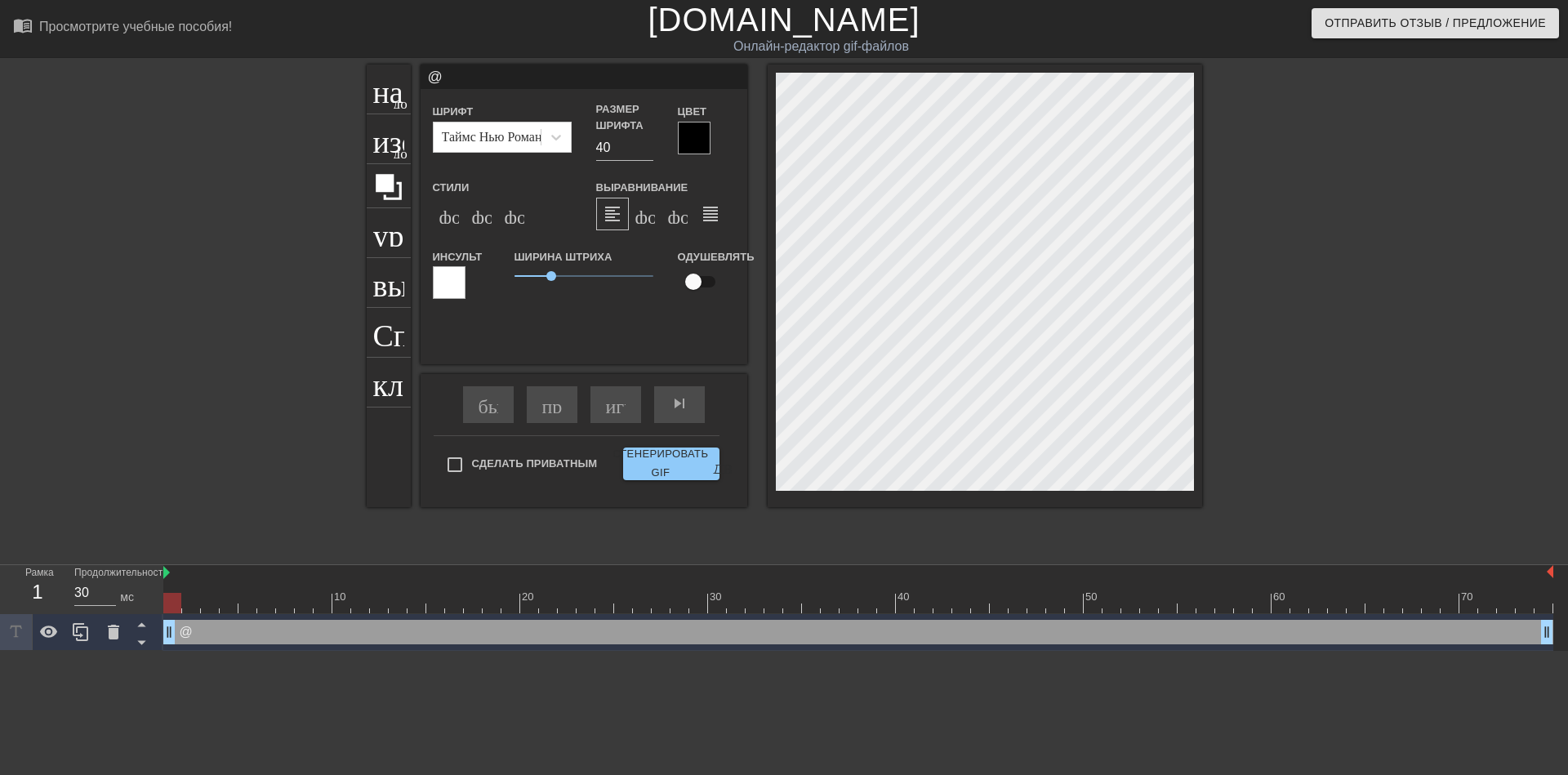
type textarea "@S"
type input "@St"
type textarea "@St"
type input "@Sti"
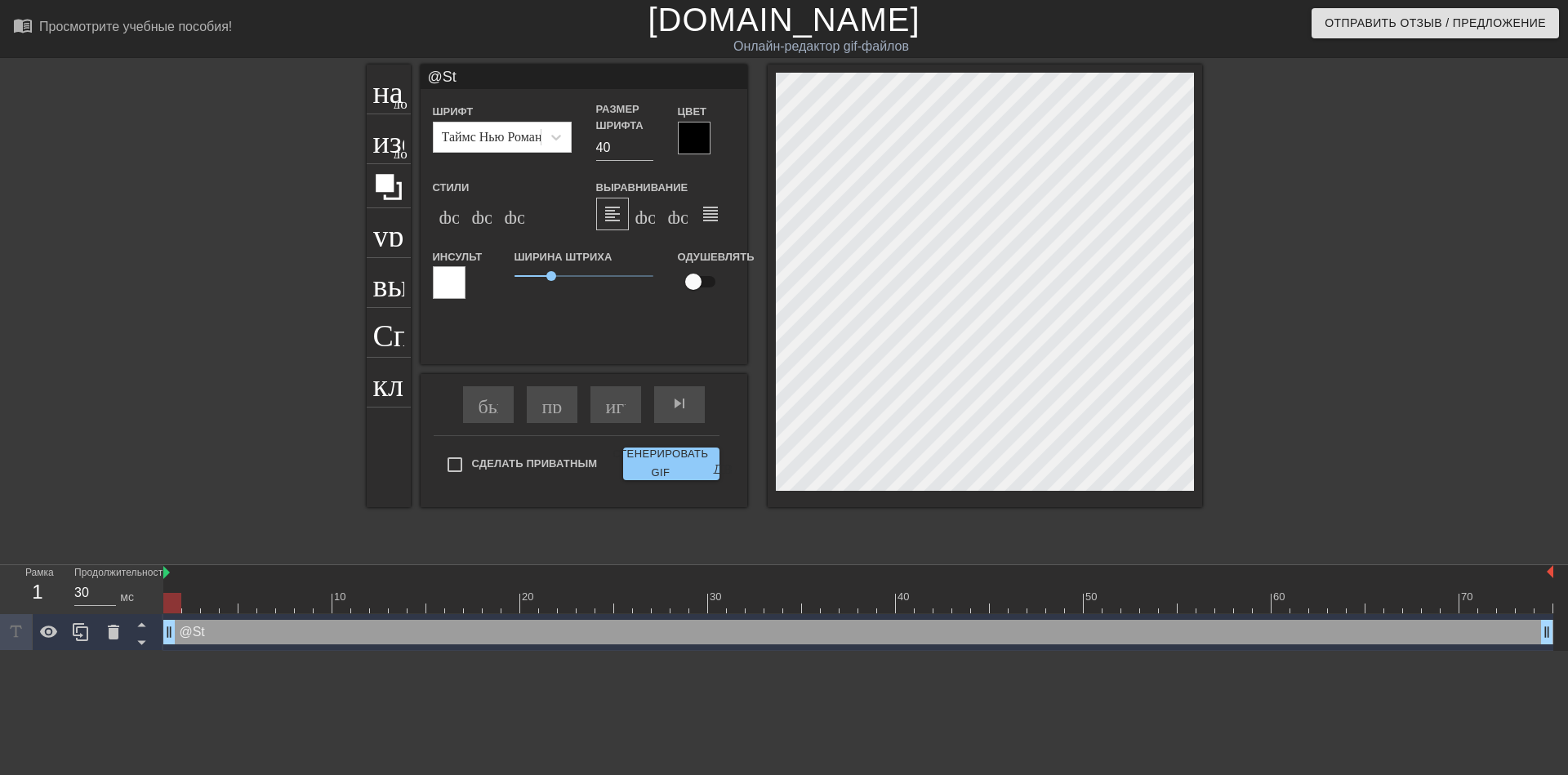
type textarea "@Sti"
type input "@Stic"
type textarea "@Stic"
type input "@Stick"
type textarea "@Stick"
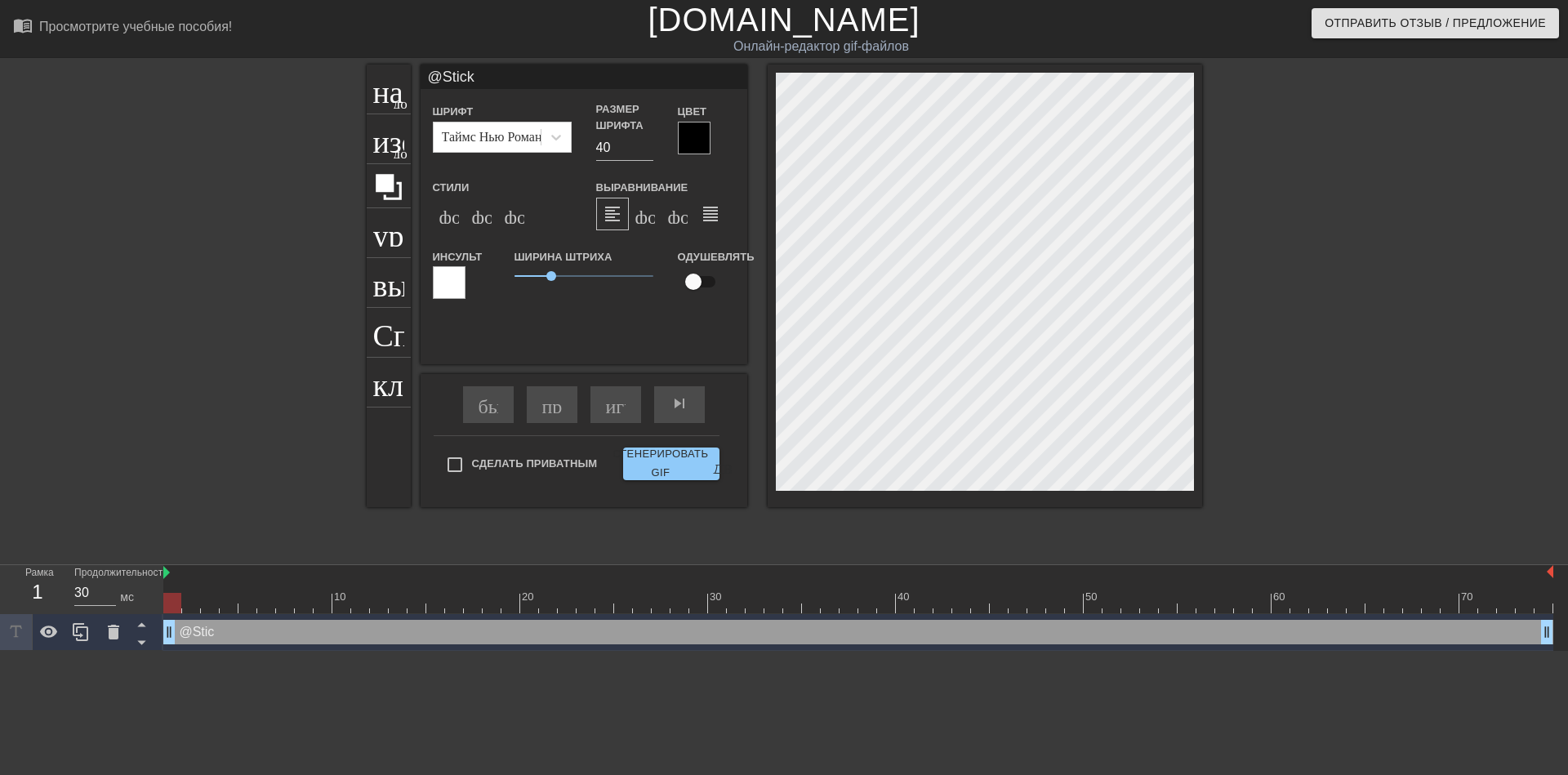
type input "@Sticke"
type textarea "@Sticke"
type input "@Sticker"
type textarea "@Sticker"
type input "@Stickerb"
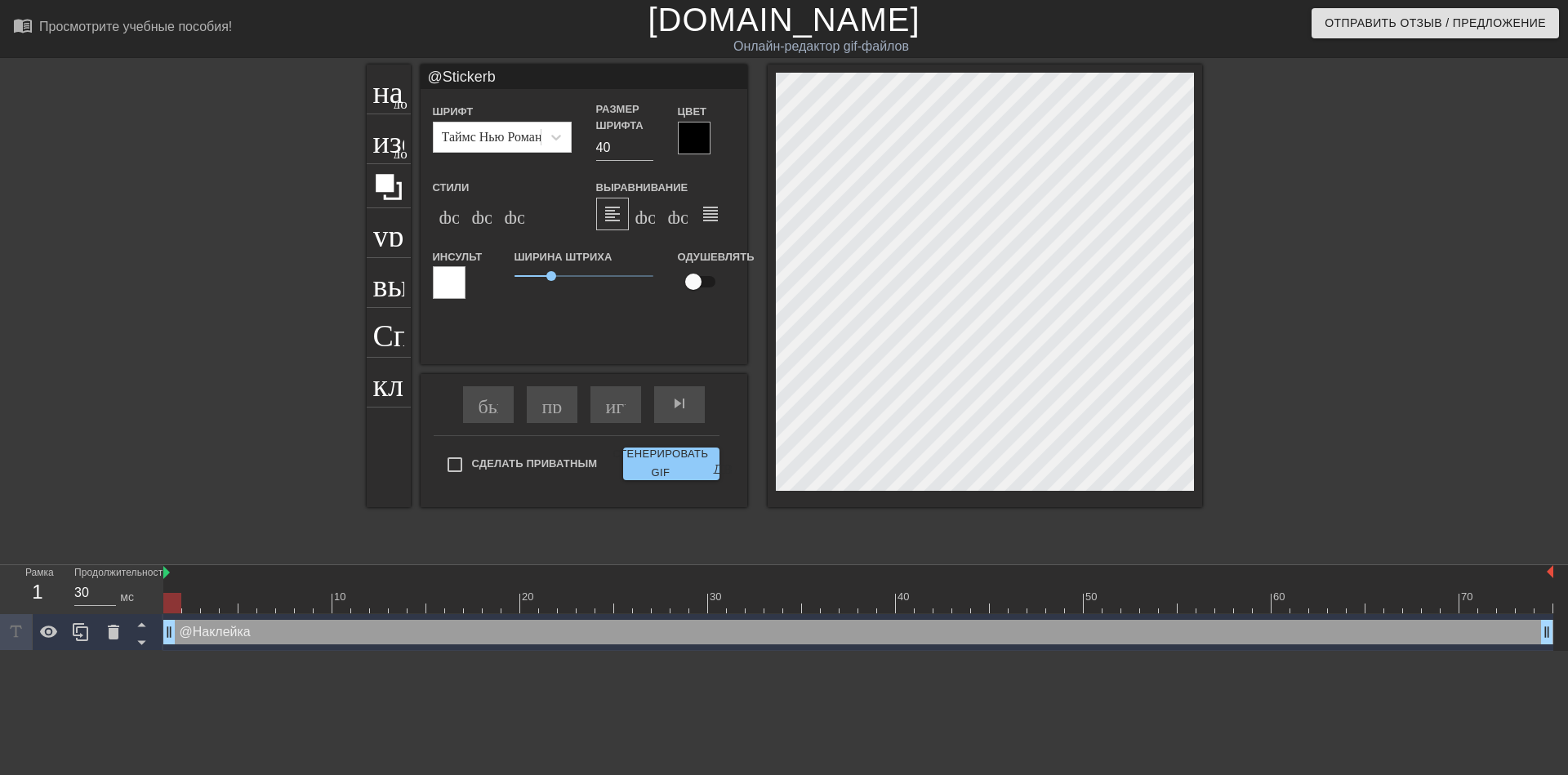
type textarea "@Stickerb"
type input "@Stickerba"
type textarea "@Stickerba"
type input "@Stickerbas"
type textarea "@Stickerbas"
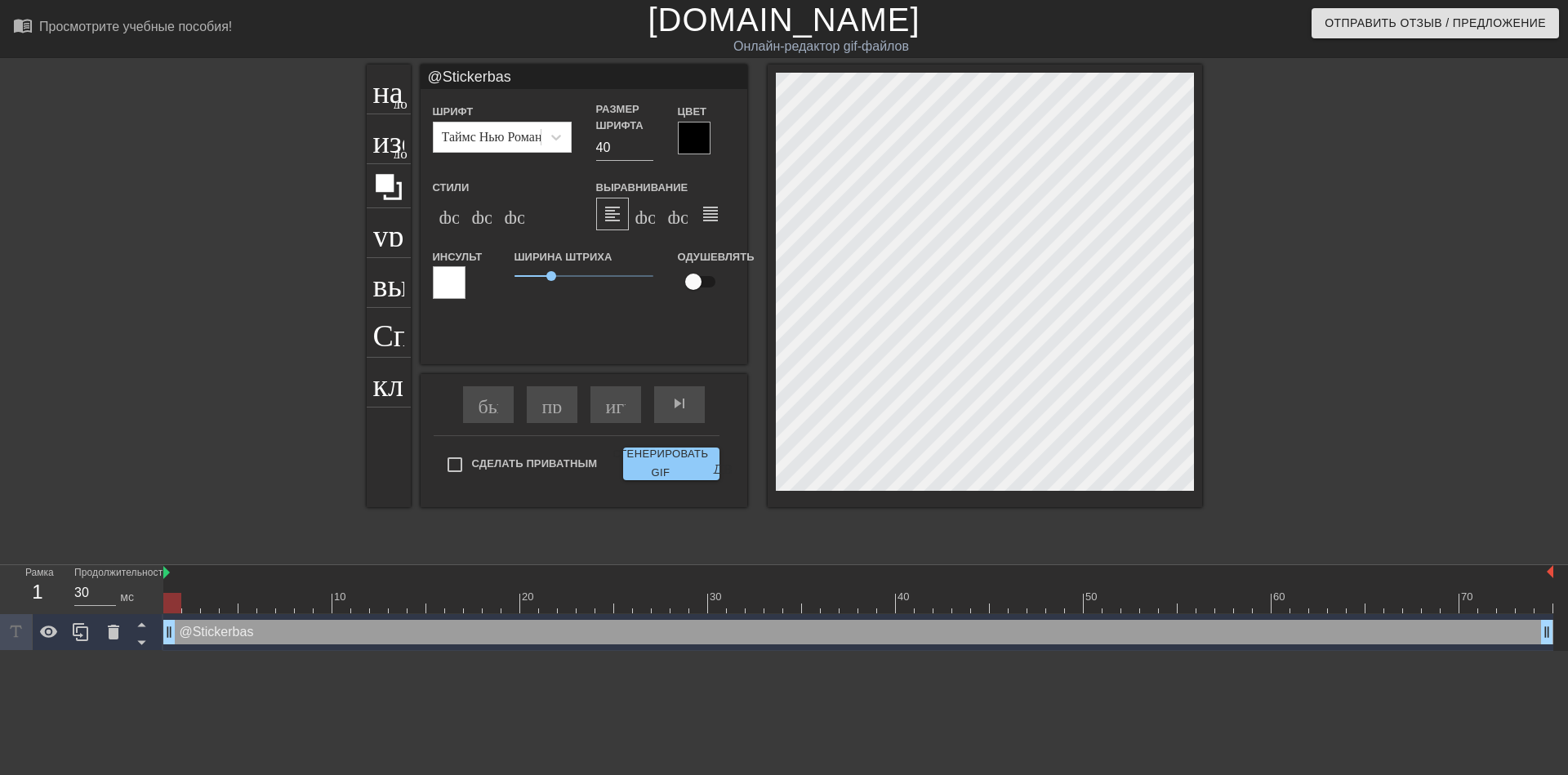
type input "@Stickerbase"
type textarea "@Stickerbase"
type input "@Stickerbase+"
type textarea "@Stickerbase+"
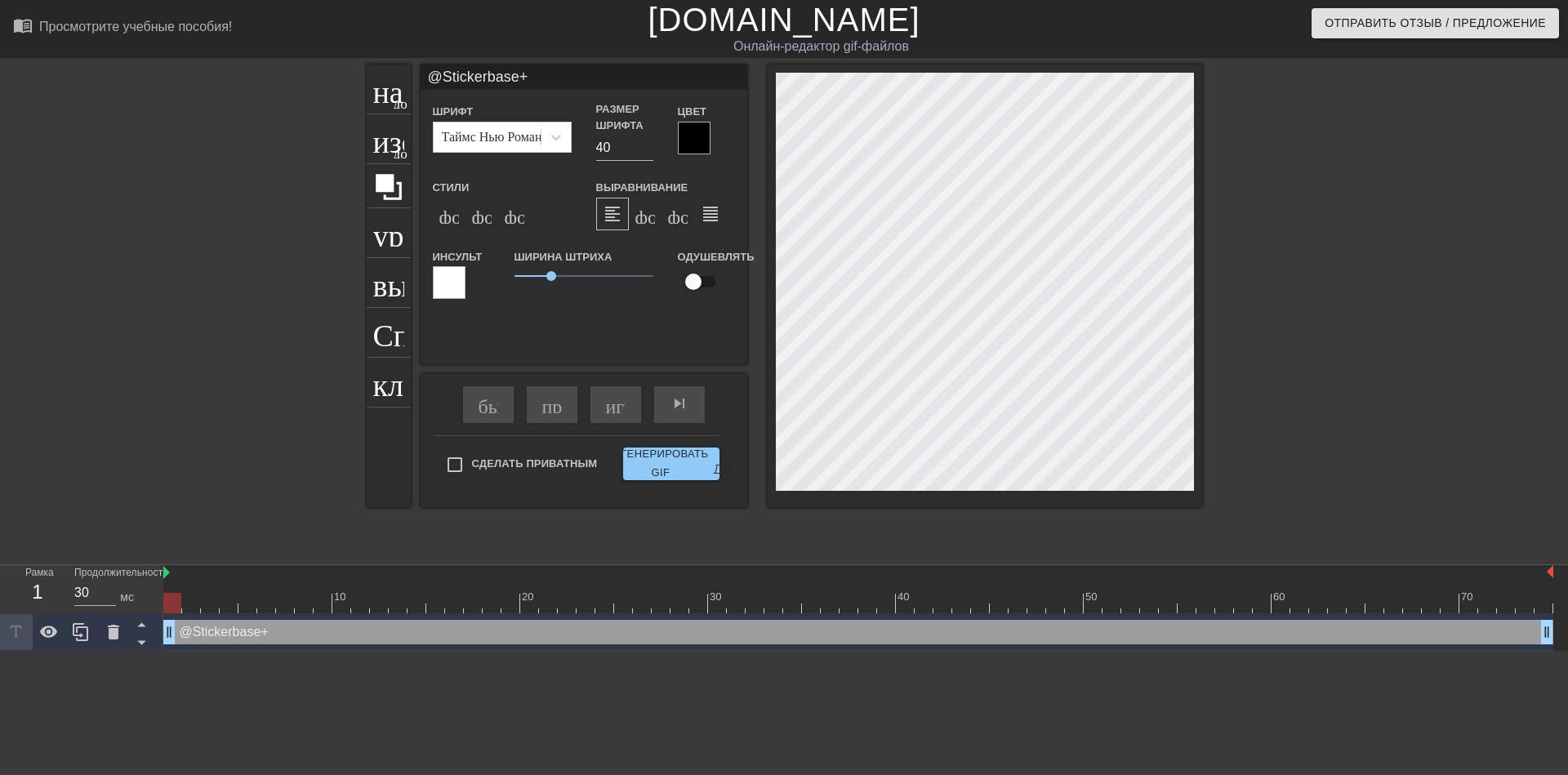
type input "@Stickerbase"
type textarea "@Stickerbase"
type input "@Stickerbase_"
type textarea "@Stickerbase_"
type input "@Stickerbase_r"
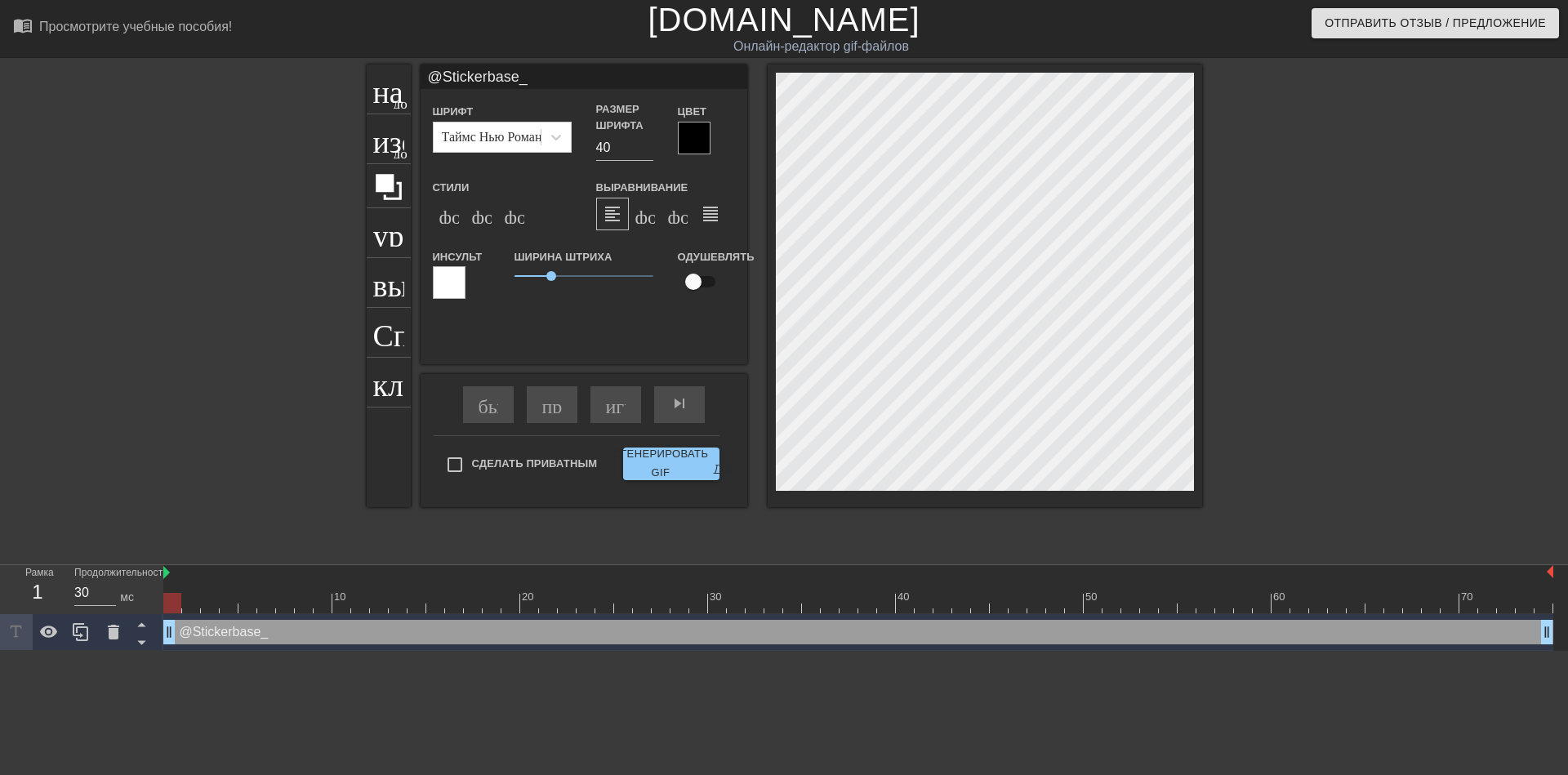
type textarea "@Stickerbase_r"
type input "@Stickerbase_ru"
type textarea "@Stickerbase_ru"
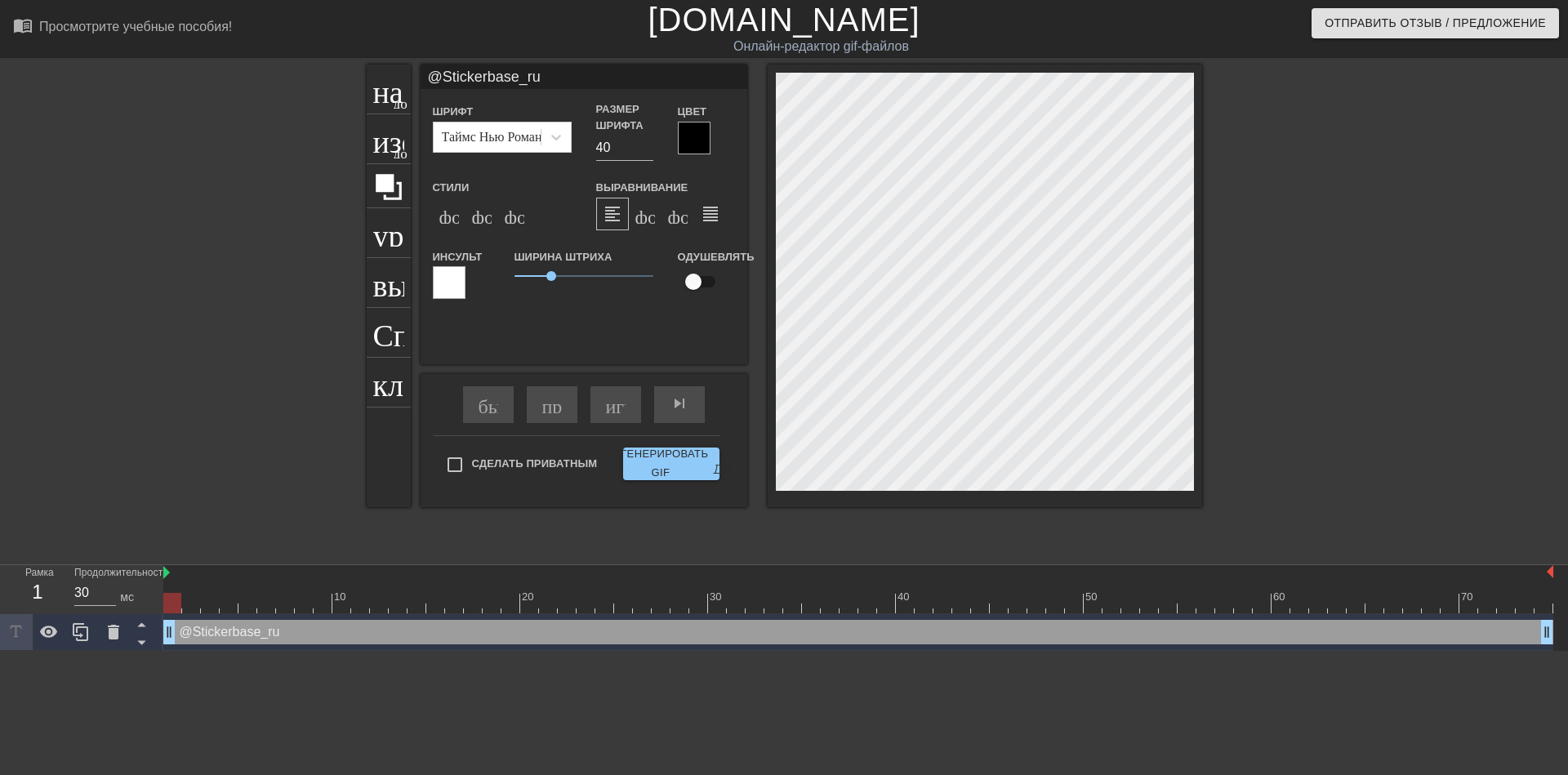
click at [691, 132] on div at bounding box center [694, 137] width 32 height 32
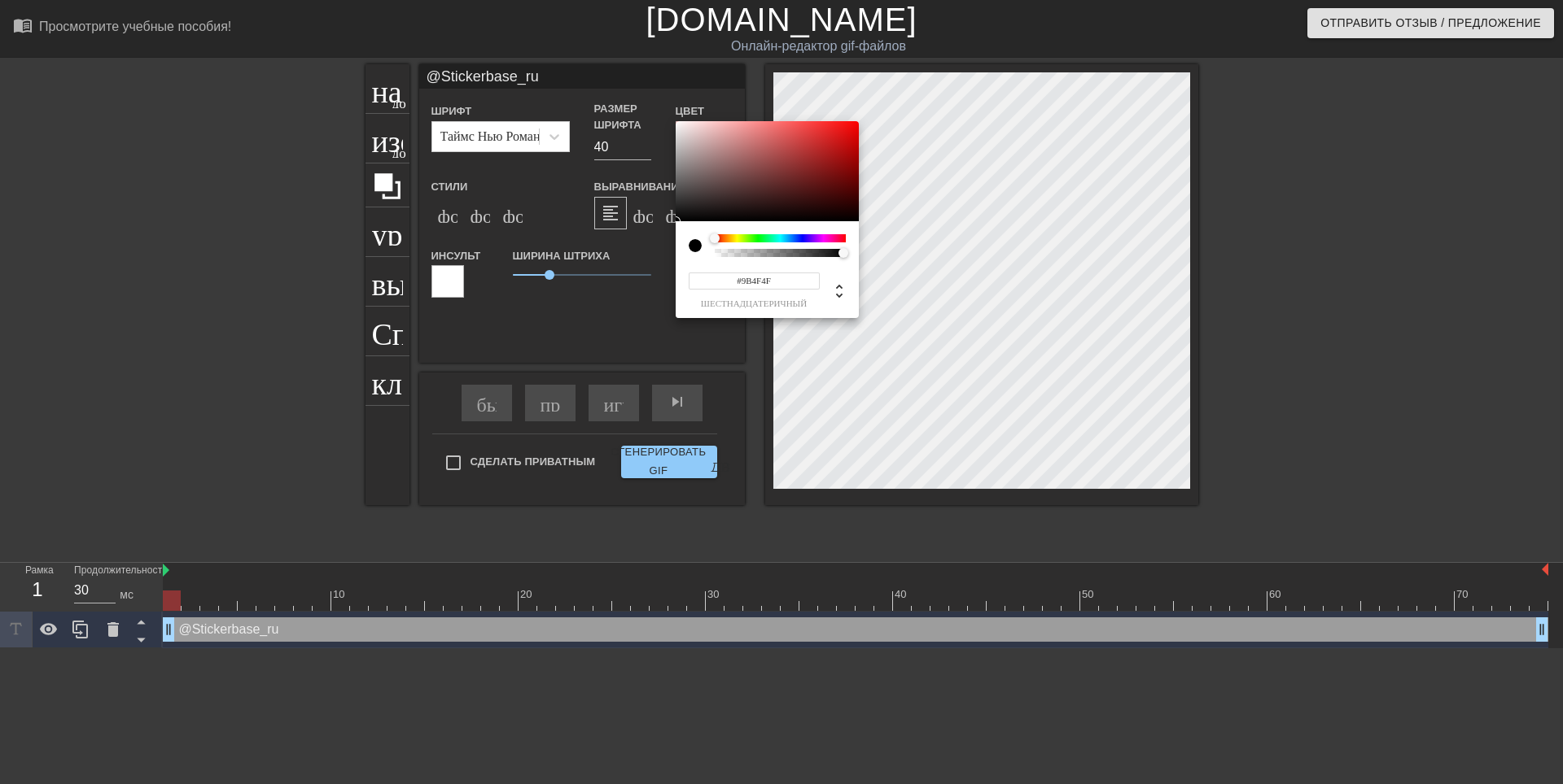
click at [766, 161] on div at bounding box center [767, 172] width 183 height 101
click at [804, 157] on div at bounding box center [767, 172] width 183 height 101
click at [804, 140] on div at bounding box center [767, 172] width 183 height 101
click at [808, 154] on div at bounding box center [767, 172] width 183 height 101
type input "#A92E2E"
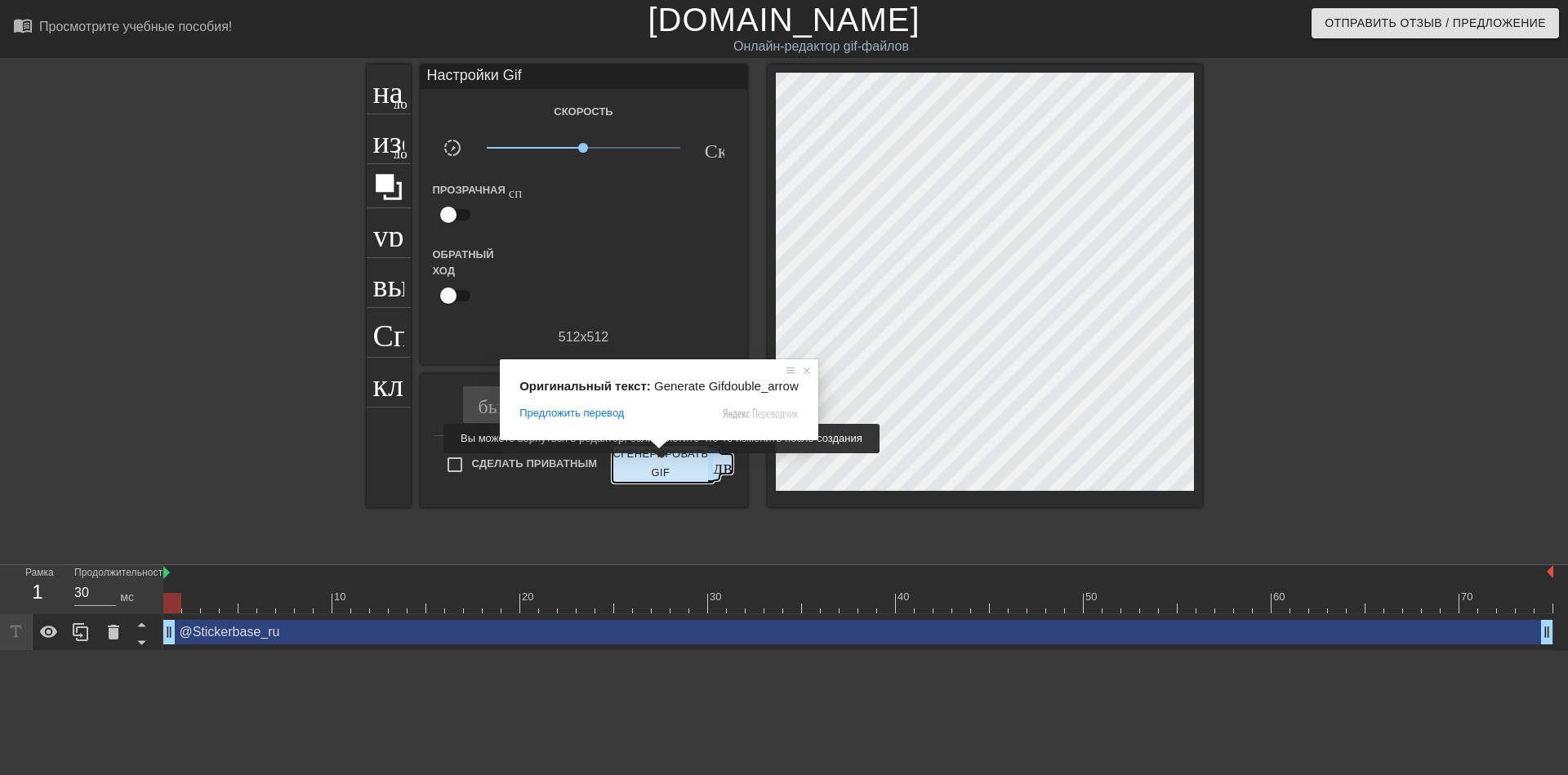
click at [658, 464] on ya-tr-span "Сгенерировать GIF" at bounding box center [661, 464] width 96 height 38
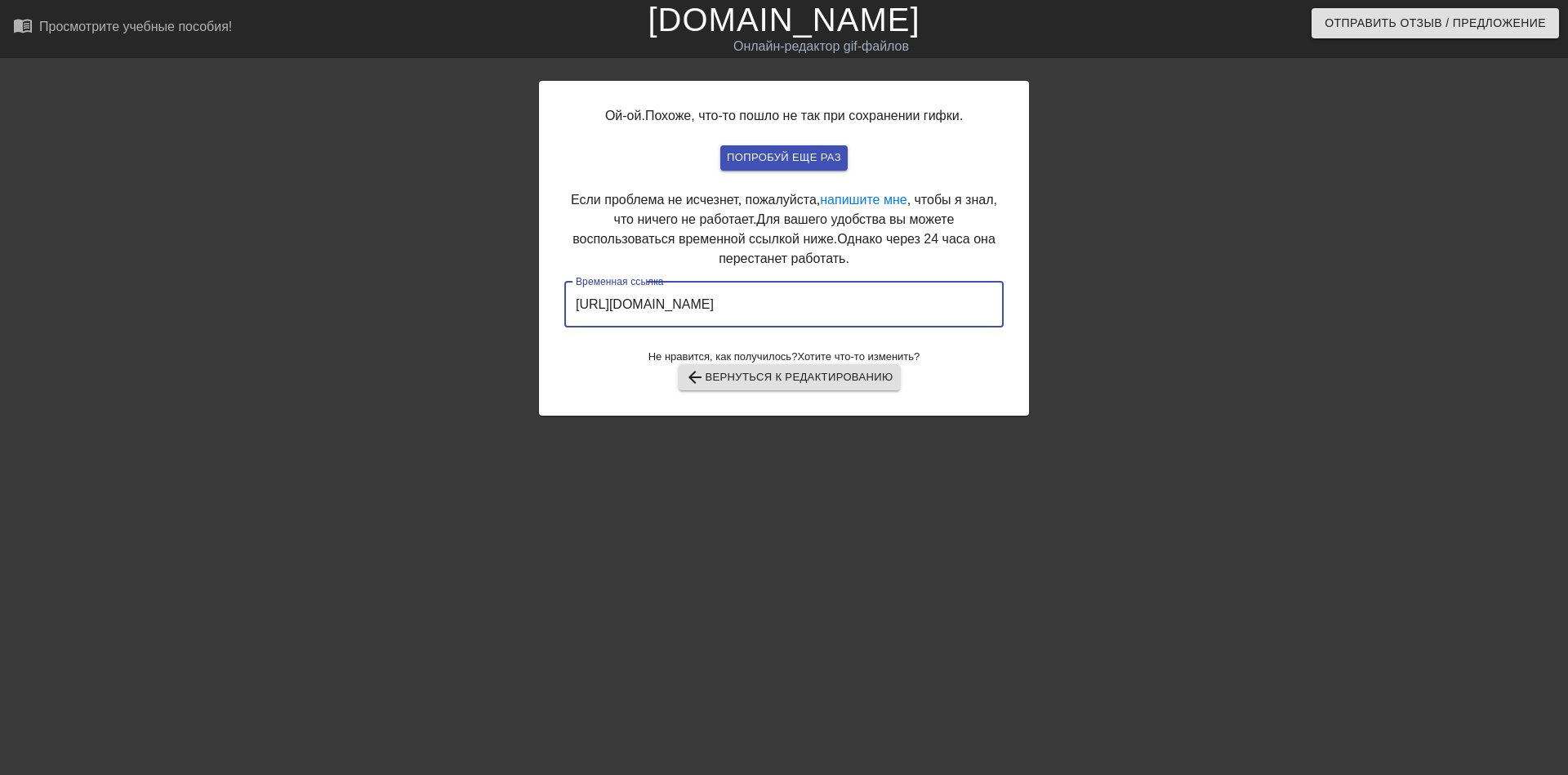
drag, startPoint x: 914, startPoint y: 301, endPoint x: 559, endPoint y: 299, distance: 355.0
click at [559, 299] on div "Ой-ой. Похоже, что-то пошло не так при сохранении гифки. попробуй еще раз Если …" at bounding box center [784, 248] width 490 height 335
click at [751, 363] on ya-tr-span "Не нравится, как получилось?" at bounding box center [723, 356] width 149 height 12
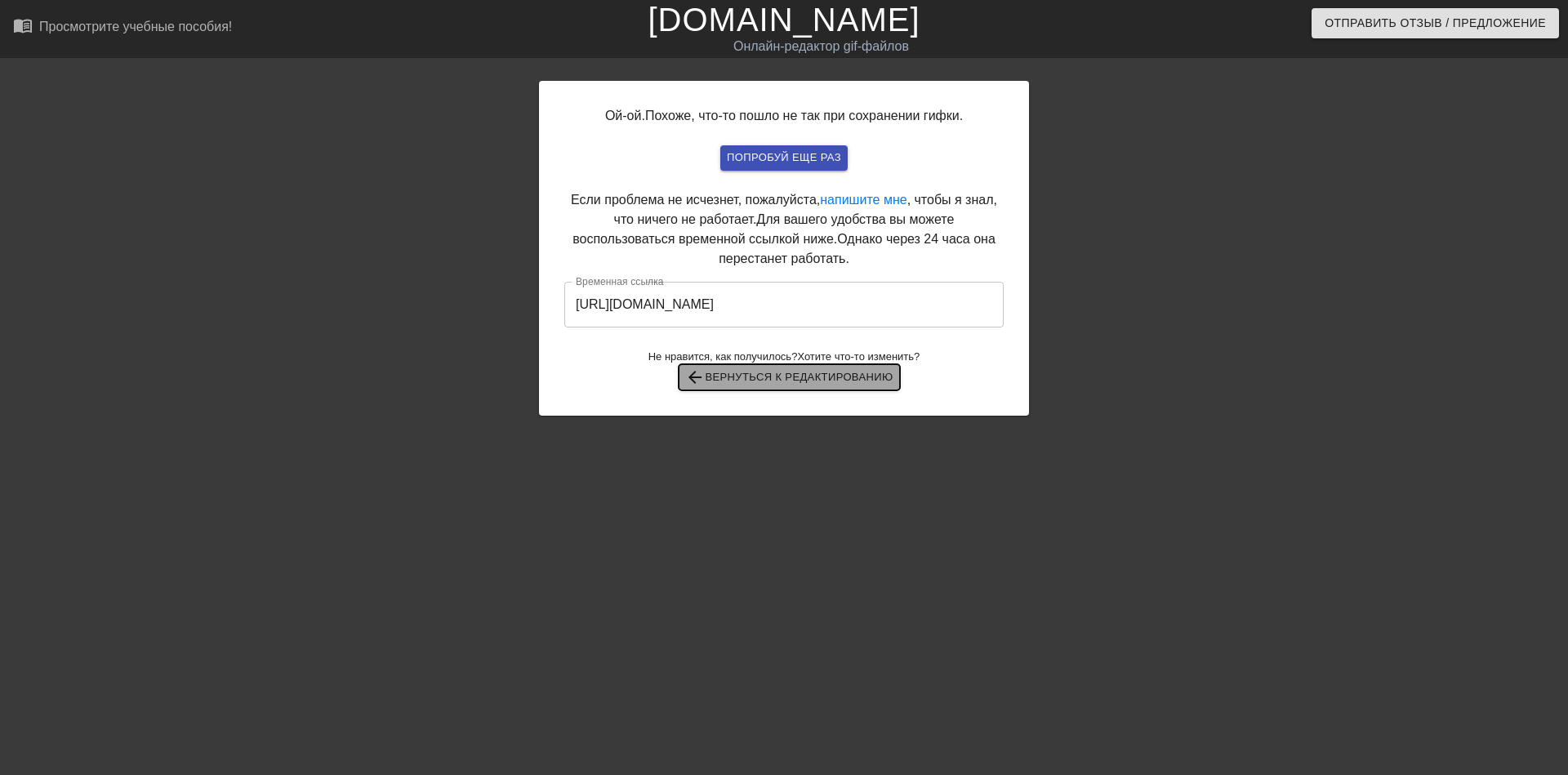
click at [747, 370] on ya-tr-span "Вернуться к редактированию" at bounding box center [799, 378] width 188 height 18
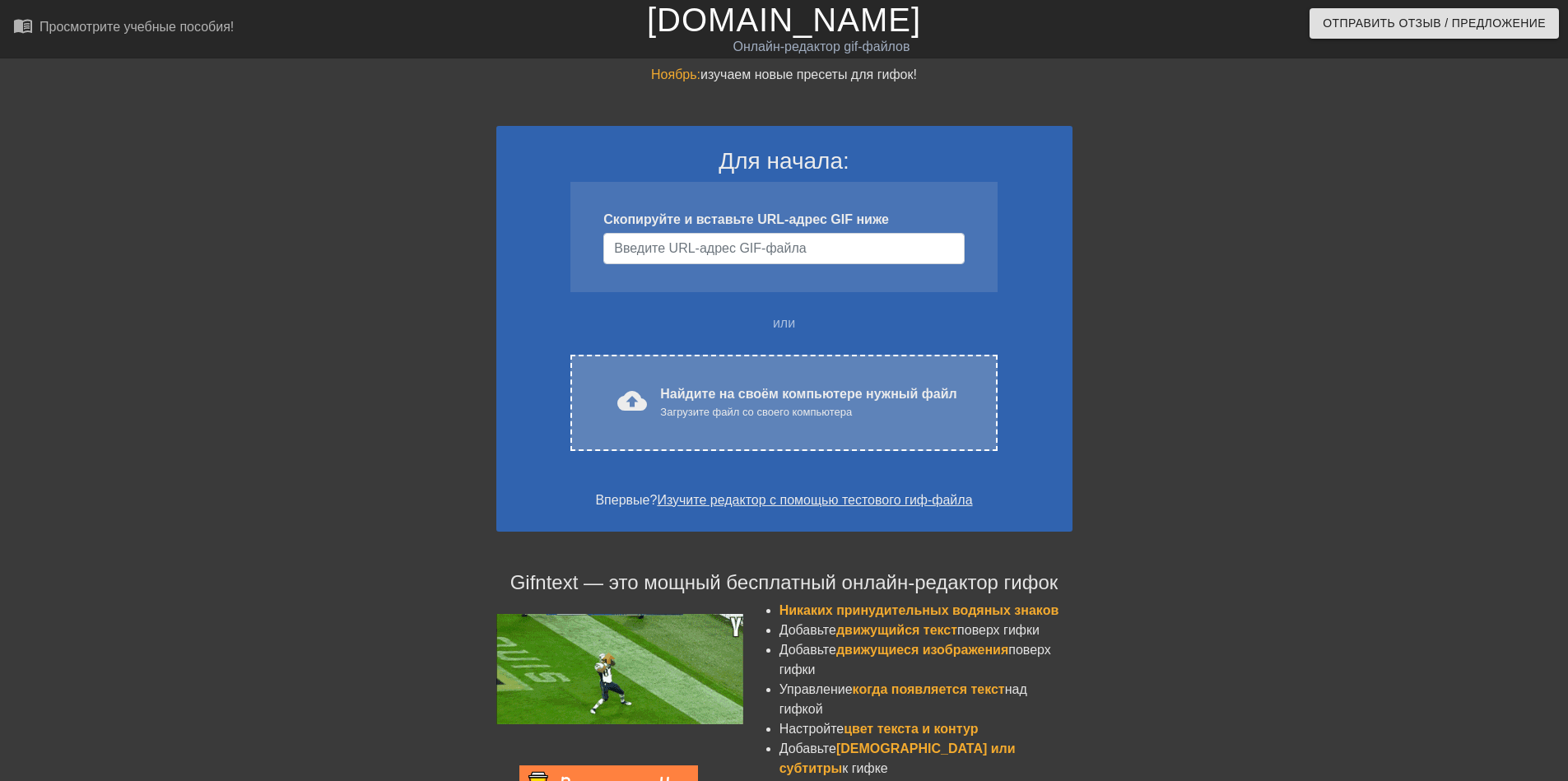
click at [713, 393] on ya-tr-span "Найдите на своём компьютере нужный файл" at bounding box center [808, 394] width 296 height 14
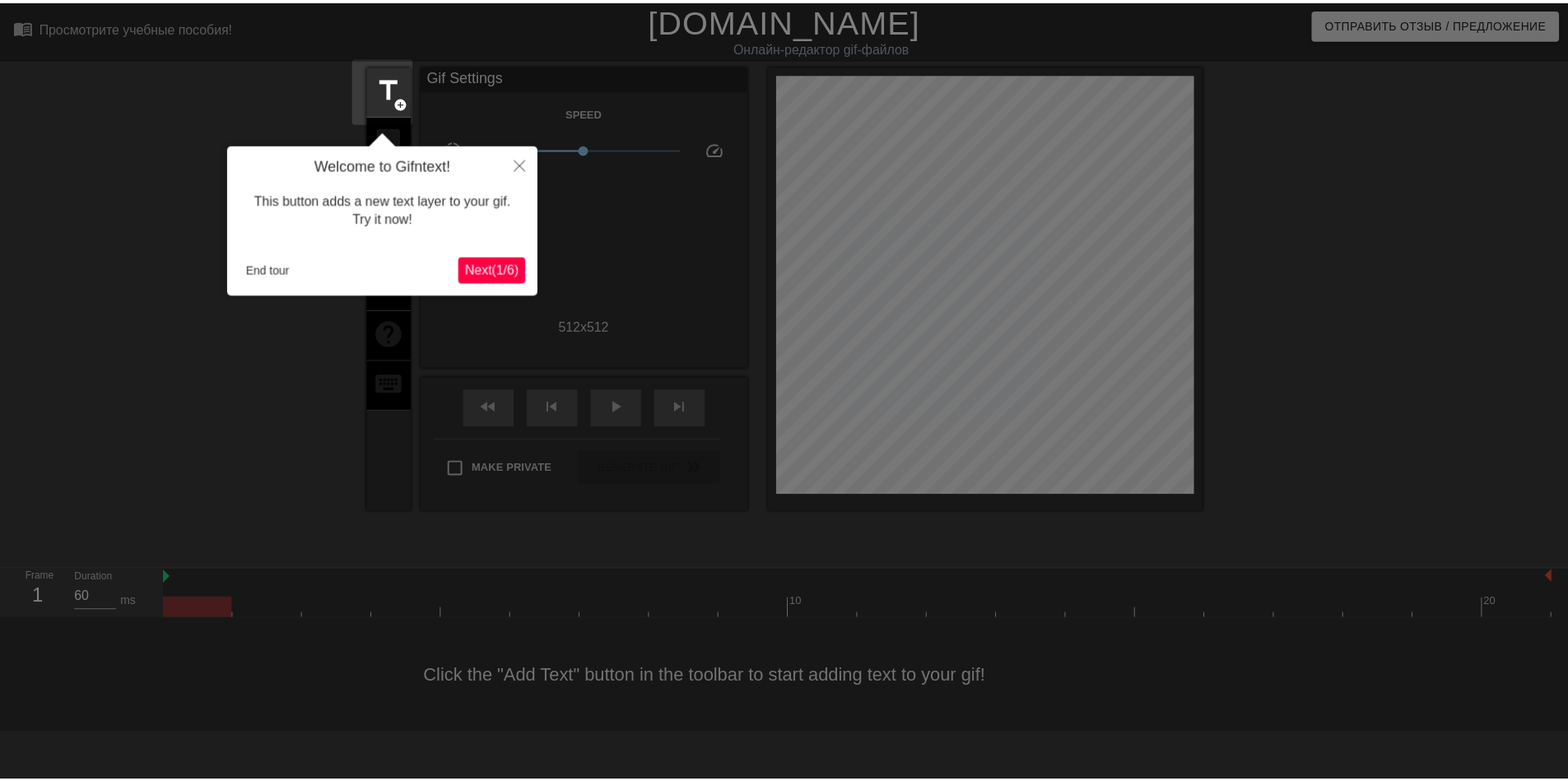
scroll to position [40, 0]
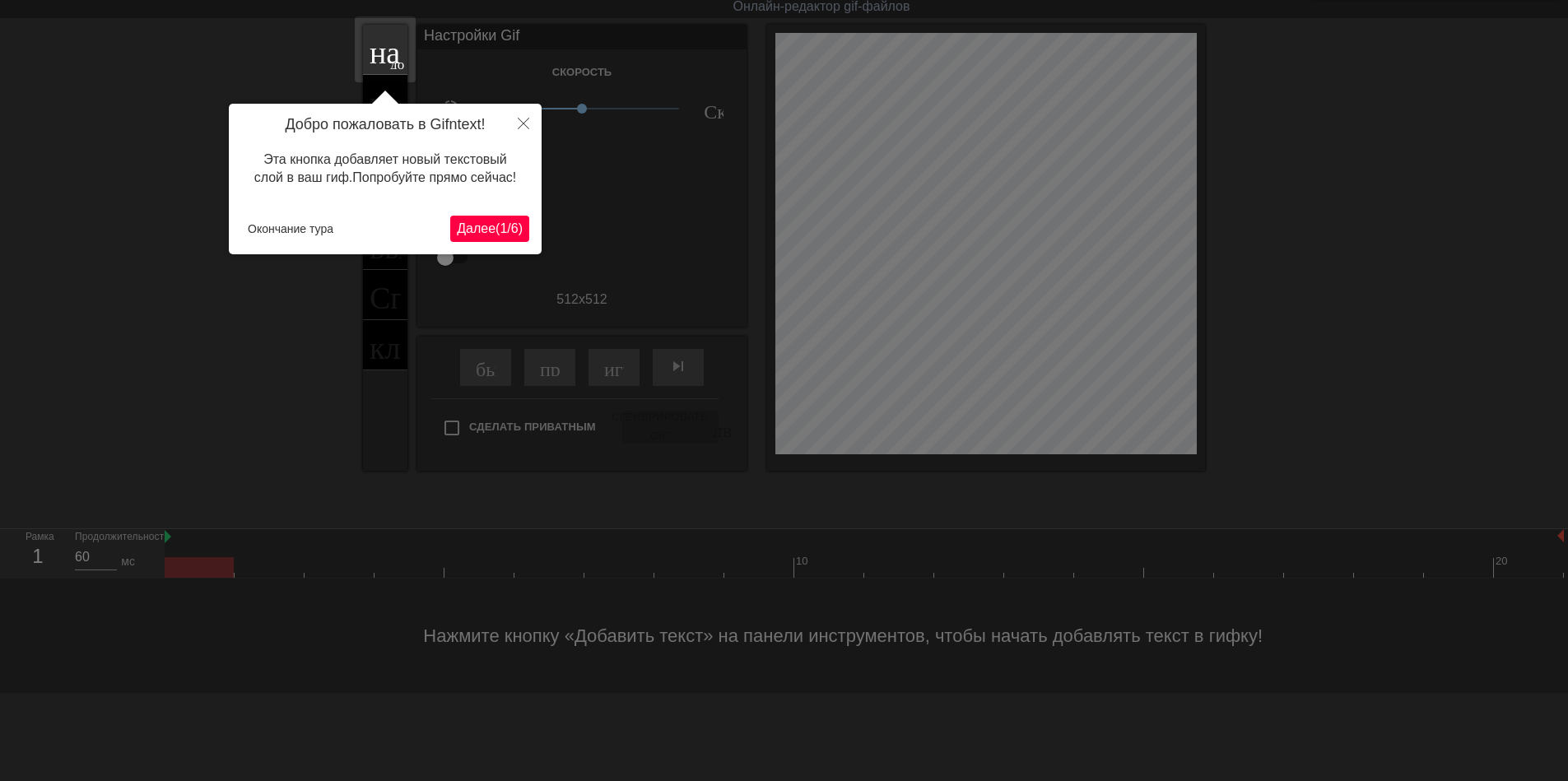
click at [508, 222] on ya-tr-span "/" at bounding box center [509, 228] width 4 height 14
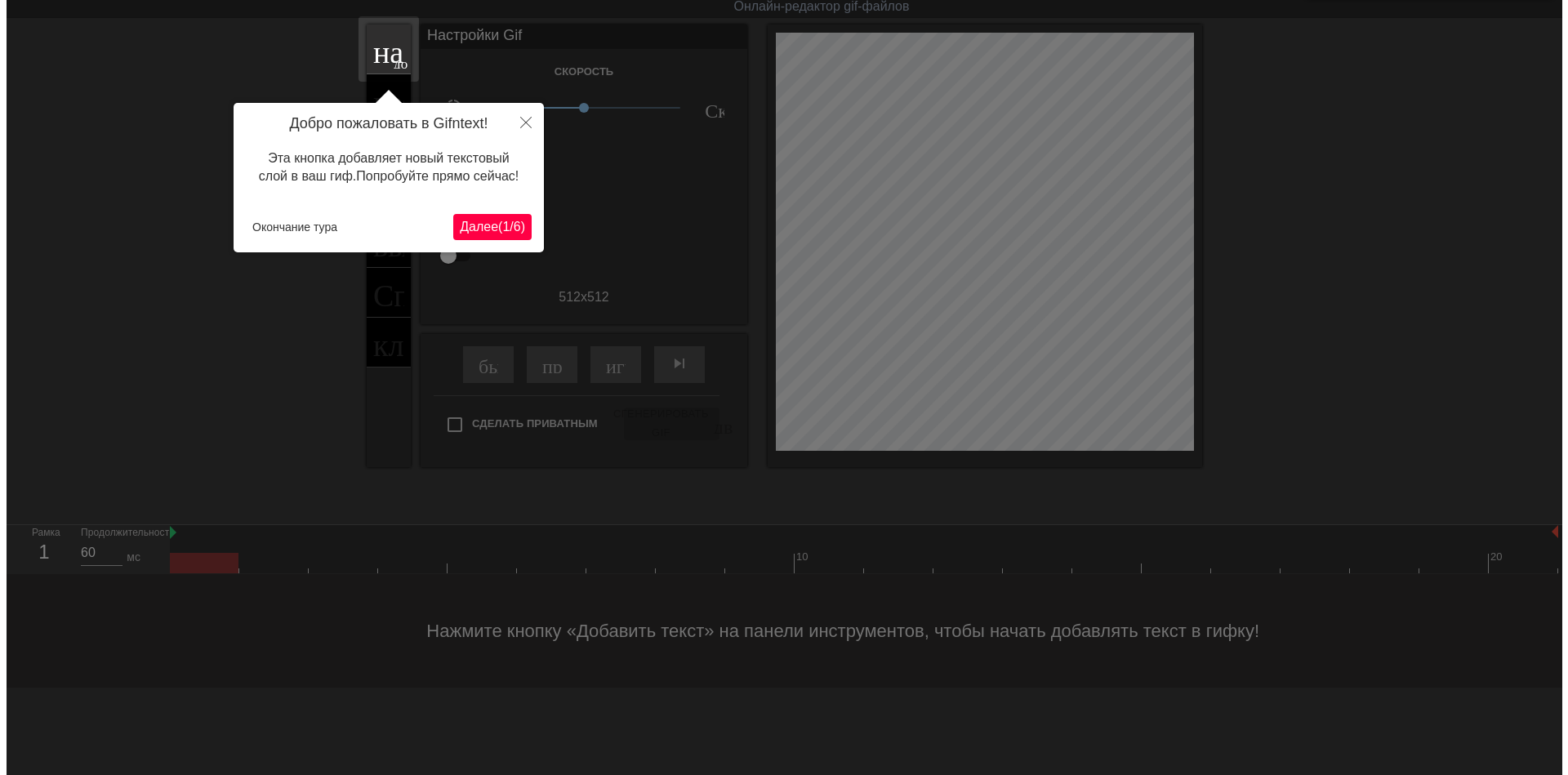
scroll to position [0, 0]
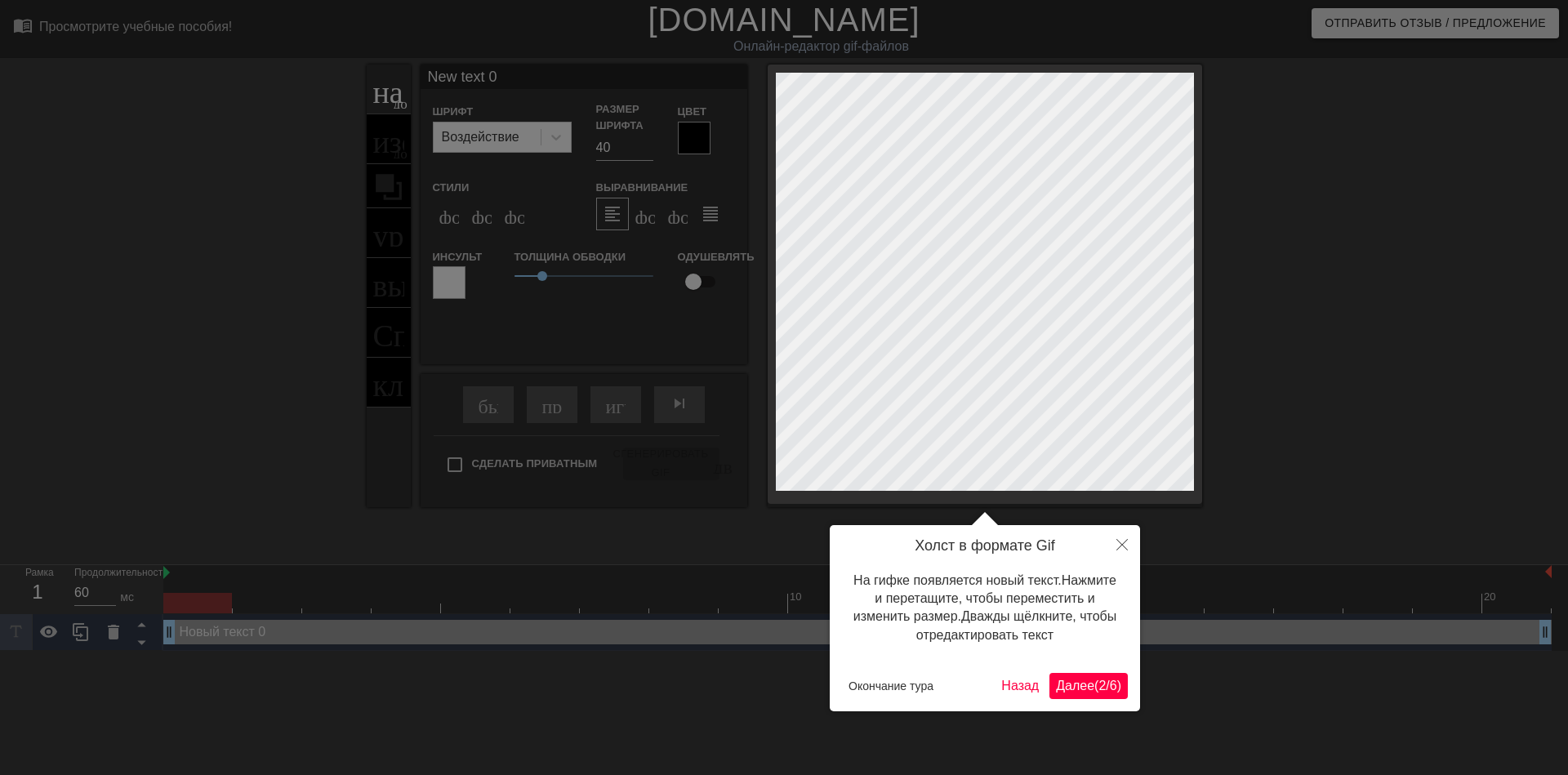
click at [1071, 681] on ya-tr-span "Далее" at bounding box center [1075, 686] width 39 height 14
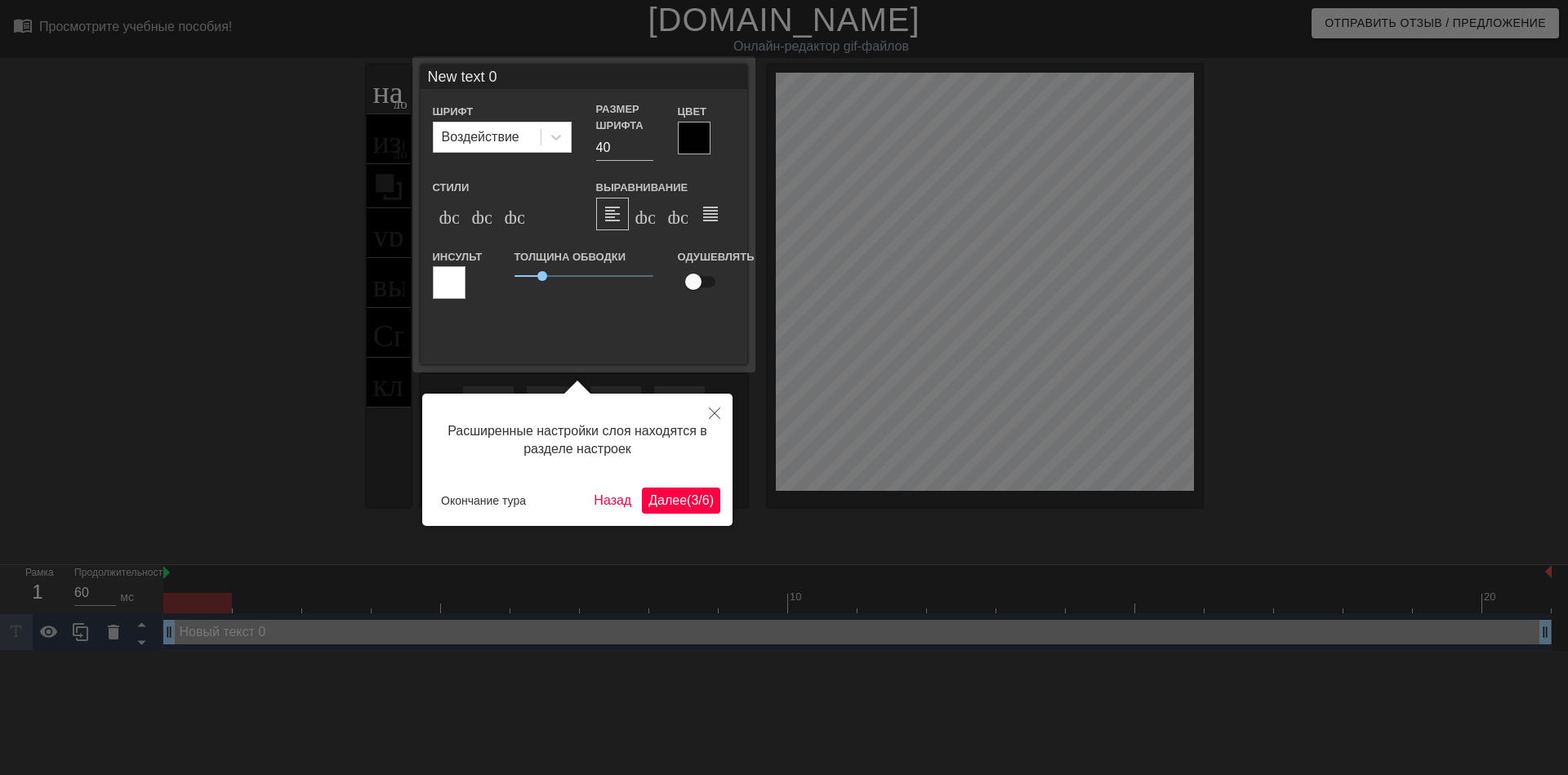
click at [672, 493] on ya-tr-span "Далее" at bounding box center [668, 499] width 39 height 14
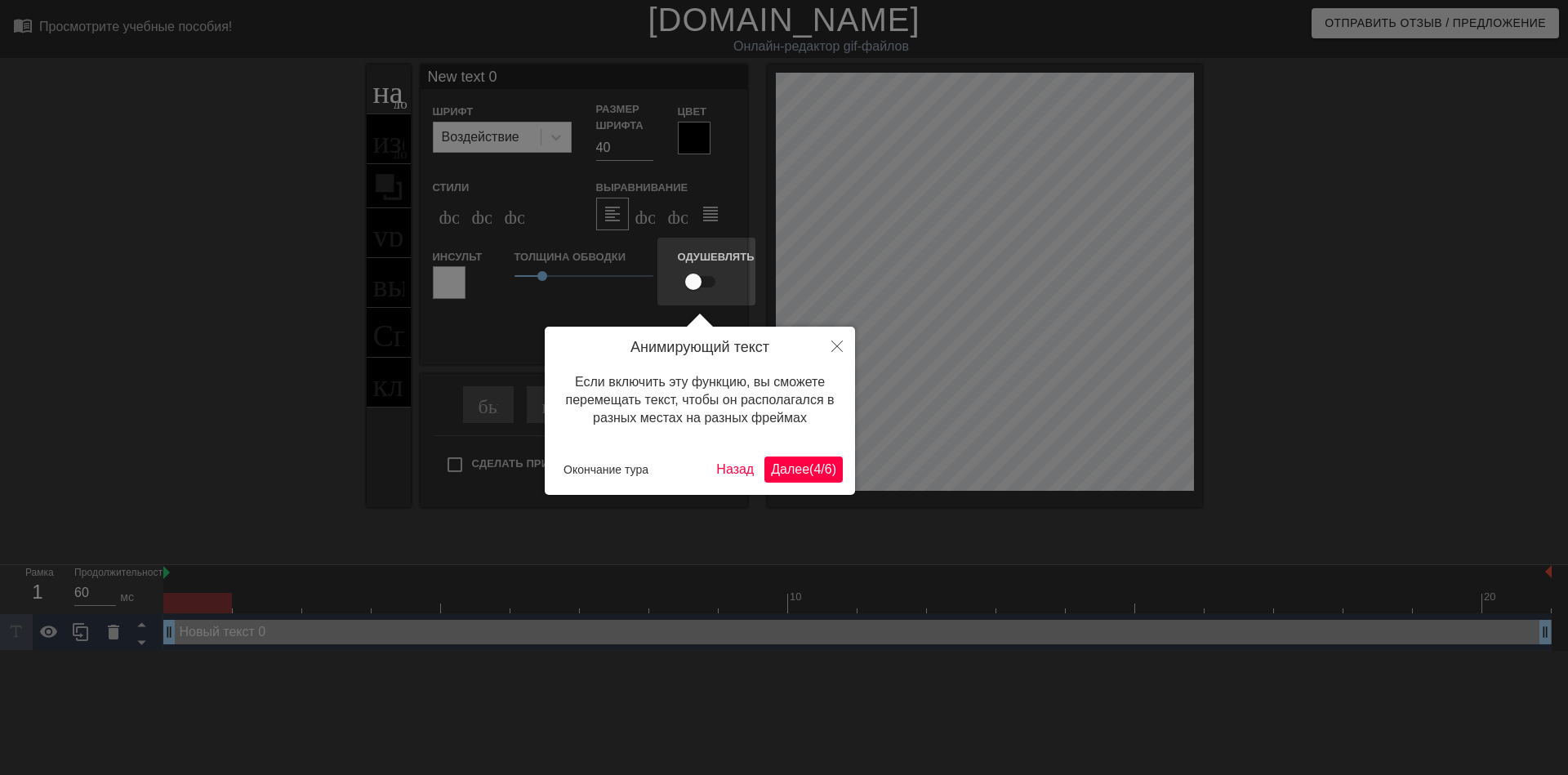
click at [809, 454] on div "Анимирующий текст Если включить эту функцию, вы сможете перемещать текст, чтобы…" at bounding box center [699, 411] width 310 height 169
click at [799, 463] on ya-tr-span "Далее" at bounding box center [790, 469] width 39 height 14
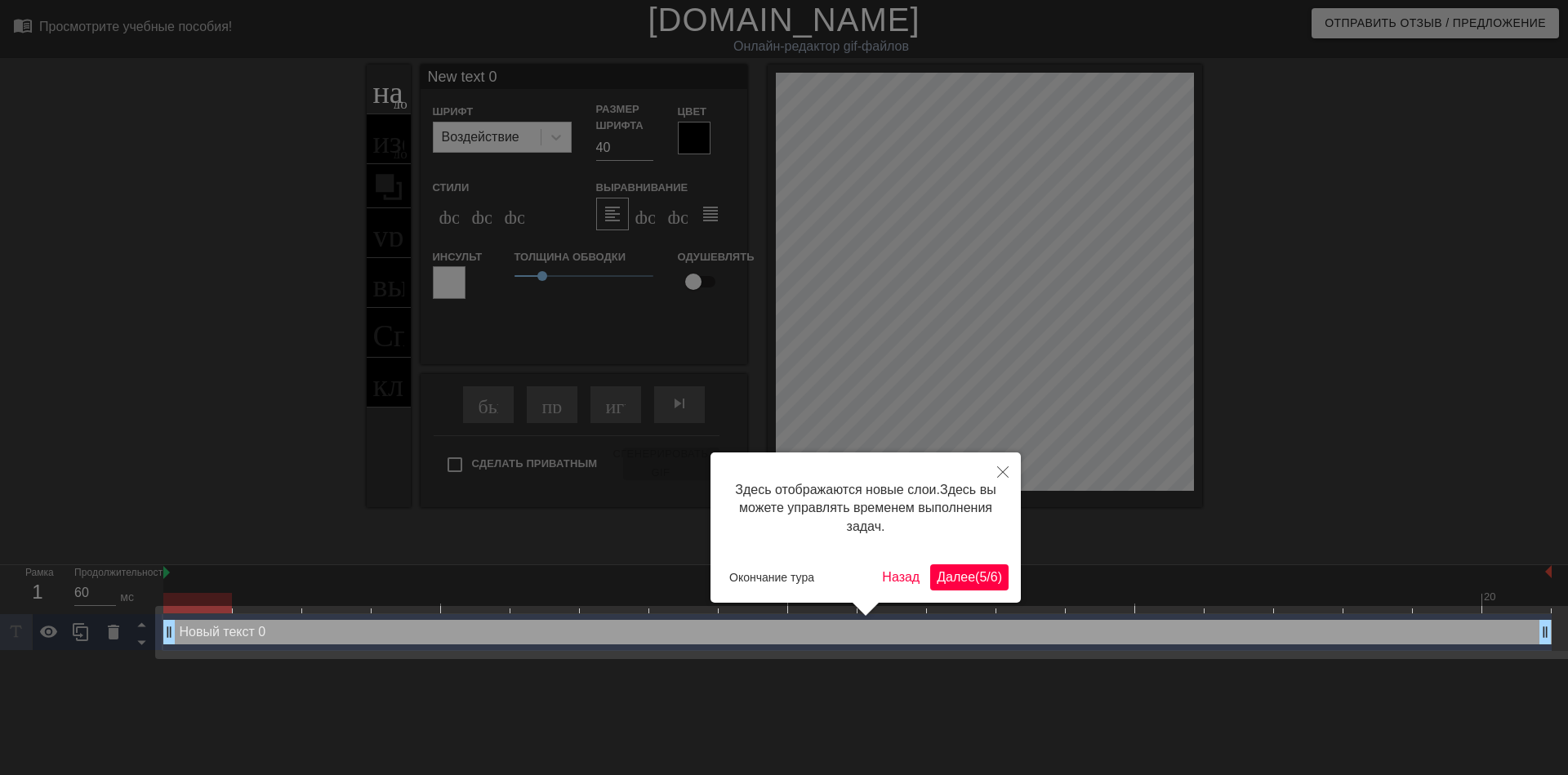
click at [966, 570] on ya-tr-span "Далее" at bounding box center [956, 577] width 39 height 14
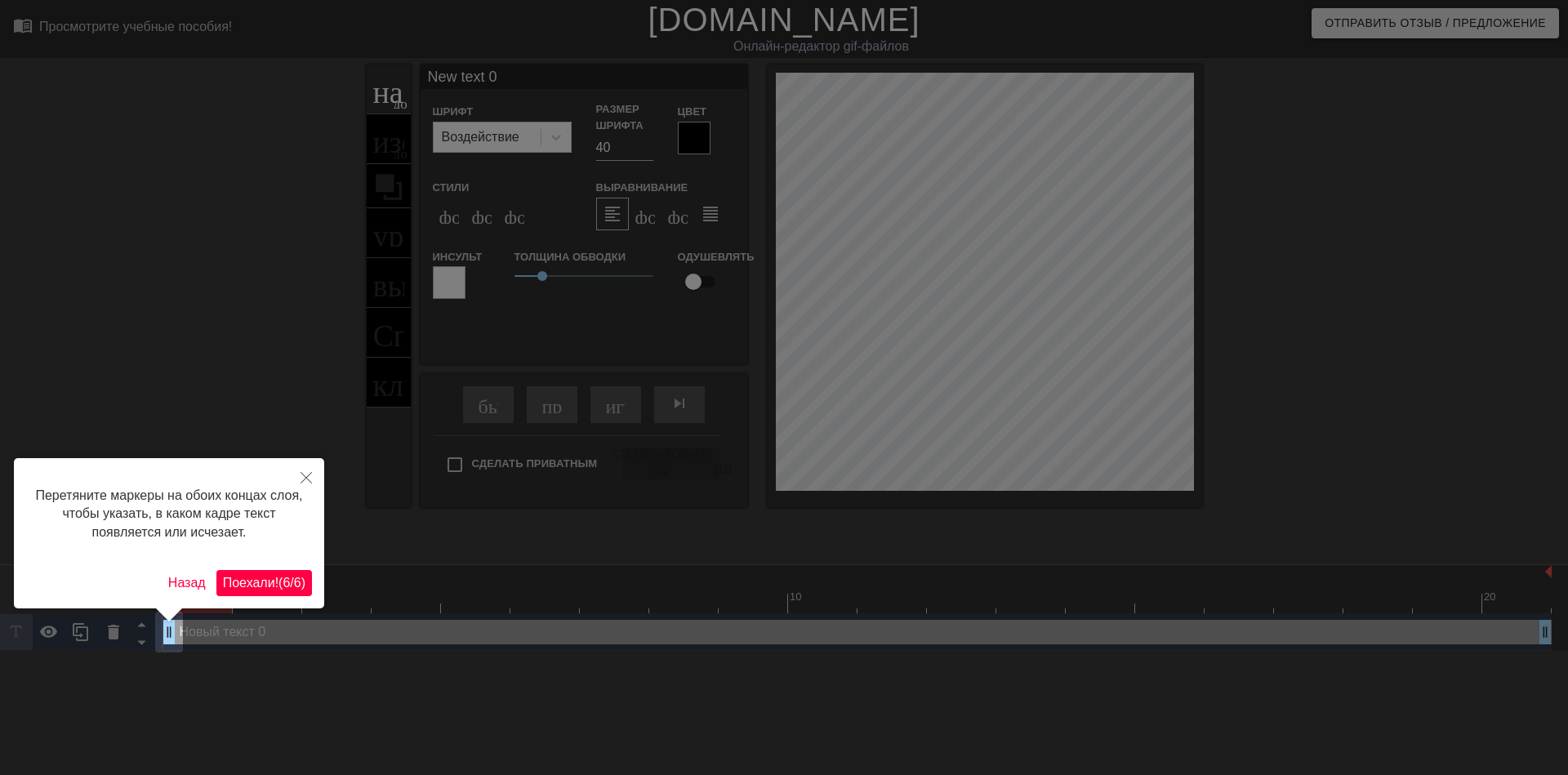
click at [281, 576] on ya-tr-span "(" at bounding box center [280, 582] width 4 height 14
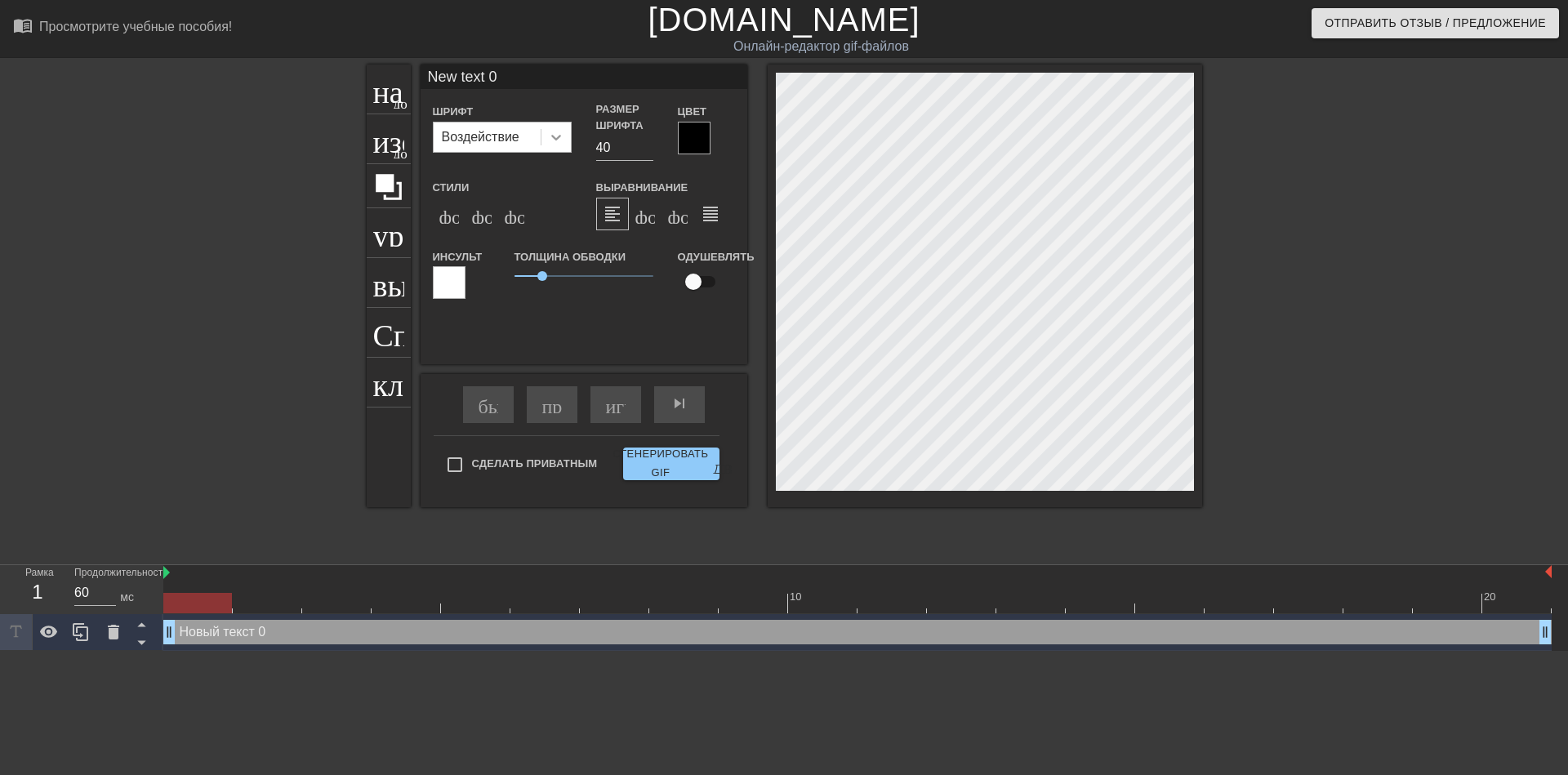
click at [556, 137] on icon at bounding box center [556, 137] width 17 height 17
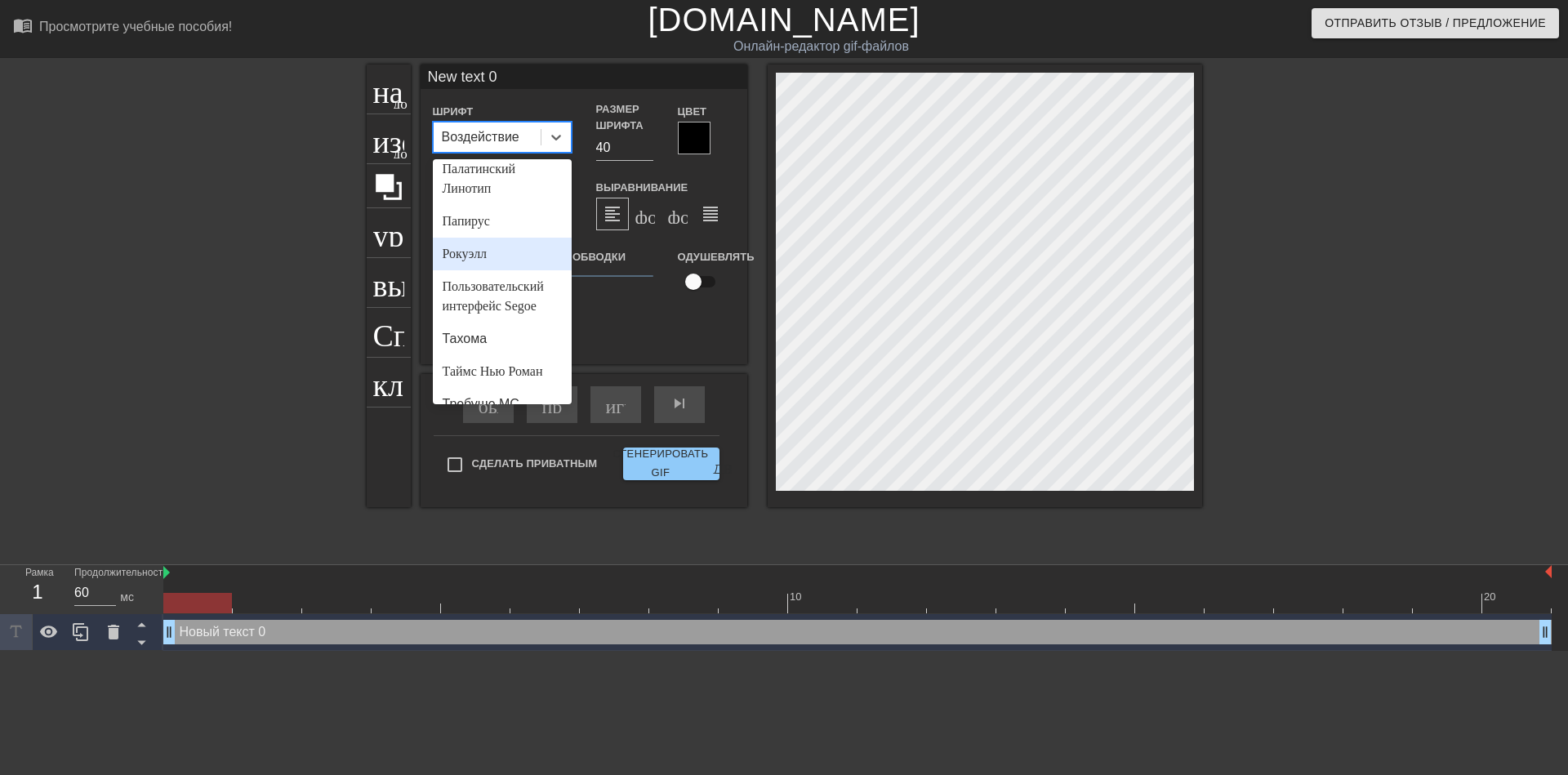
scroll to position [643, 0]
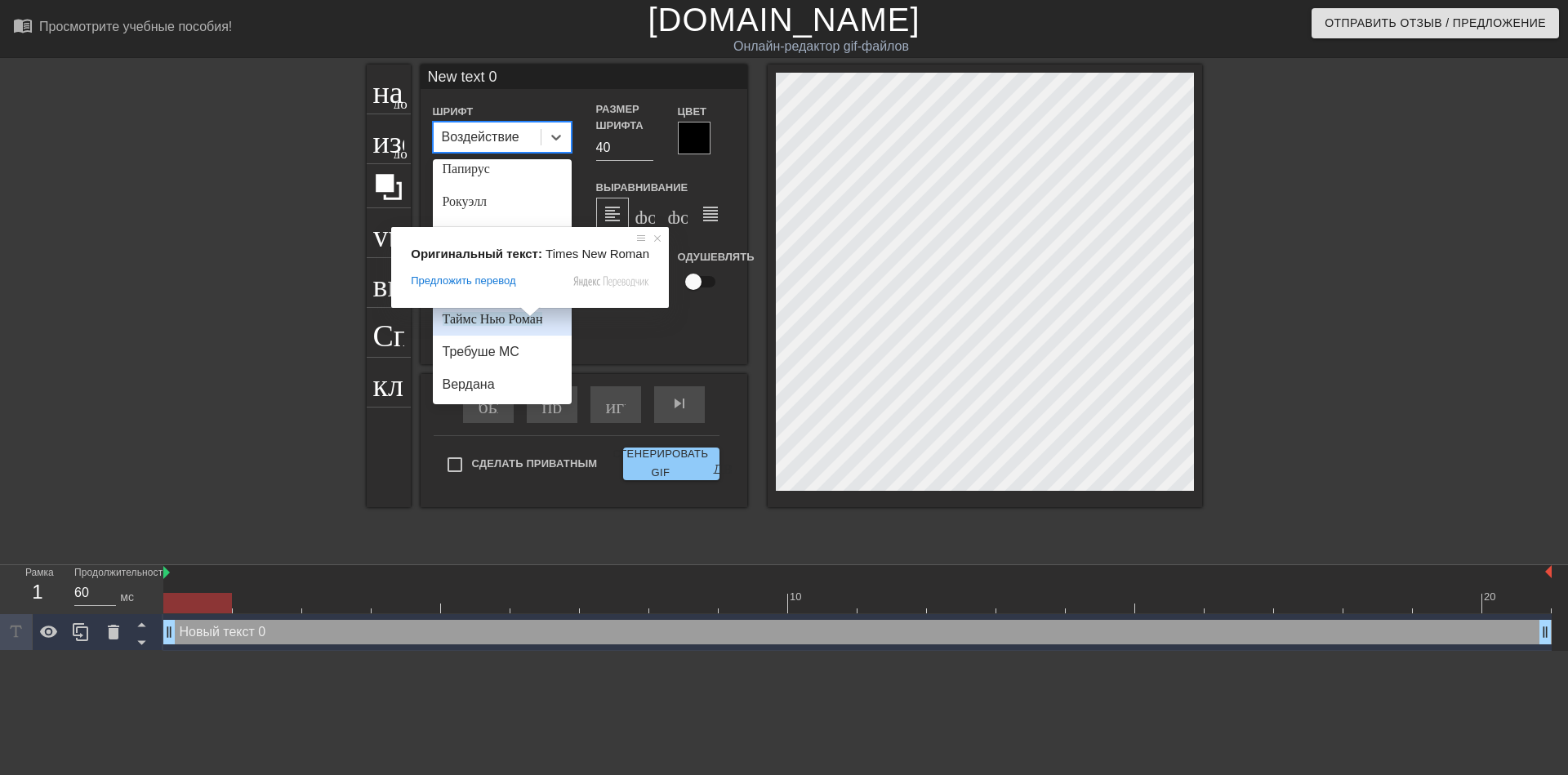
click at [518, 323] on ya-tr-span "Таймс Нью Роман" at bounding box center [492, 319] width 100 height 14
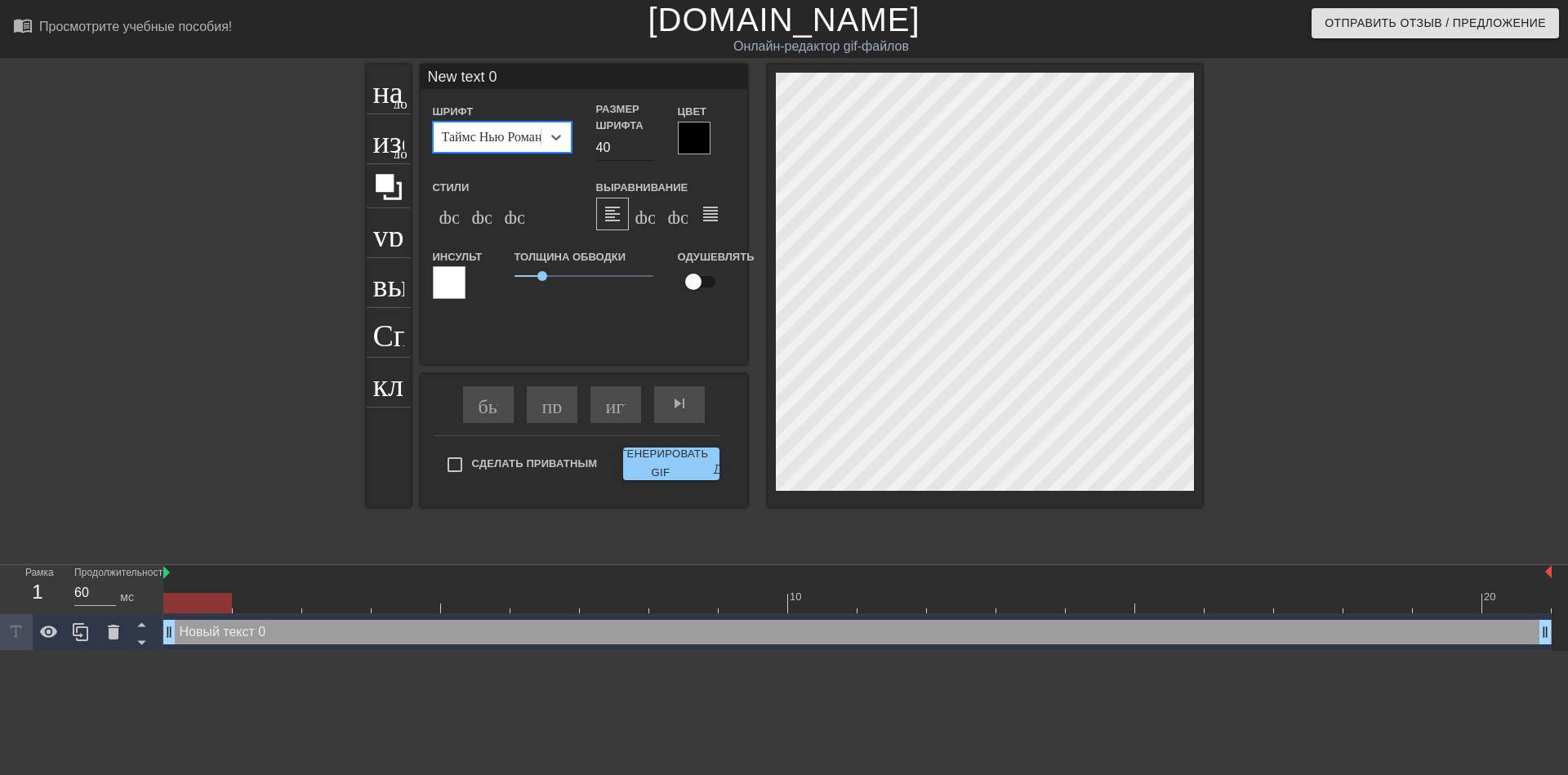
click at [609, 157] on input "40" at bounding box center [625, 147] width 57 height 26
click at [649, 150] on input "39" at bounding box center [625, 147] width 57 height 26
click at [650, 149] on input "38" at bounding box center [625, 147] width 57 height 26
click at [650, 149] on input "37" at bounding box center [625, 147] width 57 height 26
click at [650, 149] on input "36" at bounding box center [625, 147] width 57 height 26
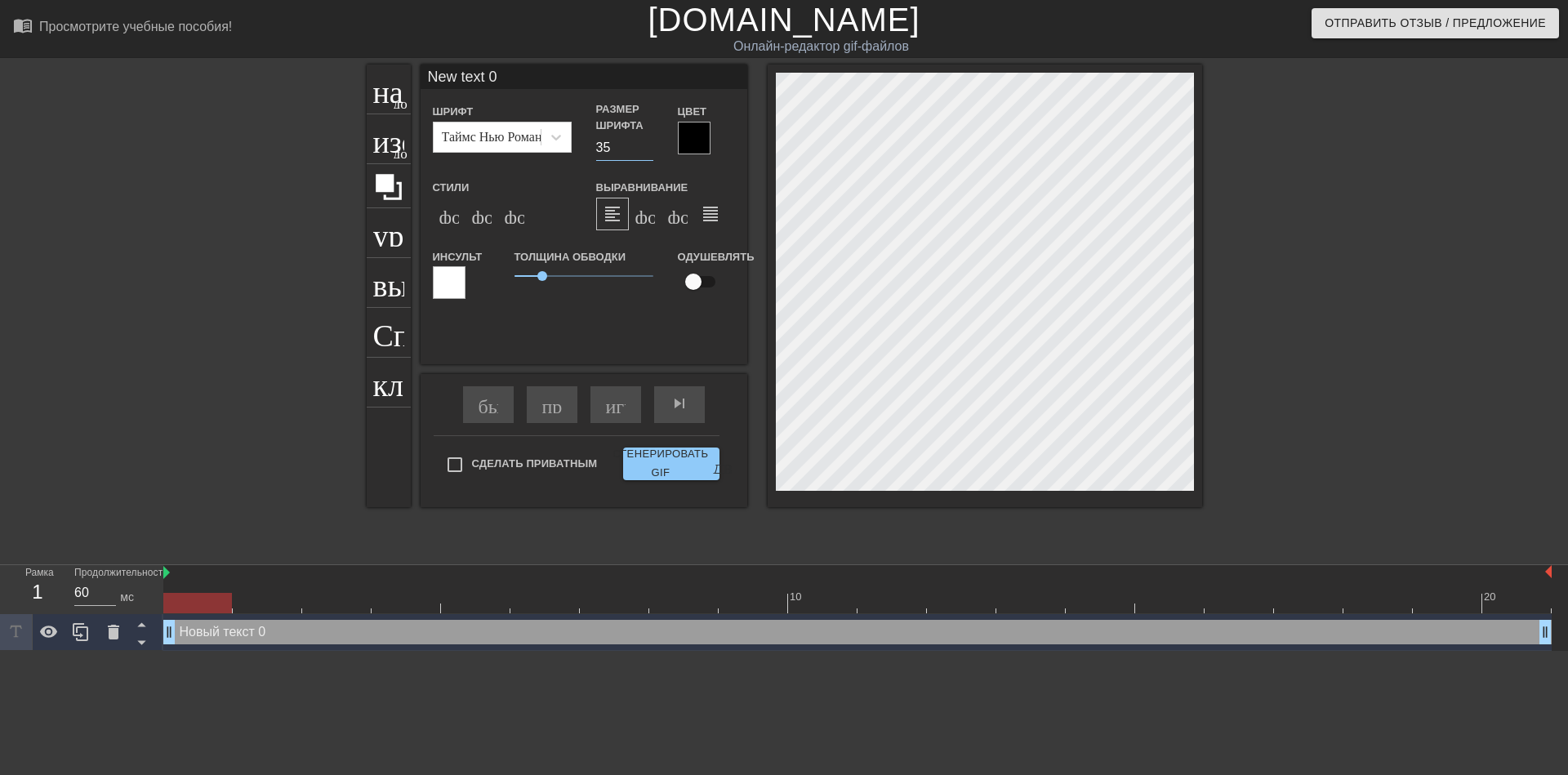
click at [650, 149] on input "35" at bounding box center [625, 147] width 57 height 26
click at [651, 148] on input "34" at bounding box center [625, 147] width 57 height 26
click at [651, 148] on input "33" at bounding box center [625, 147] width 57 height 26
click at [651, 148] on input "32" at bounding box center [625, 147] width 57 height 26
click at [651, 148] on input "31" at bounding box center [625, 147] width 57 height 26
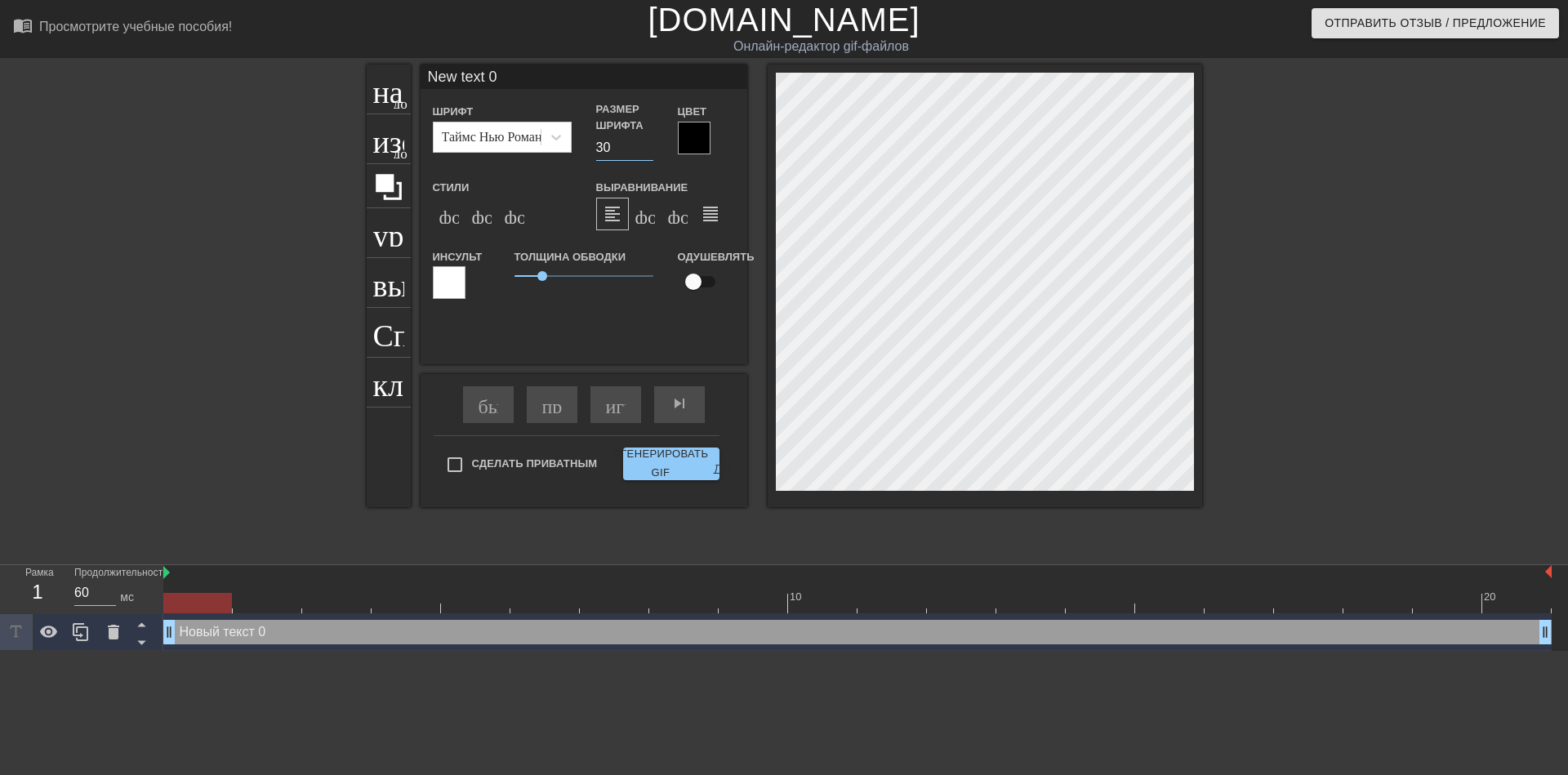
type input "30"
click at [649, 149] on input "30" at bounding box center [625, 147] width 57 height 26
click at [696, 135] on div at bounding box center [694, 137] width 32 height 32
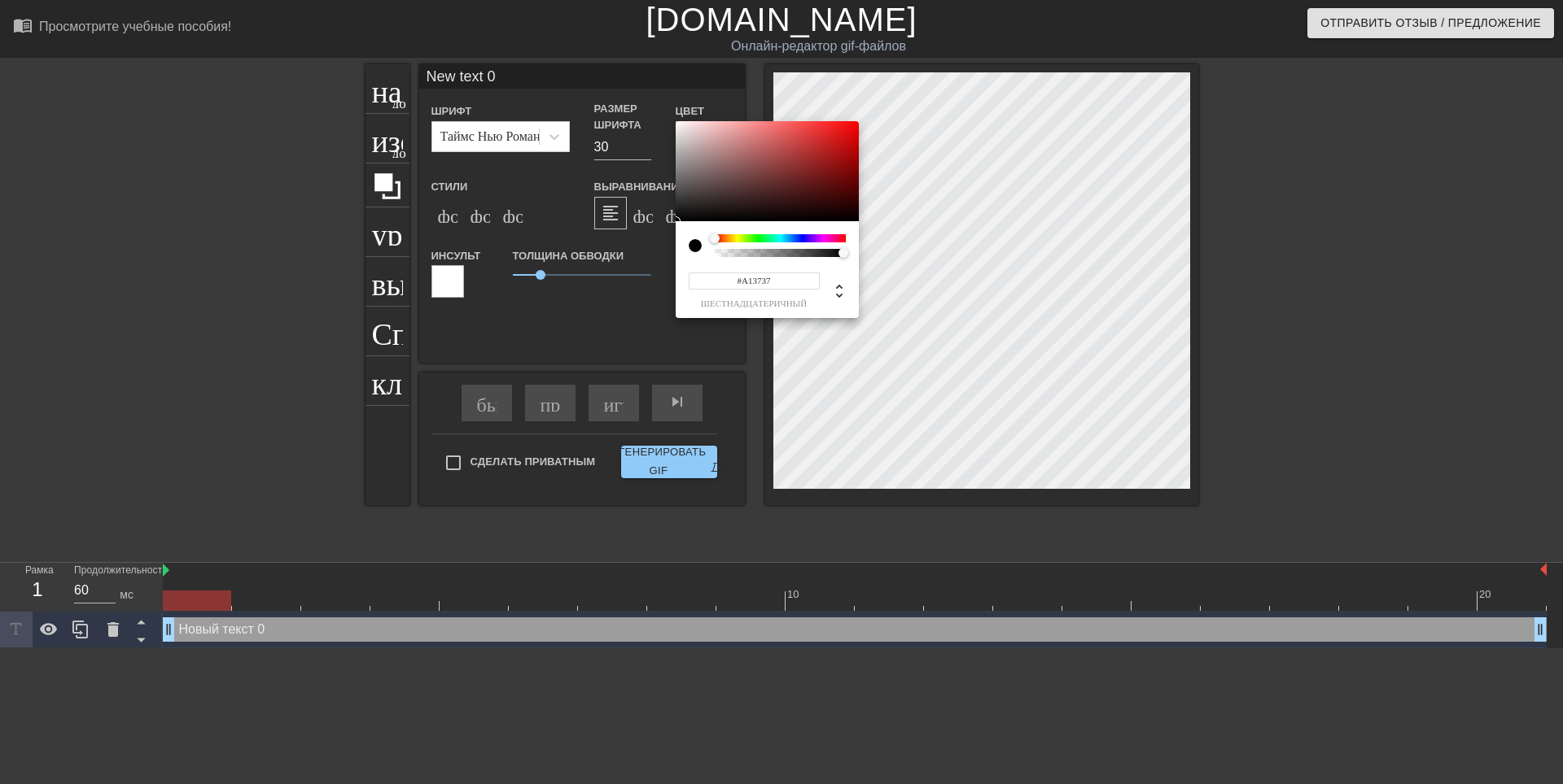
click at [796, 158] on div at bounding box center [767, 172] width 183 height 101
click at [793, 147] on div at bounding box center [767, 172] width 183 height 101
click at [807, 162] on div at bounding box center [767, 172] width 183 height 101
click at [818, 151] on div at bounding box center [767, 172] width 183 height 101
click at [771, 234] on div at bounding box center [780, 238] width 131 height 8
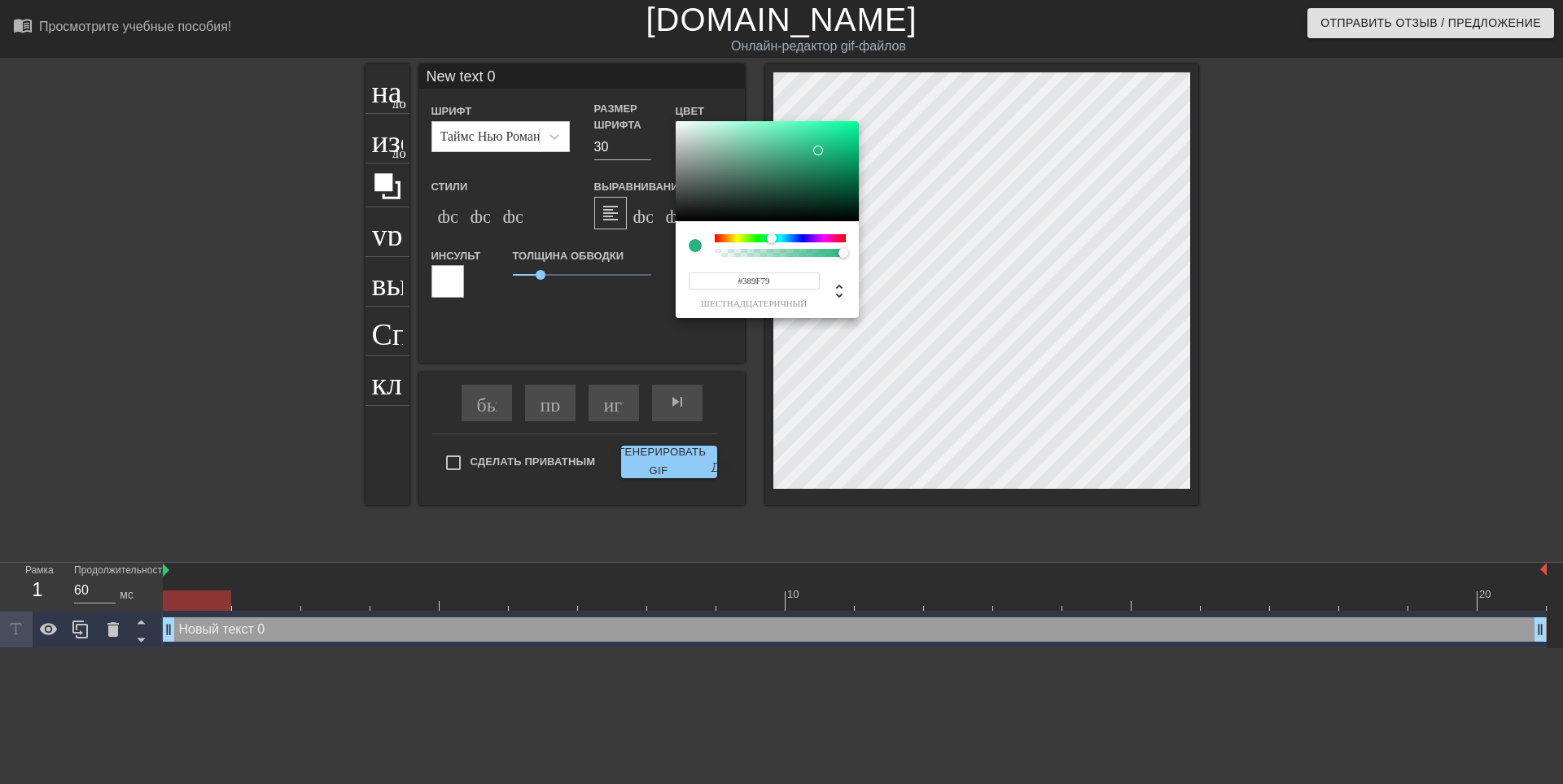
click at [793, 159] on div at bounding box center [767, 172] width 183 height 101
click at [726, 239] on div at bounding box center [780, 238] width 131 height 8
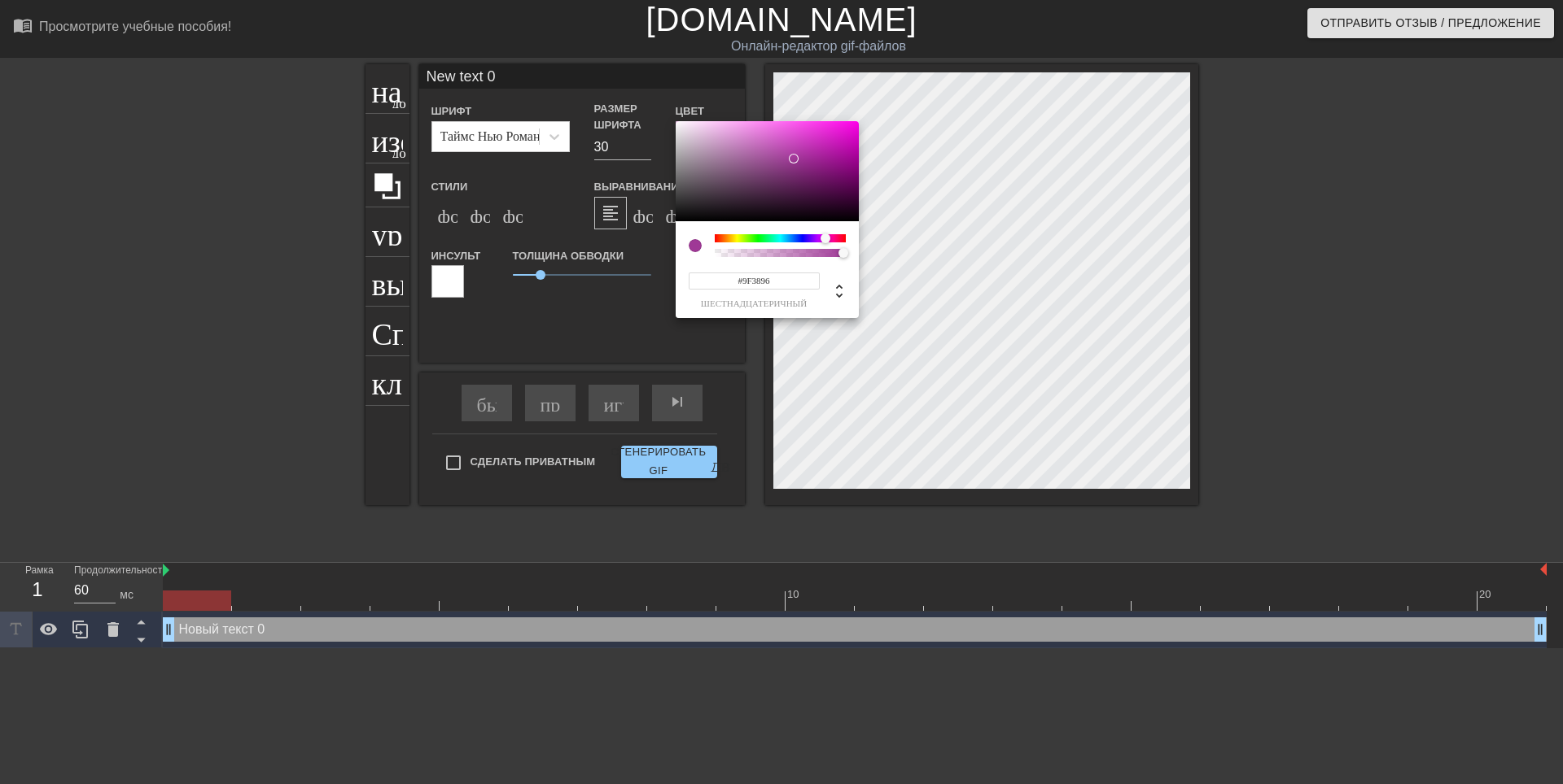
click at [826, 240] on div at bounding box center [780, 238] width 131 height 8
click at [779, 139] on div at bounding box center [767, 172] width 183 height 101
click at [832, 237] on div at bounding box center [830, 239] width 10 height 10
click at [841, 233] on div "#D35BA5 шестнадцатеричный" at bounding box center [767, 269] width 183 height 96
click at [783, 170] on div at bounding box center [767, 172] width 183 height 101
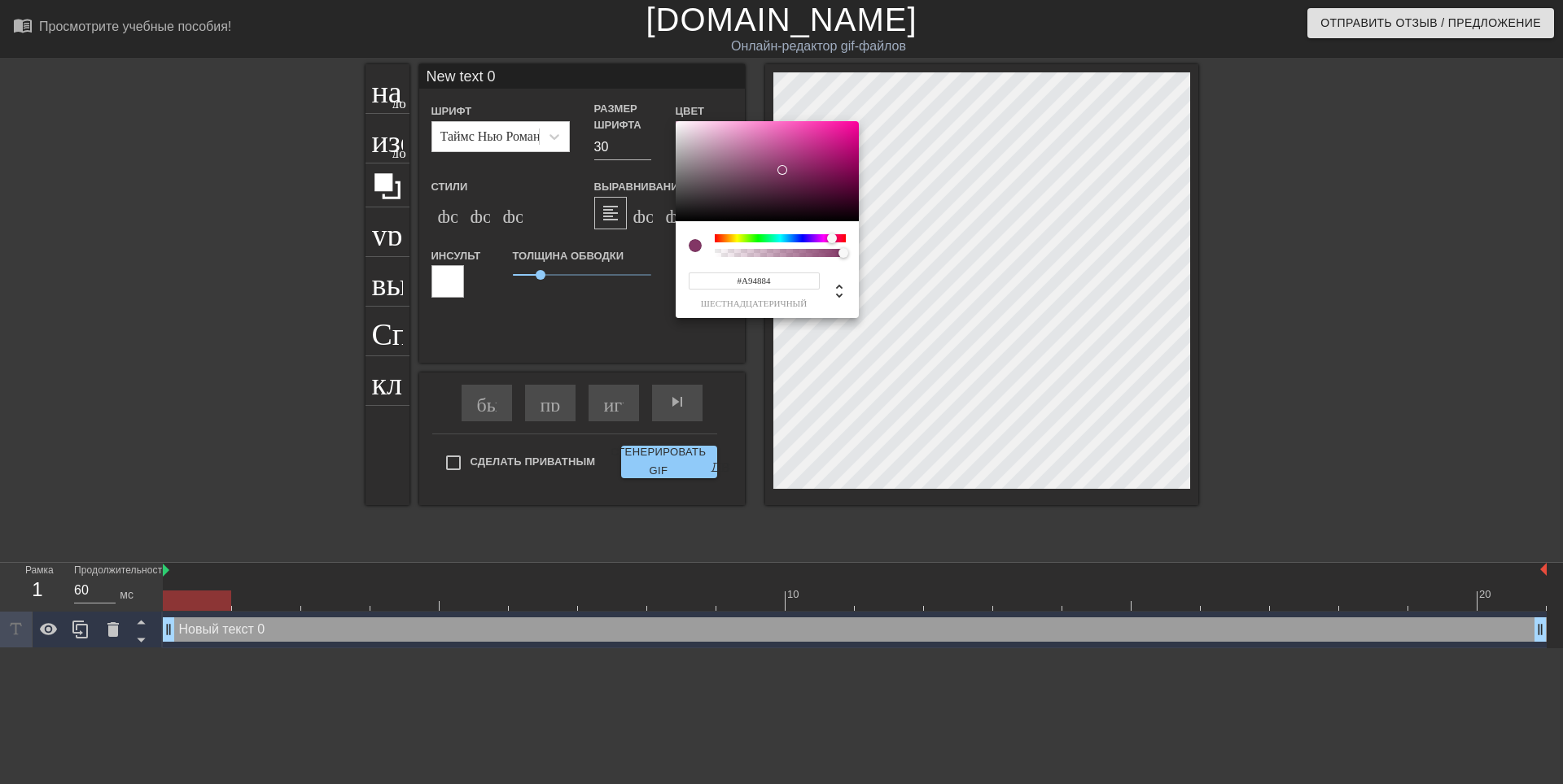
click at [781, 154] on div at bounding box center [767, 172] width 183 height 101
click at [720, 237] on div at bounding box center [780, 238] width 131 height 8
type input "#9F583C"
click at [789, 159] on div at bounding box center [785, 159] width 10 height 10
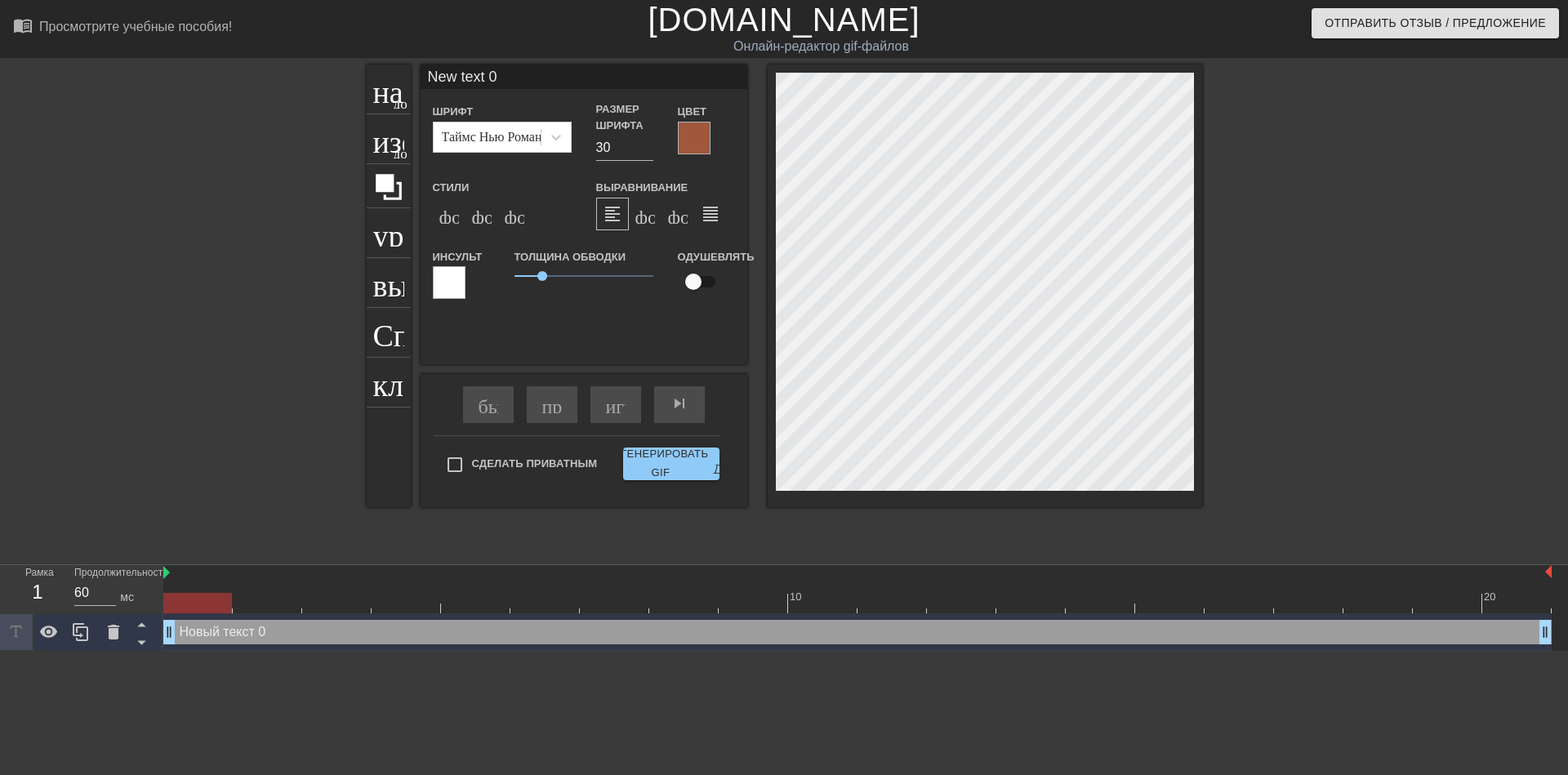
scroll to position [3, 3]
type input "ew text 0"
type textarea "ew text 0"
type input "w text 0"
type textarea "w text 0"
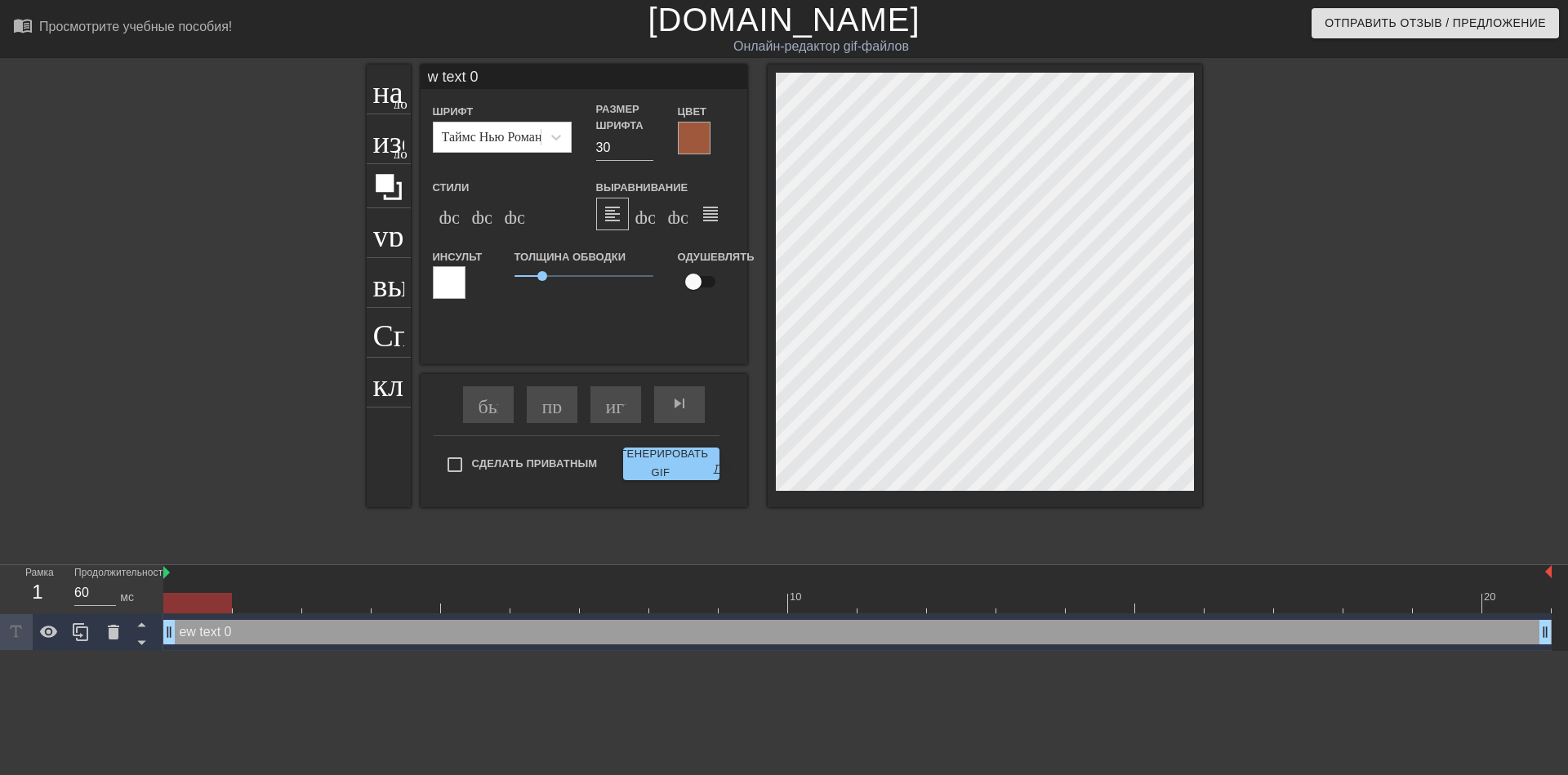
type input "text 0"
type textarea "text 0"
type input "text 0"
type textarea "text 0"
type input "ext 0"
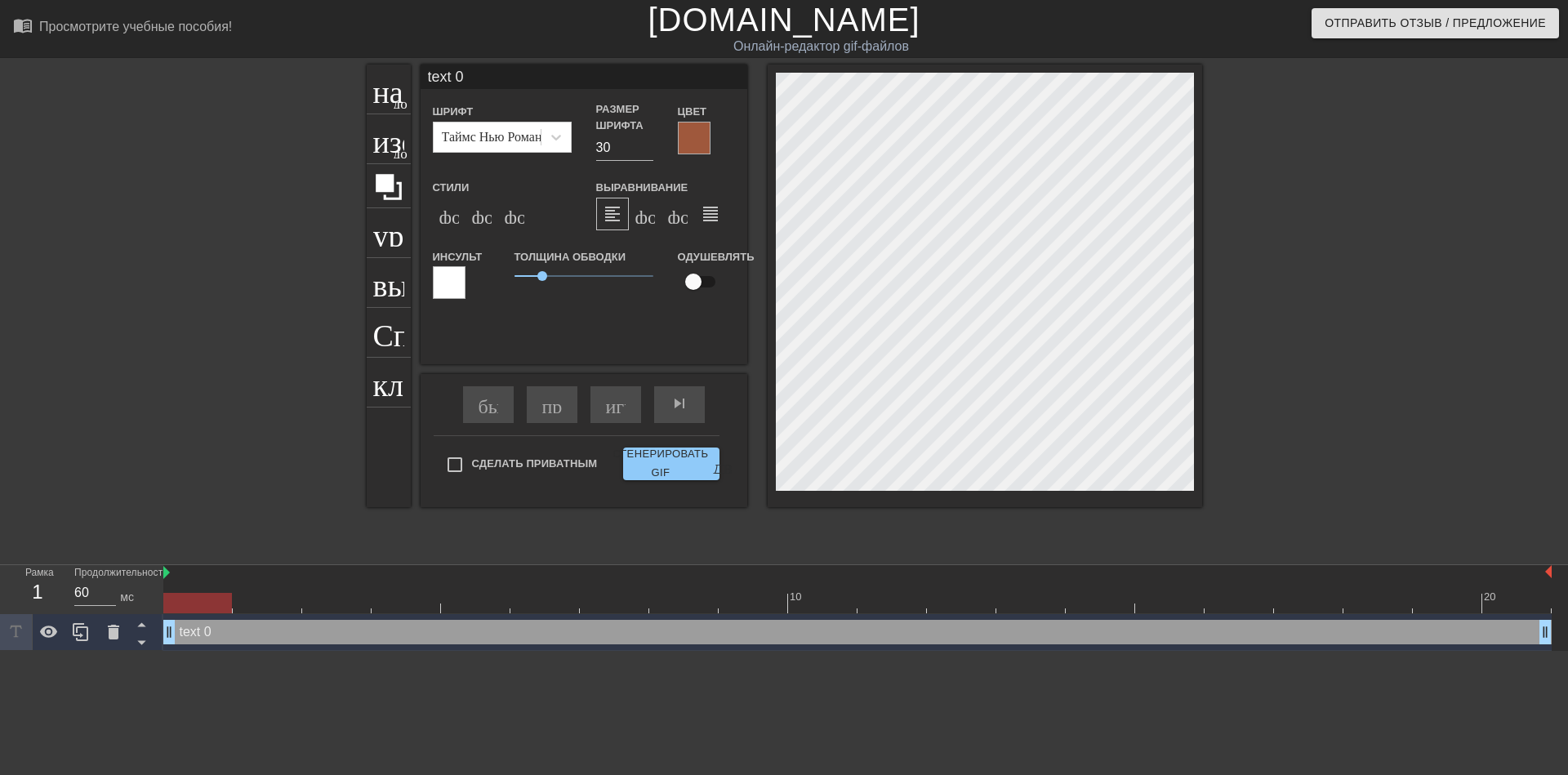
type textarea "ext 0"
type input "xt 0"
type textarea "xt 0"
type input "t 0"
type textarea "t 0"
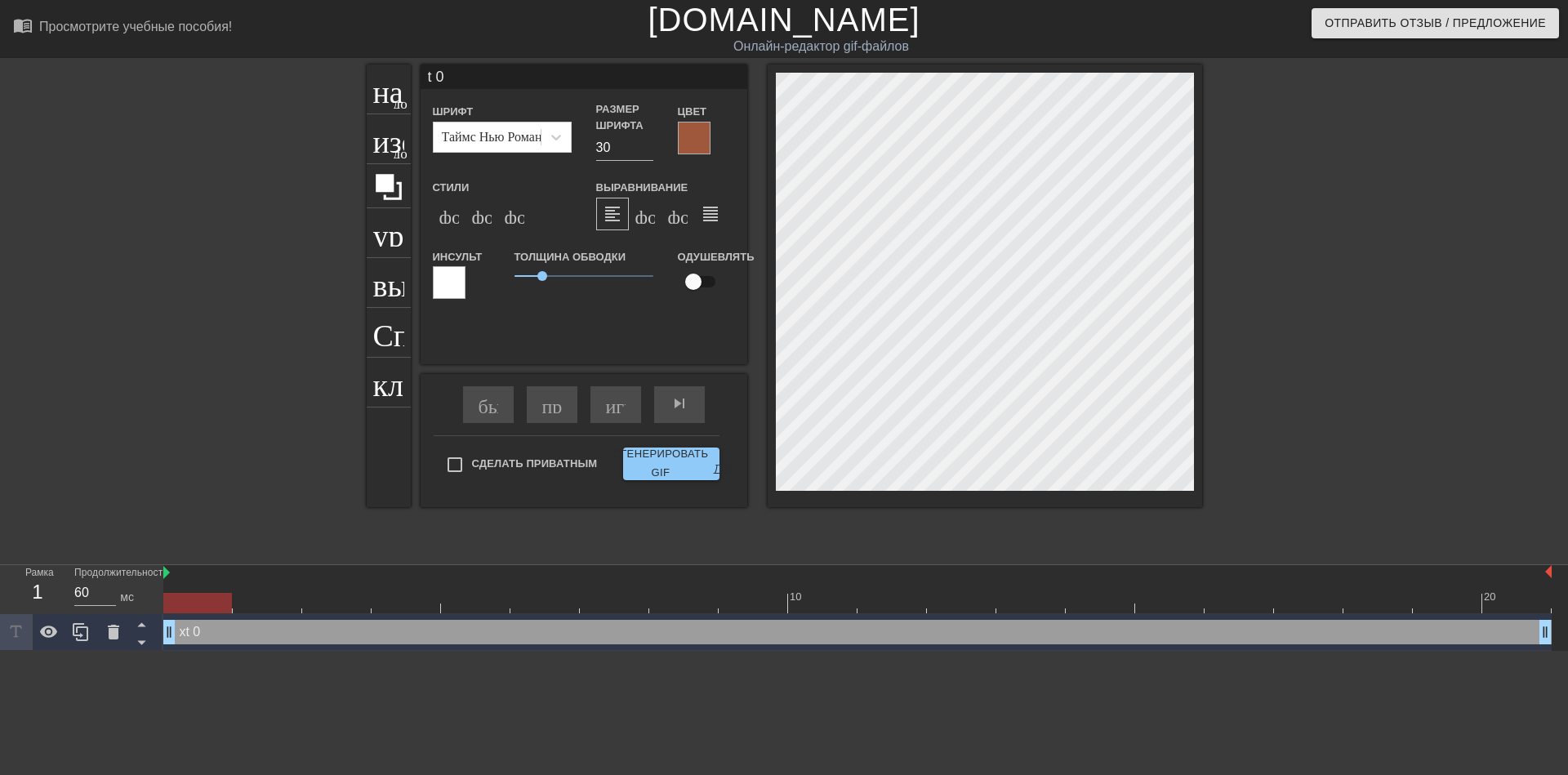
type input "0"
type textarea "0"
type input "0"
type textarea "0"
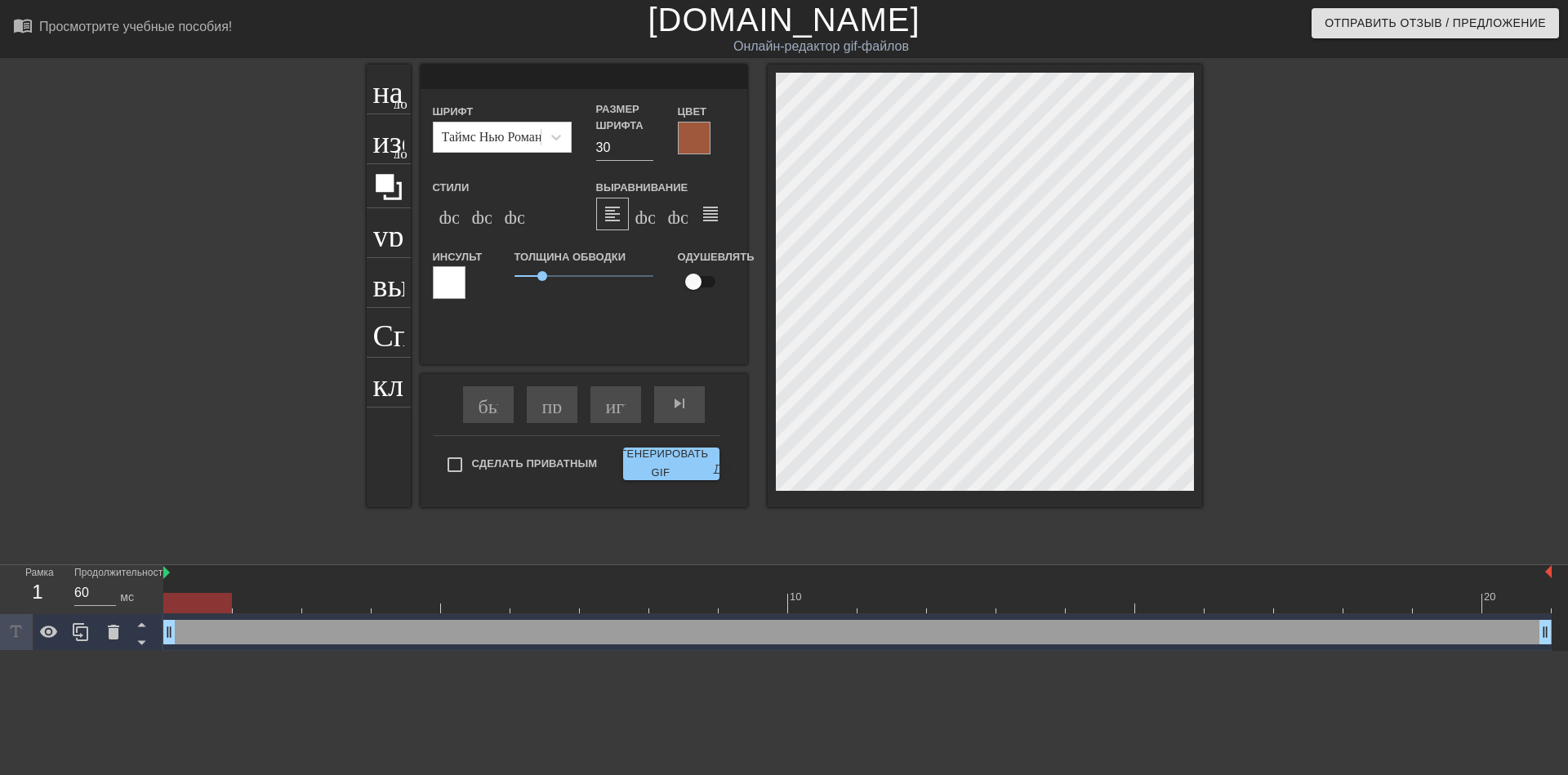
type input "@"
type textarea "@"
type input "@S"
type textarea "@S"
type input "@St"
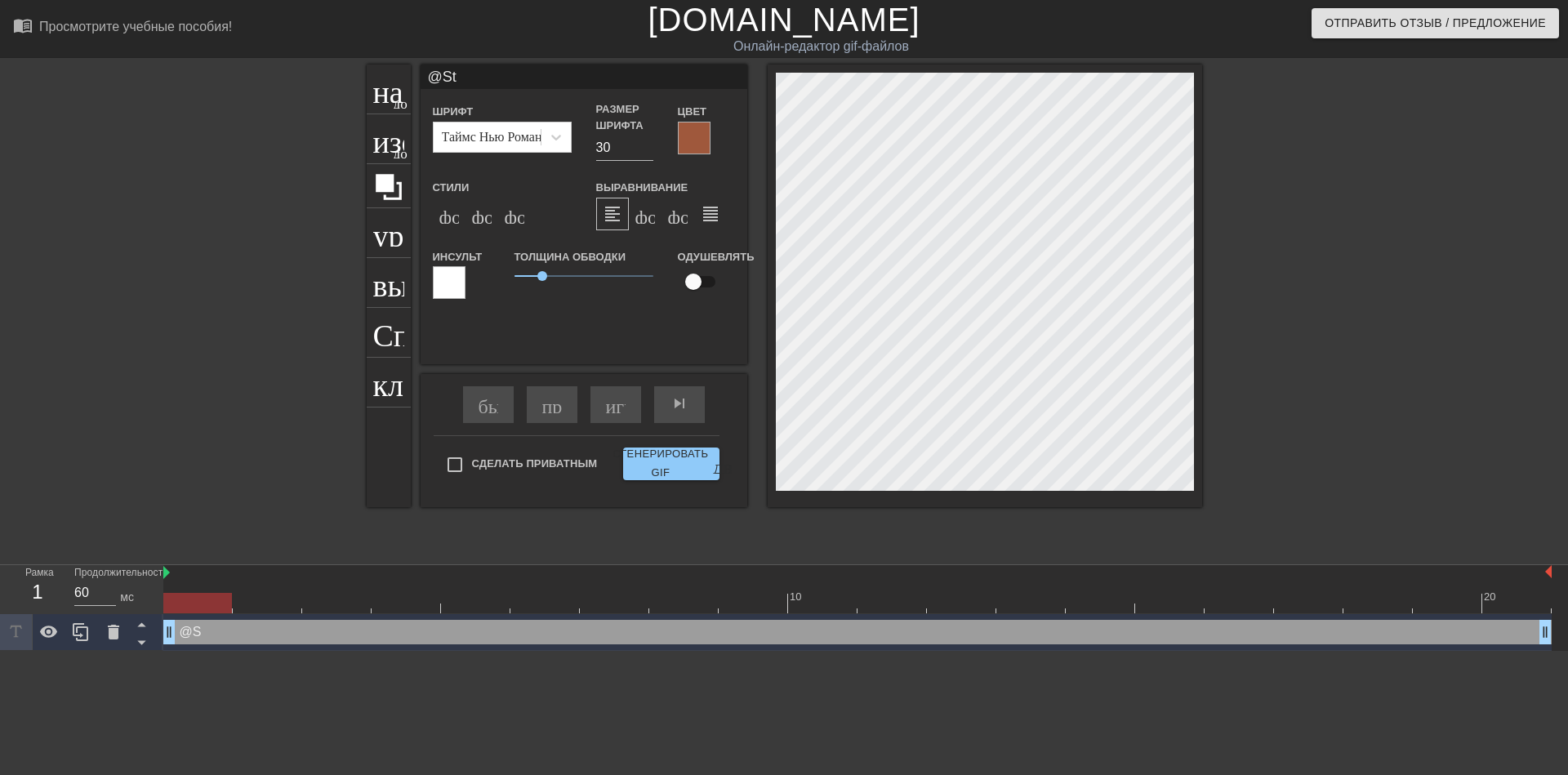
type textarea "@St"
type input "@Sti"
type textarea "@Sti"
type input "@Stic"
type textarea "@Stick"
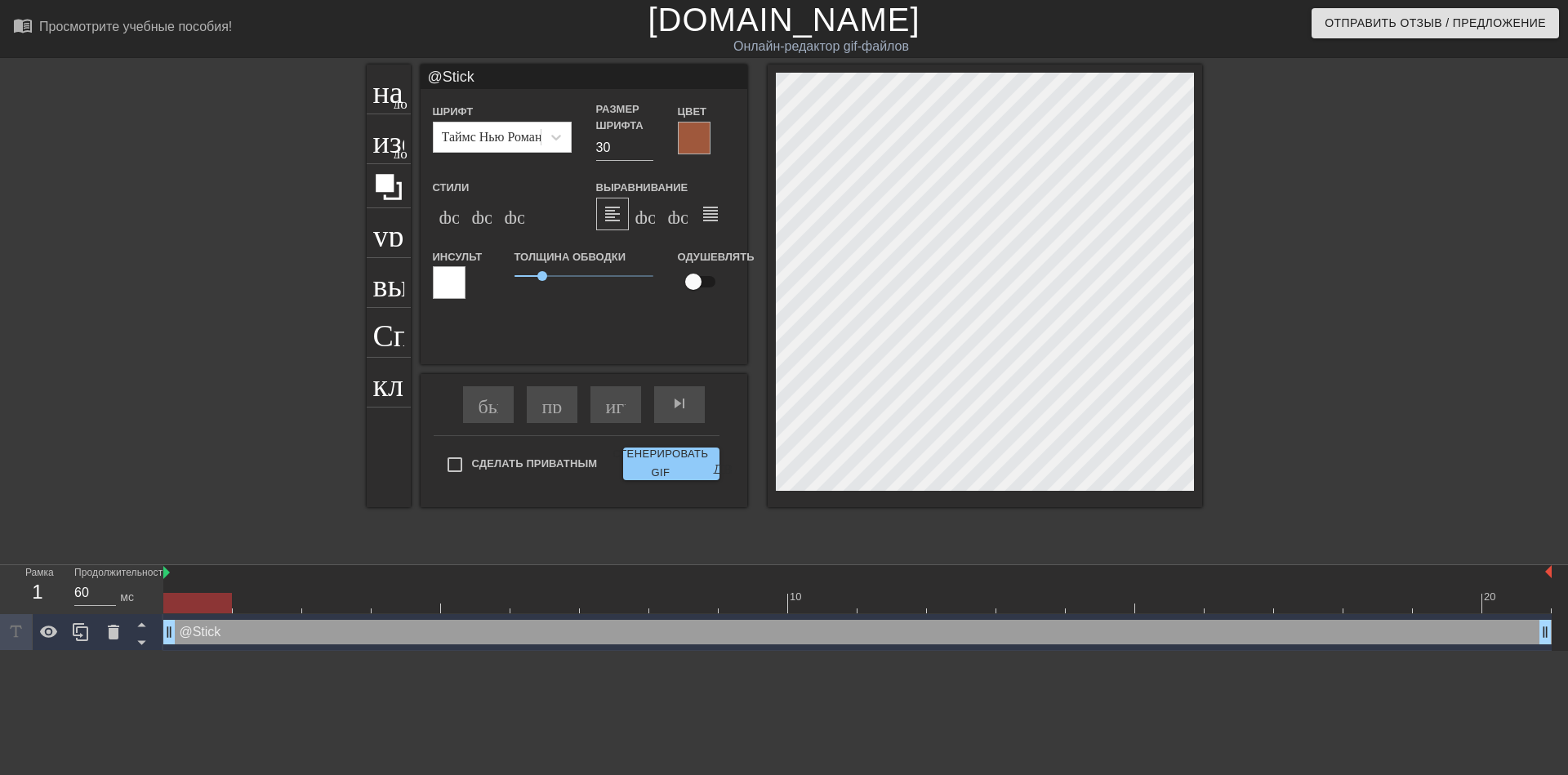
scroll to position [3, 4]
type input "@Sticke"
type textarea "@Sticker"
type input "@Stickerb"
type textarea "@Stickerba"
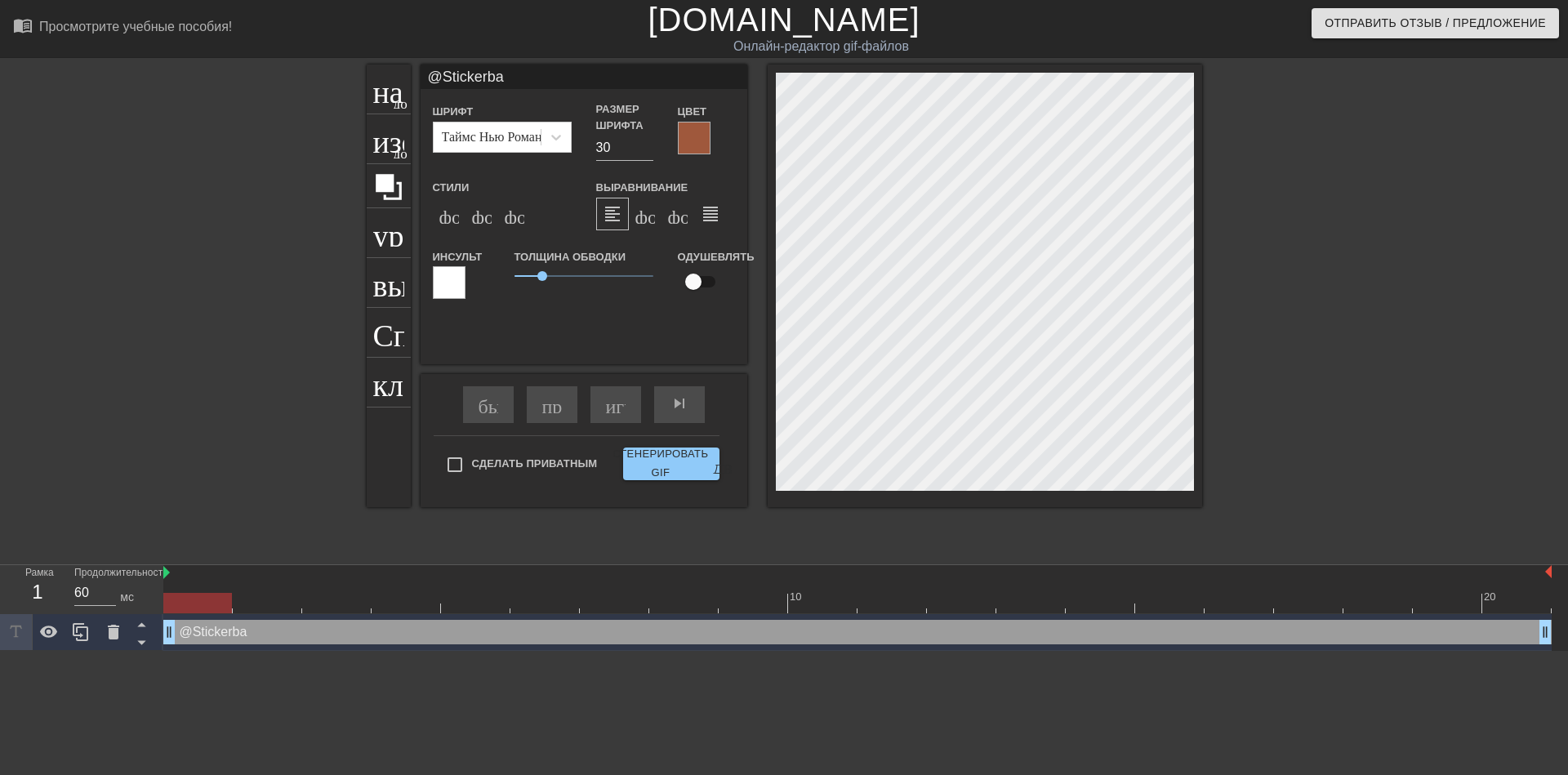
type input "@Stickerbas"
type textarea "@Stickerbas"
type input "@Stickerbase"
type textarea "@Stickerbase"
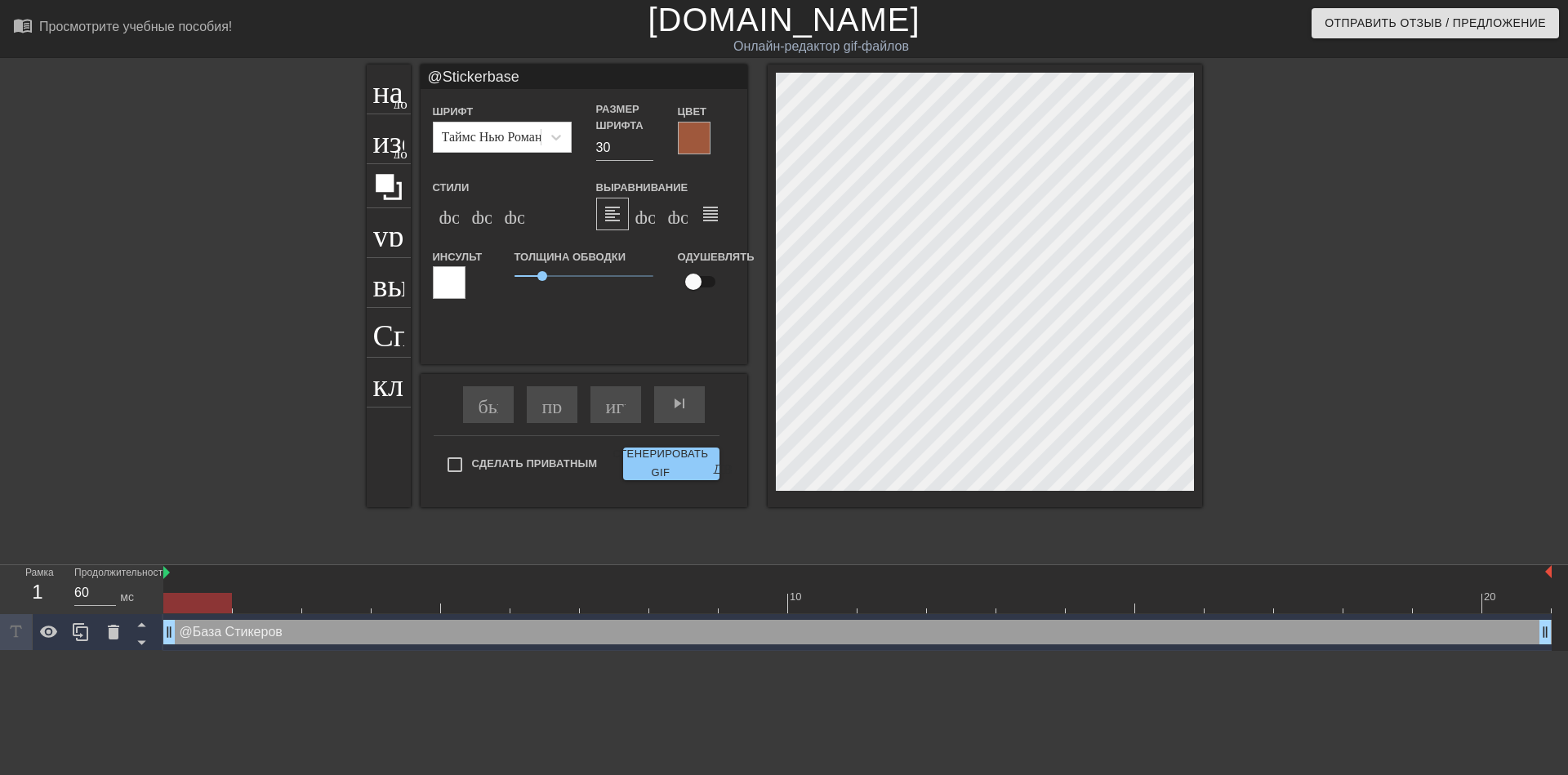
type input "@Stickerbase_"
type textarea "@Stickerbase_"
type input "@Stickerbase_r"
type textarea "@Stickerbase_r"
type input "@Stickerbase_ru"
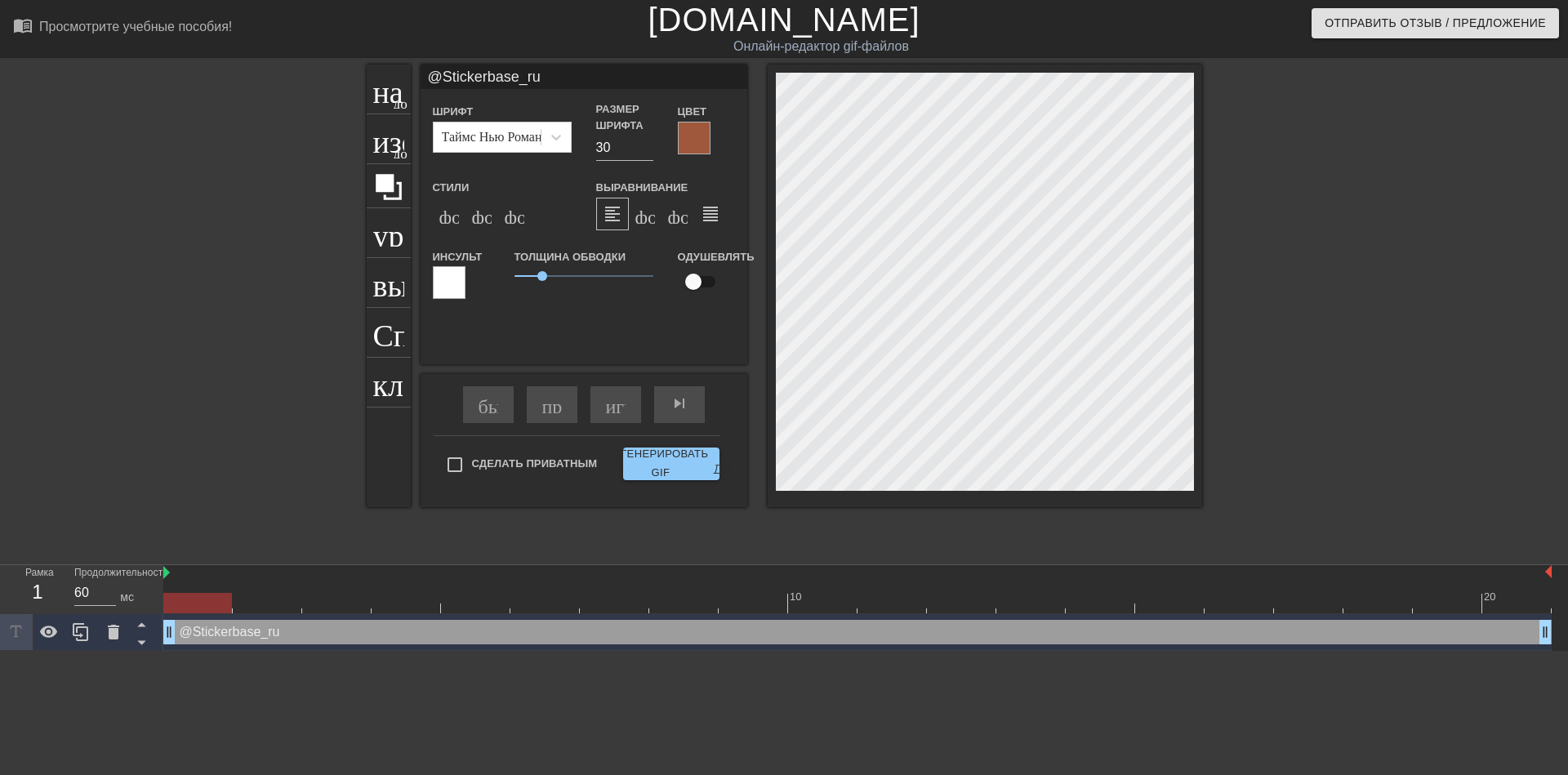
scroll to position [3, 6]
type textarea "@Stickerbase_ru"
click at [695, 135] on div at bounding box center [694, 137] width 32 height 32
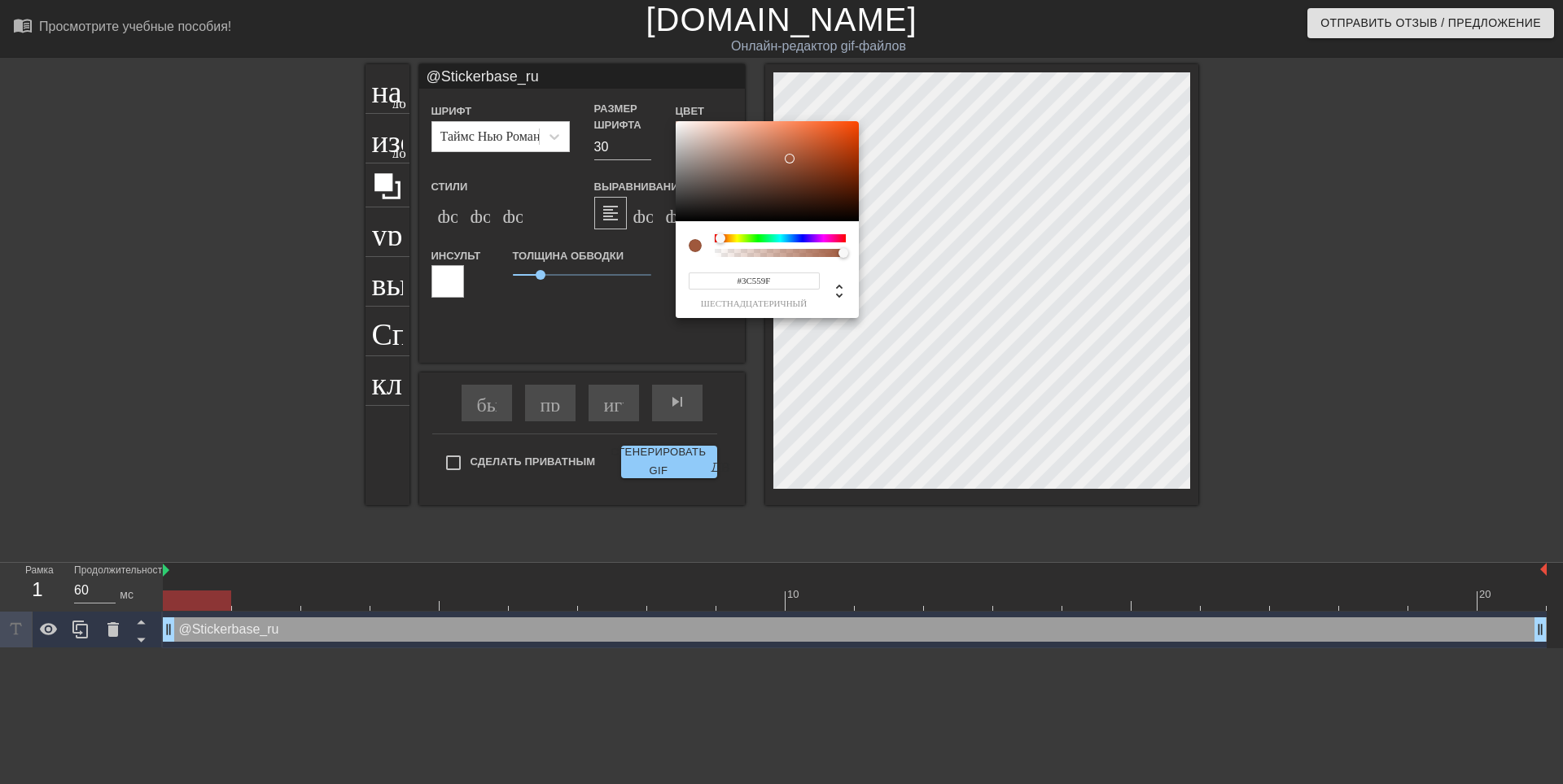
click at [796, 237] on div at bounding box center [780, 238] width 131 height 8
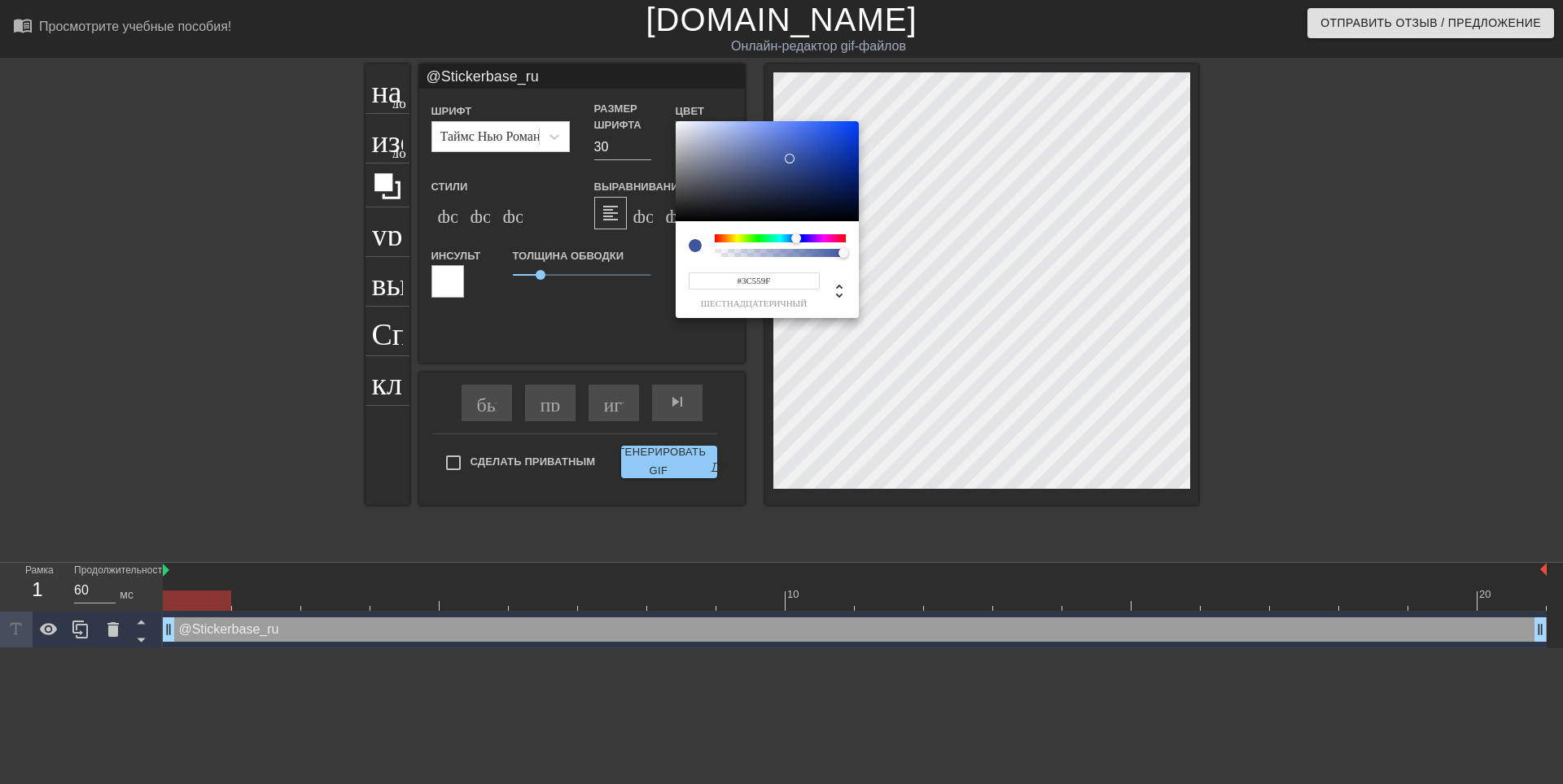
type input "#1A3EA7"
click at [829, 155] on div at bounding box center [767, 172] width 183 height 101
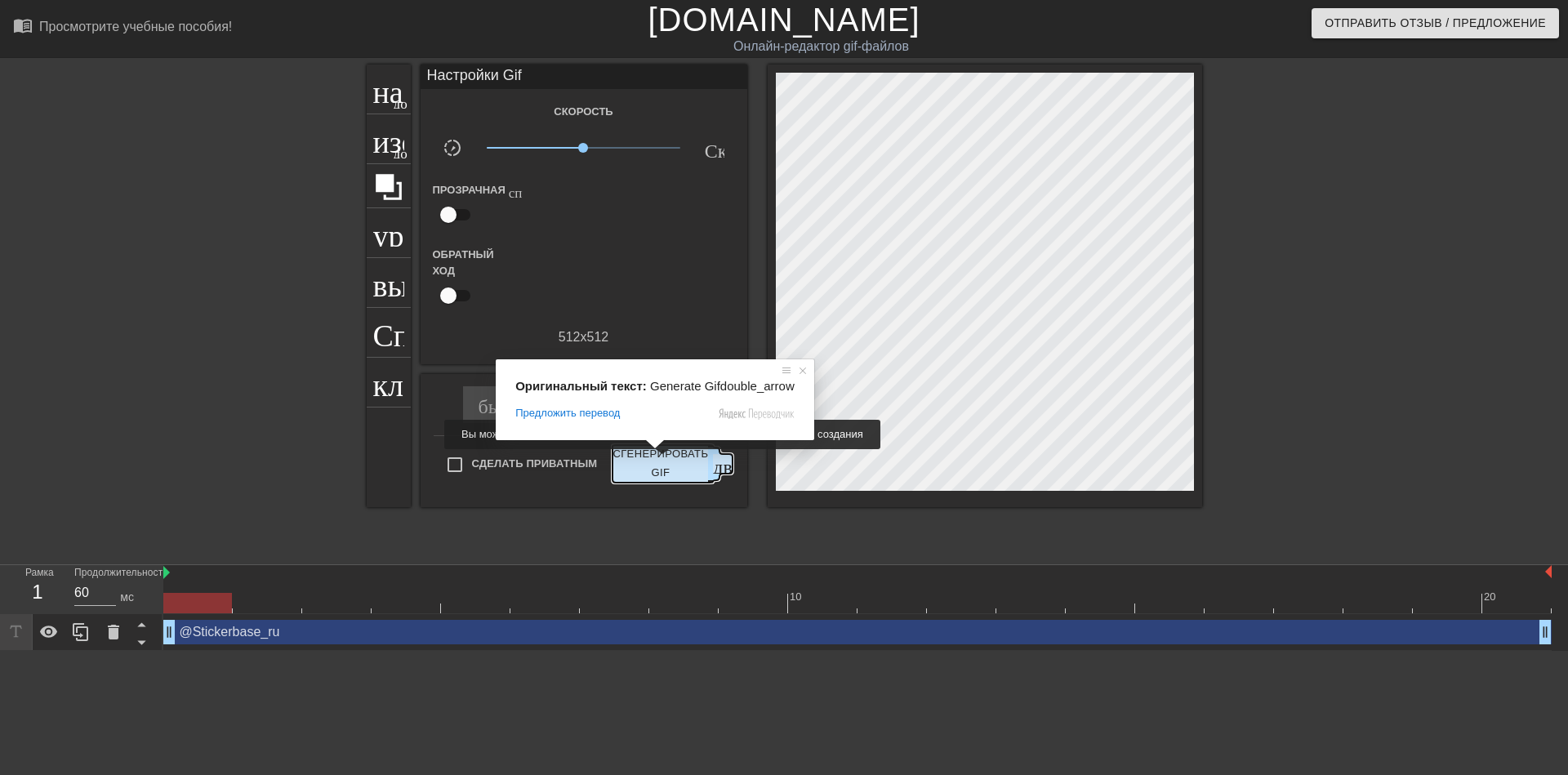
click at [659, 461] on ya-tr-span "Сгенерировать GIF" at bounding box center [661, 464] width 96 height 38
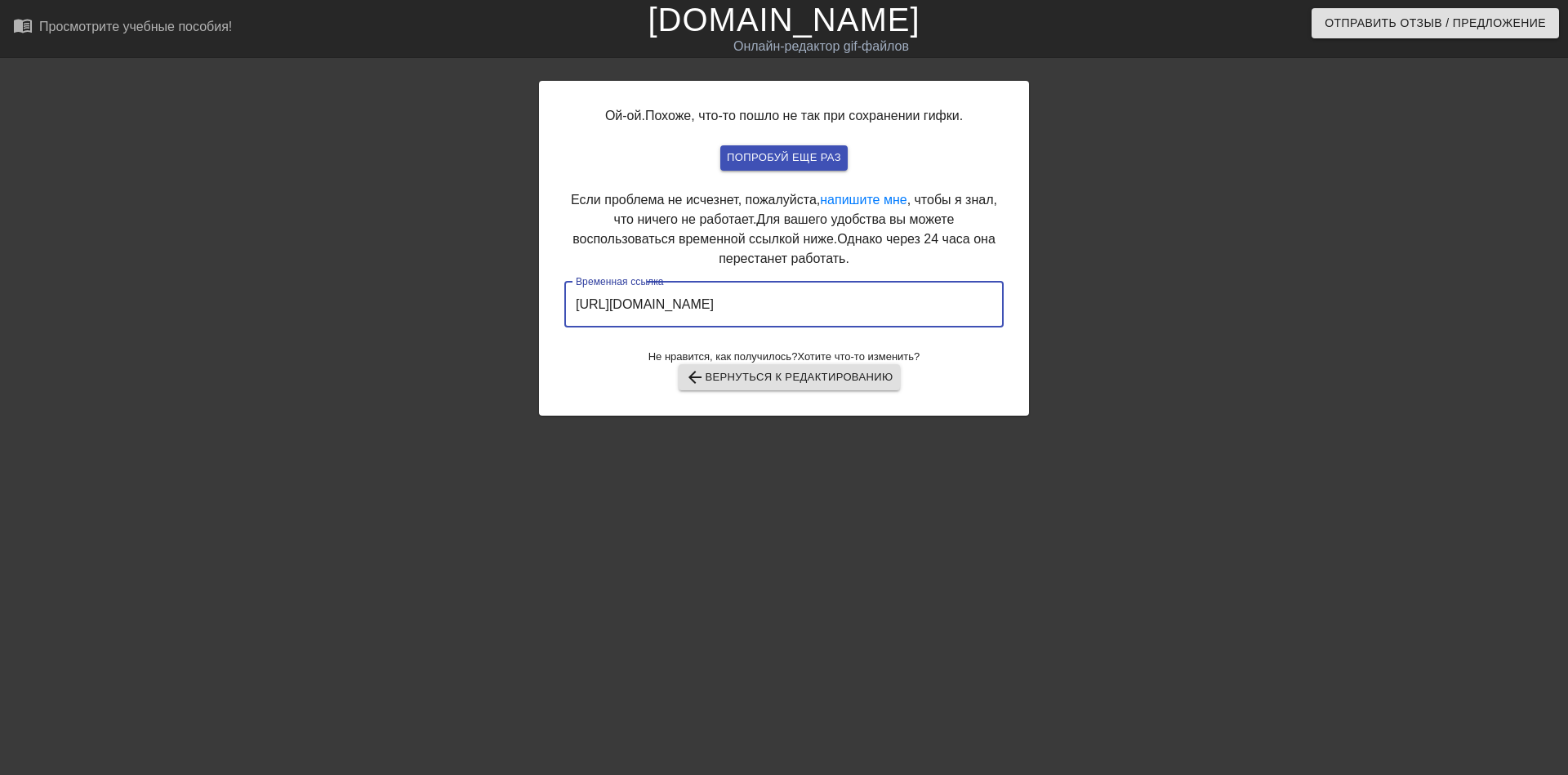
click at [848, 309] on input "https://www.gifntext.com/temp_generations/1HFp8ecO.gif" at bounding box center [783, 305] width 439 height 46
click at [842, 305] on input "https://www.gifntext.com/temp_generations/1HFp8ecO.gif" at bounding box center [783, 305] width 439 height 46
click at [848, 301] on input "https://www.gifntext.com/temp_generations/1HFp8ecO.gif" at bounding box center [783, 305] width 439 height 46
